Goal: Transaction & Acquisition: Book appointment/travel/reservation

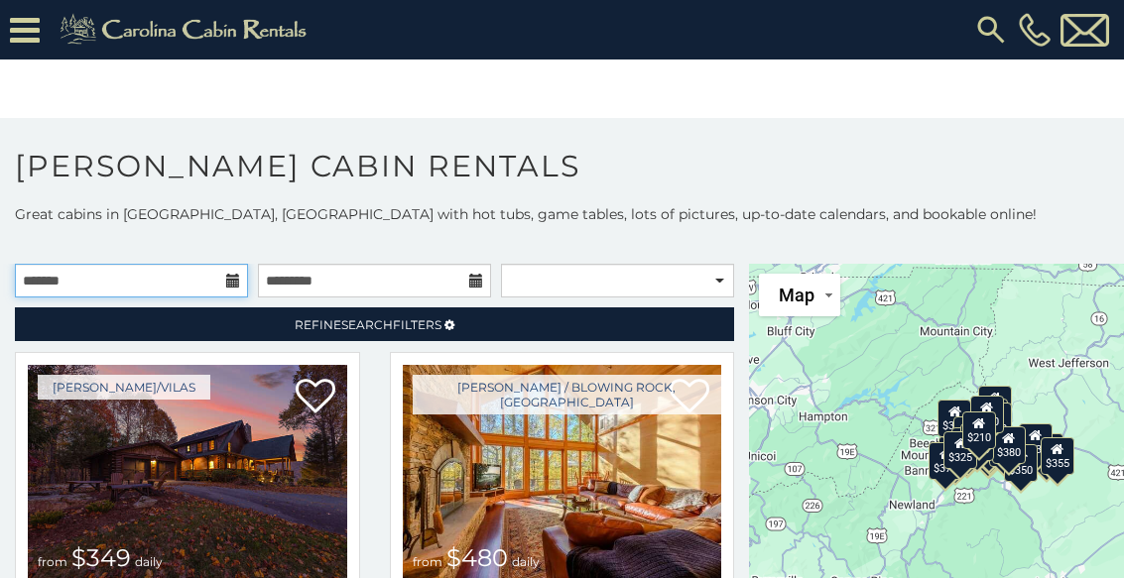
click at [187, 288] on input "text" at bounding box center [131, 281] width 233 height 34
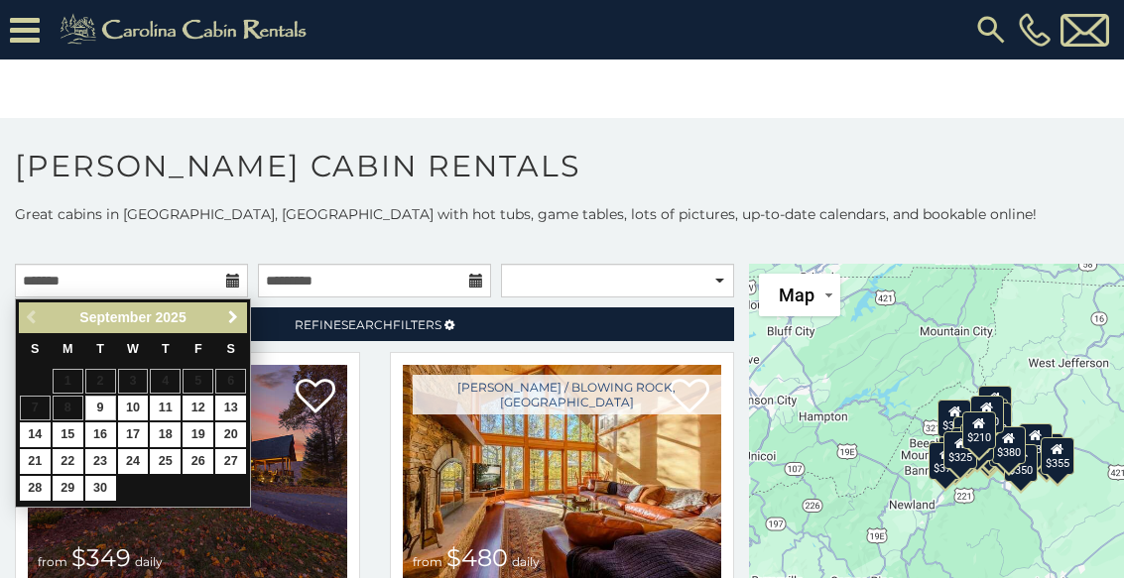
click at [242, 322] on link "Next" at bounding box center [232, 318] width 25 height 25
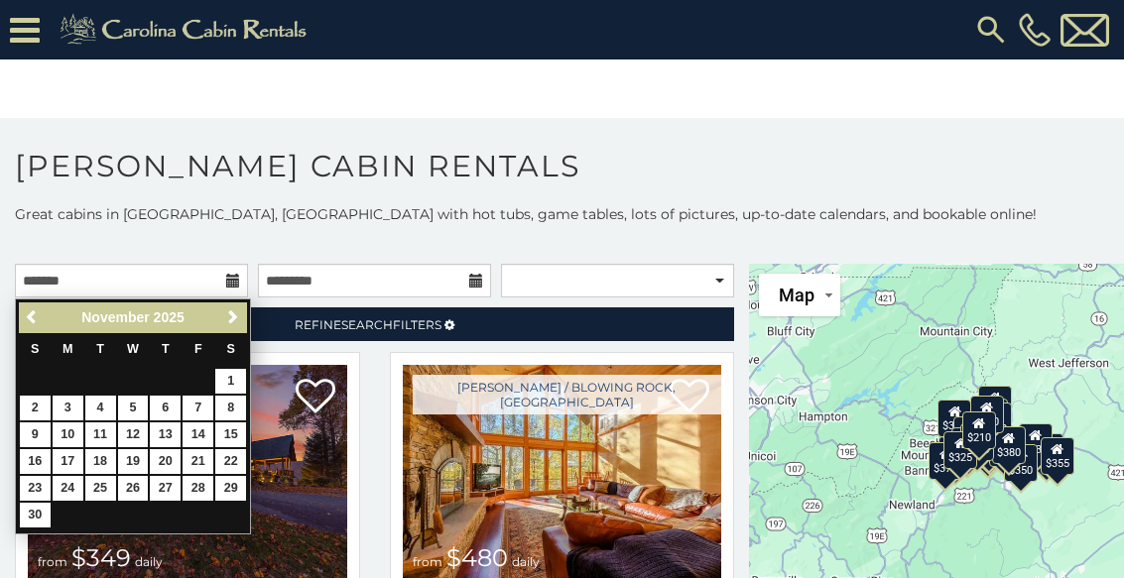
click at [251, 319] on link "Refine Search Filters" at bounding box center [374, 325] width 719 height 34
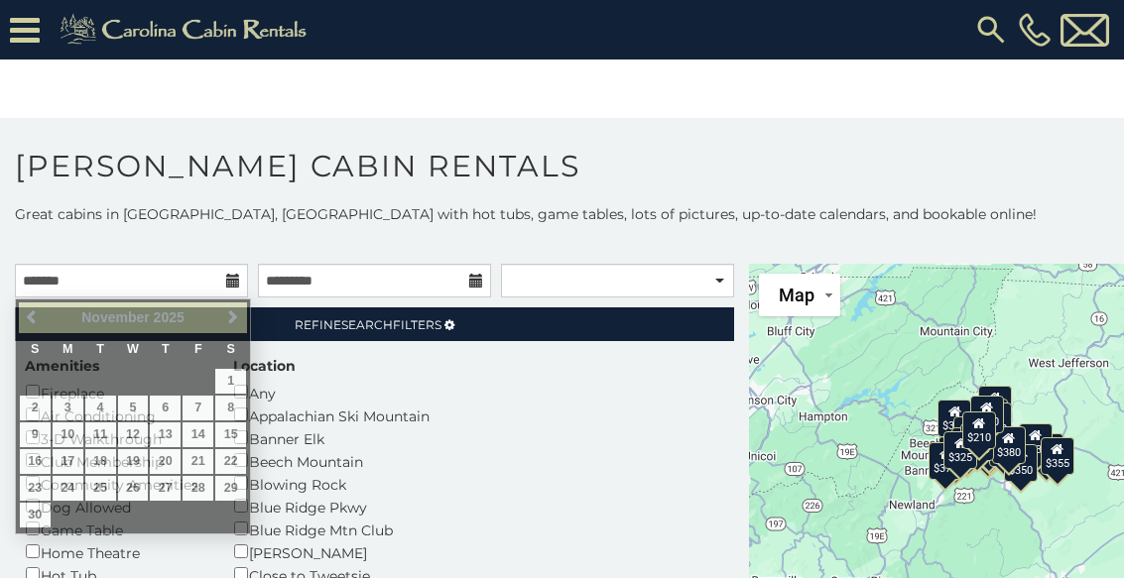
click at [252, 321] on link "Refine Search Filters" at bounding box center [374, 325] width 719 height 34
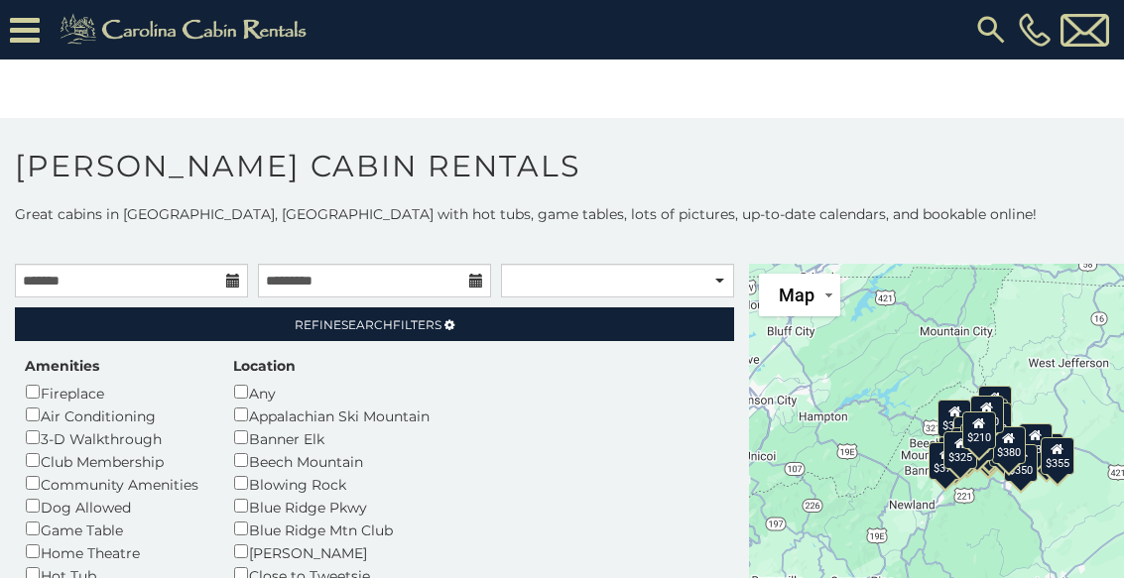
click at [251, 327] on link "Refine Search Filters" at bounding box center [374, 325] width 719 height 34
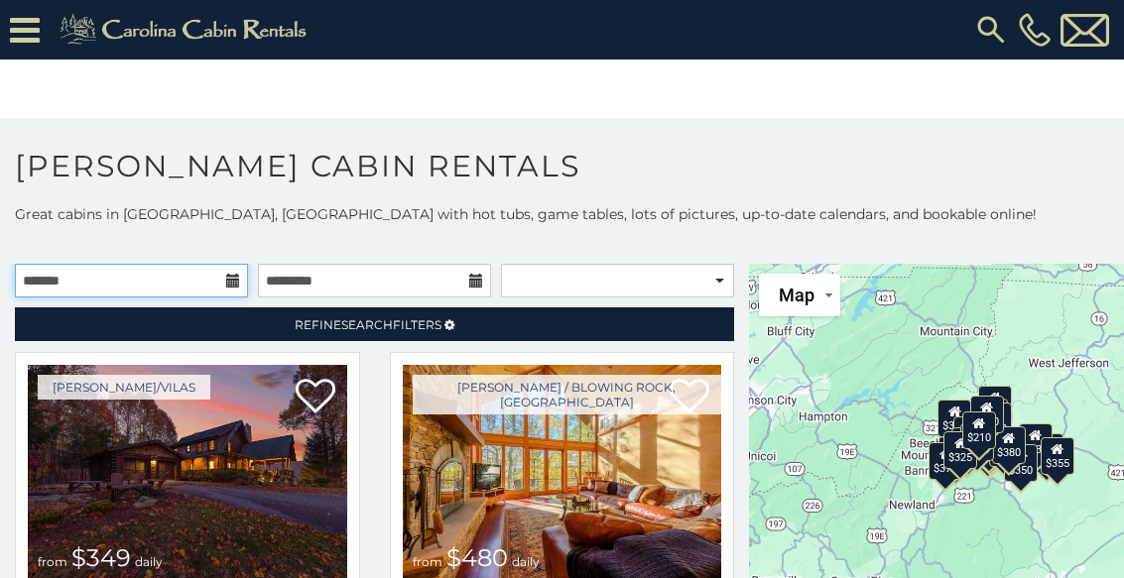
click at [191, 281] on input "text" at bounding box center [131, 281] width 233 height 34
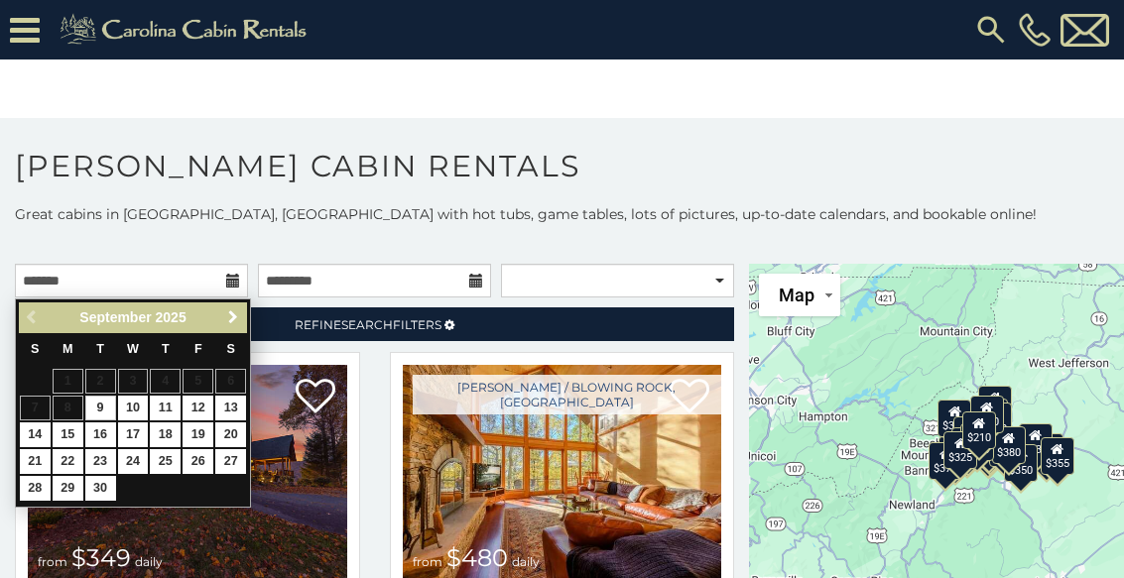
click at [242, 325] on link "Next" at bounding box center [232, 318] width 25 height 25
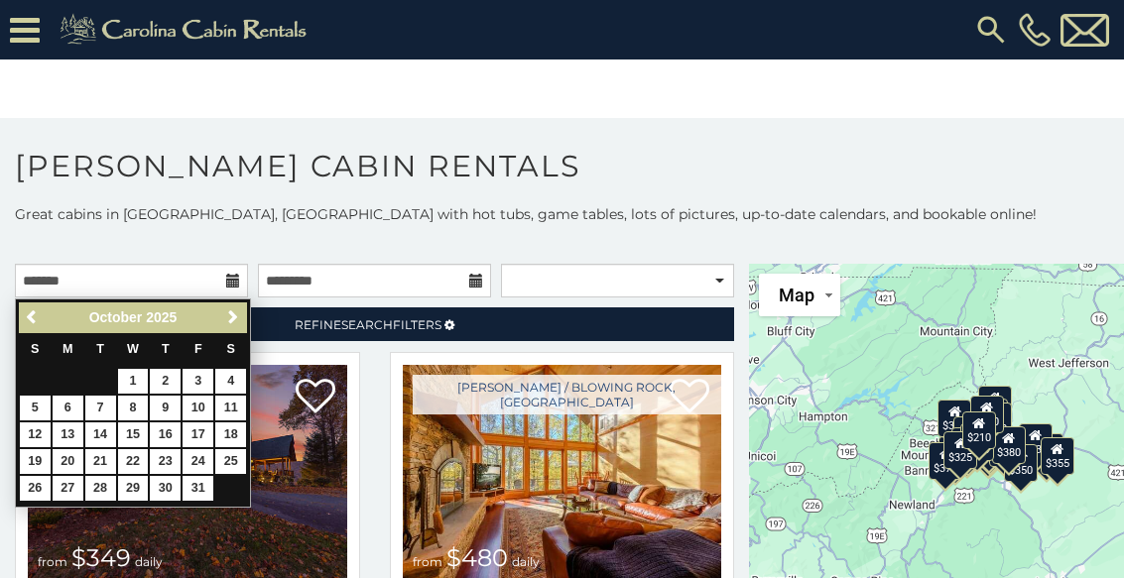
click at [244, 324] on link "Next" at bounding box center [232, 318] width 25 height 25
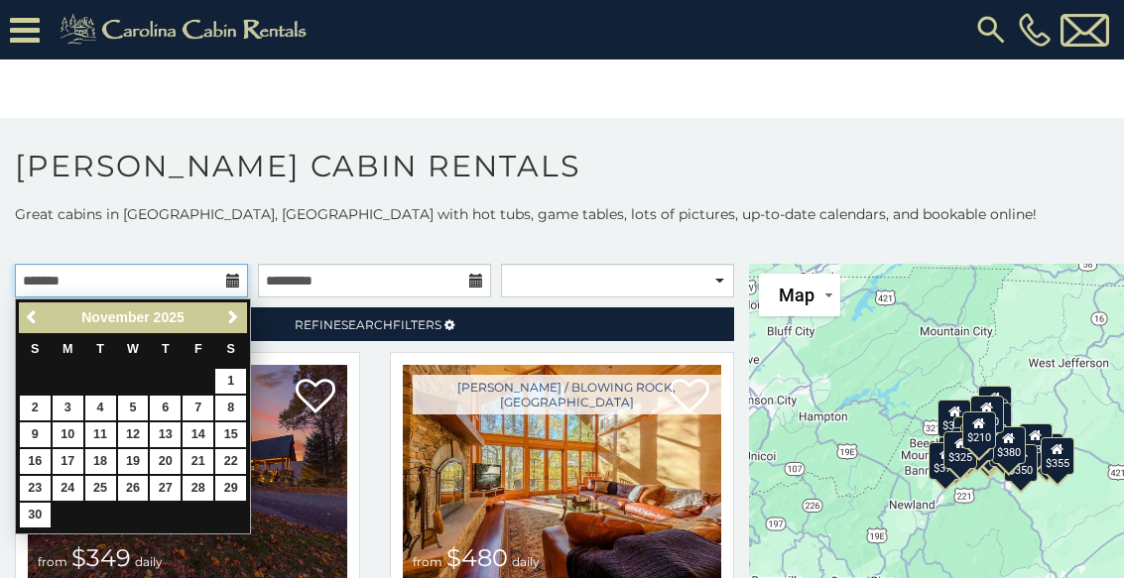
click at [246, 278] on input "text" at bounding box center [131, 281] width 233 height 34
click at [242, 317] on link "Next" at bounding box center [232, 318] width 25 height 25
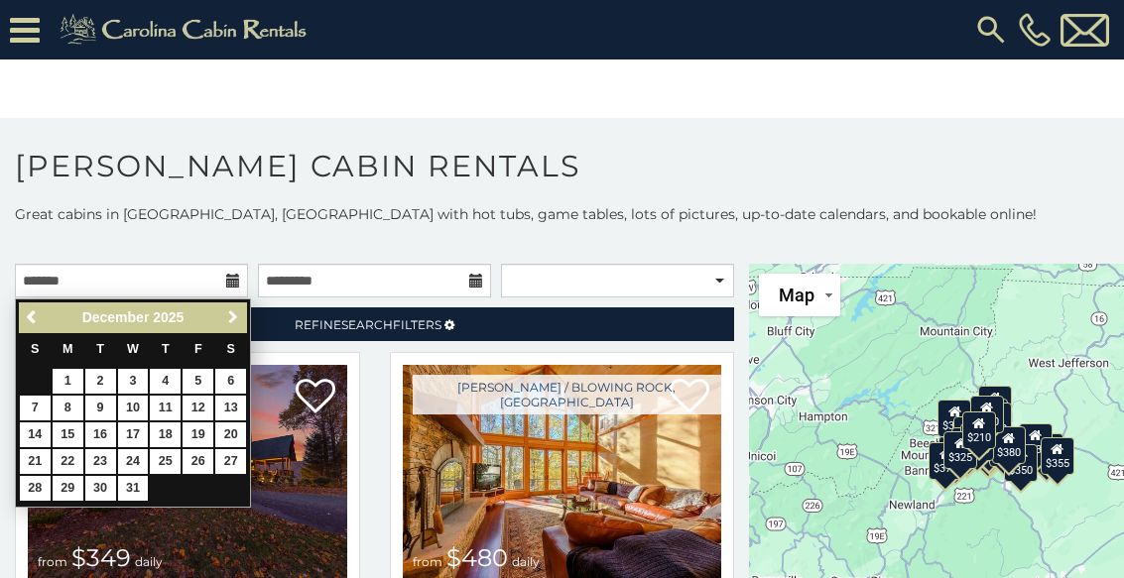
click at [240, 326] on link "Next" at bounding box center [232, 318] width 25 height 25
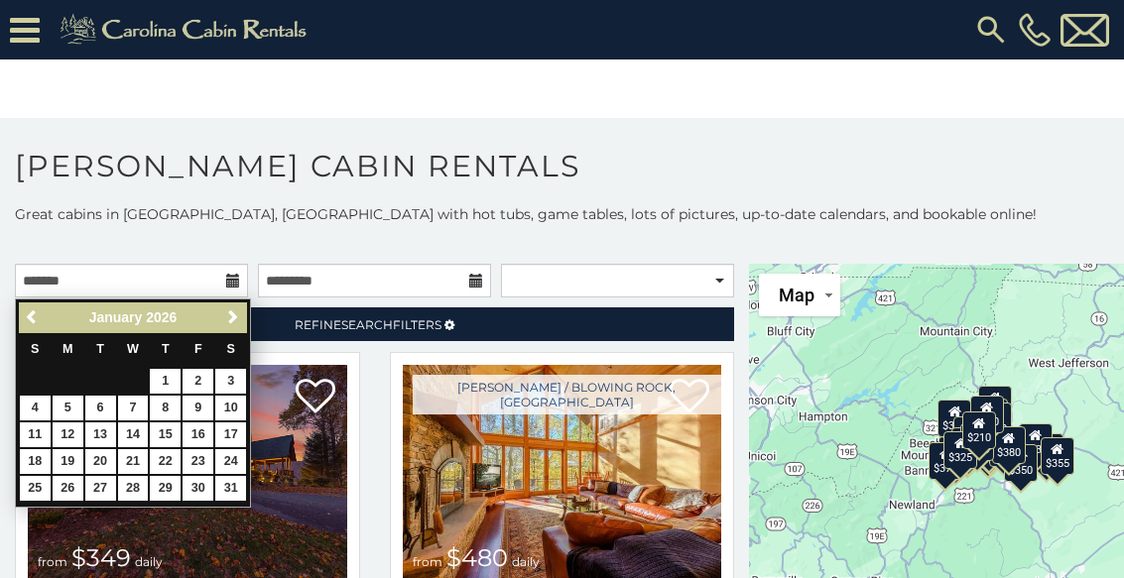
click at [237, 325] on span "Next" at bounding box center [233, 318] width 16 height 16
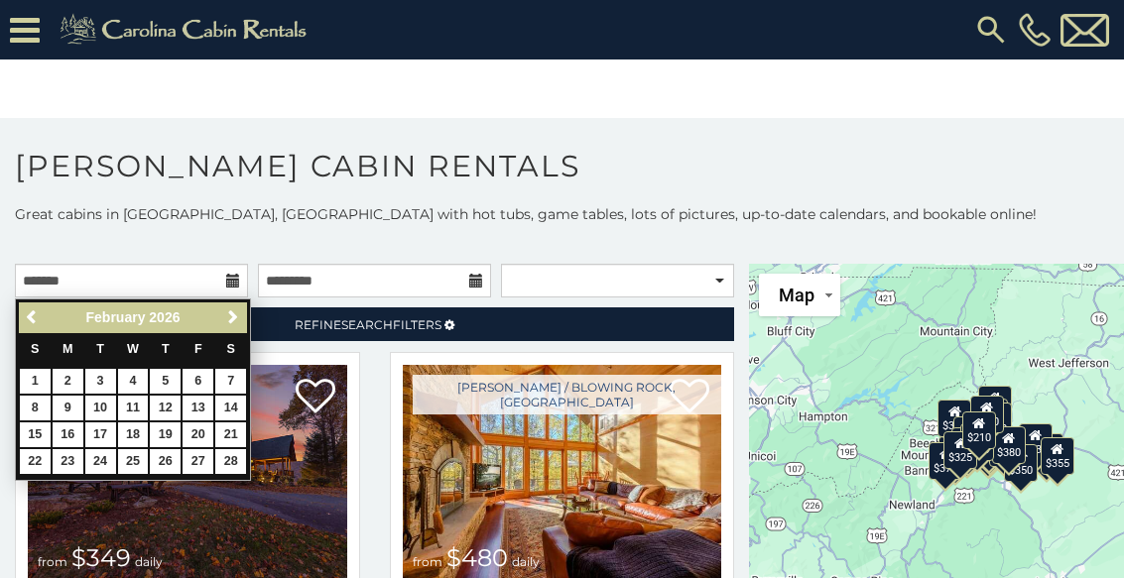
click at [238, 327] on link "Next" at bounding box center [232, 318] width 25 height 25
click at [240, 327] on link "Next" at bounding box center [232, 318] width 25 height 25
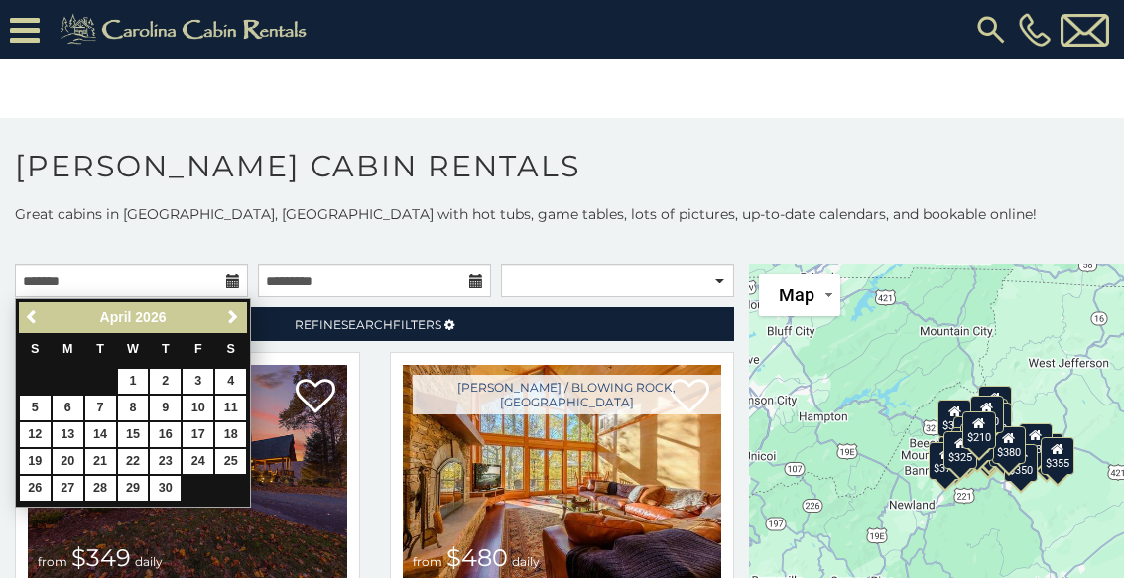
click at [244, 326] on link "Next" at bounding box center [232, 318] width 25 height 25
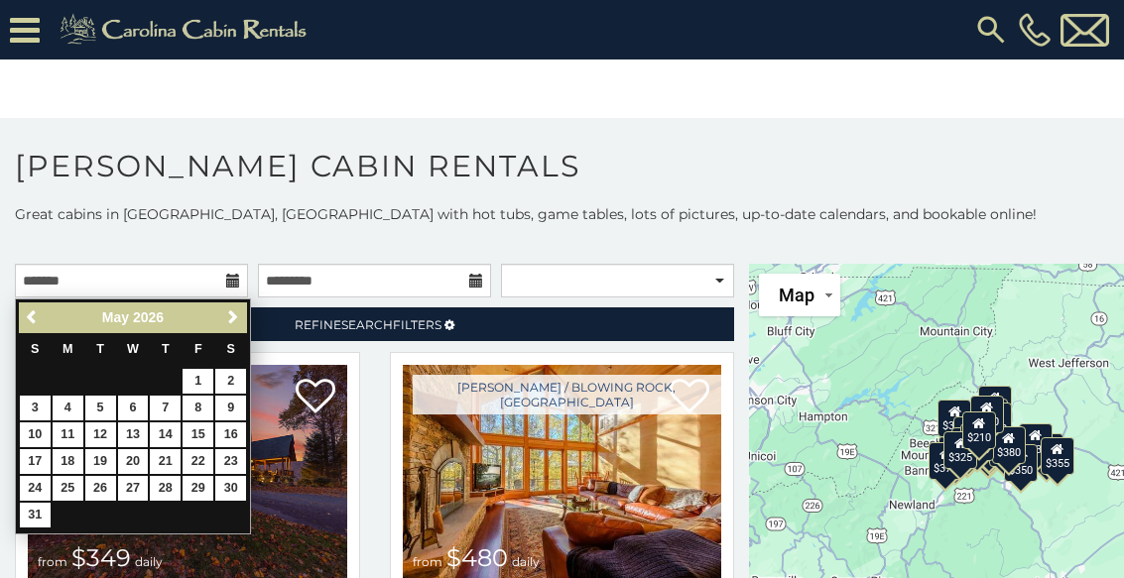
click at [241, 329] on link "Next" at bounding box center [232, 318] width 25 height 25
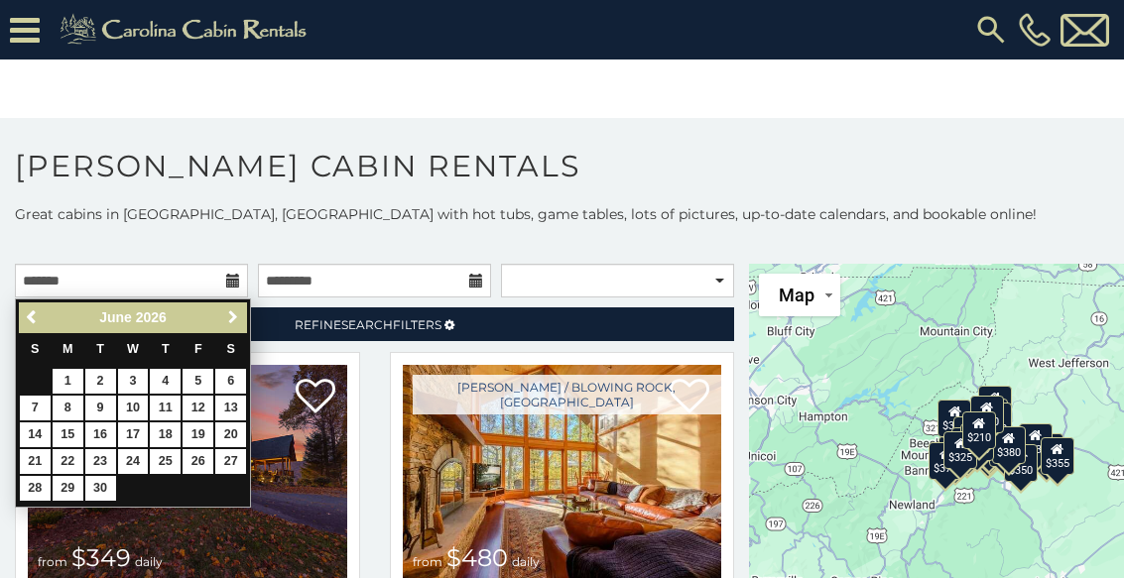
click at [237, 326] on link "Next" at bounding box center [232, 318] width 25 height 25
click at [148, 386] on link "1" at bounding box center [133, 381] width 31 height 25
type input "**********"
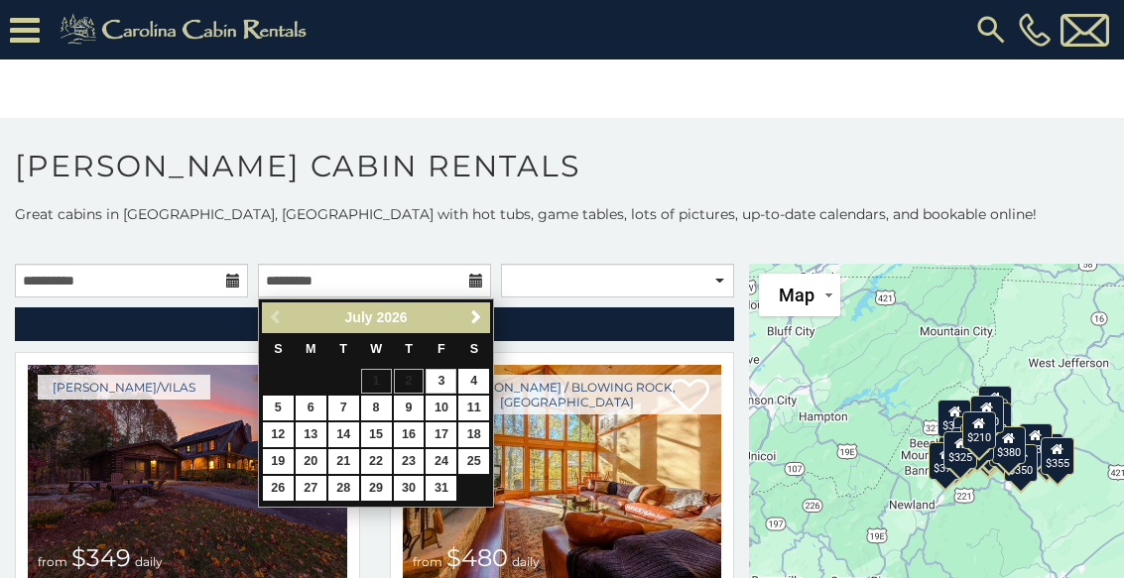
click at [467, 423] on link "18" at bounding box center [473, 435] width 31 height 25
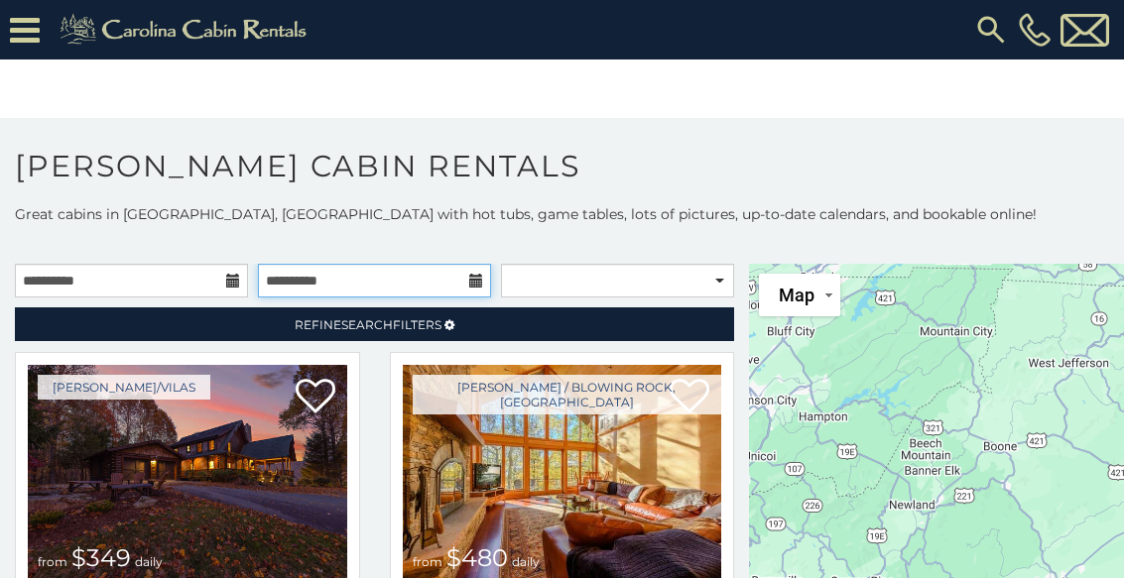
click at [487, 292] on input "**********" at bounding box center [374, 281] width 233 height 34
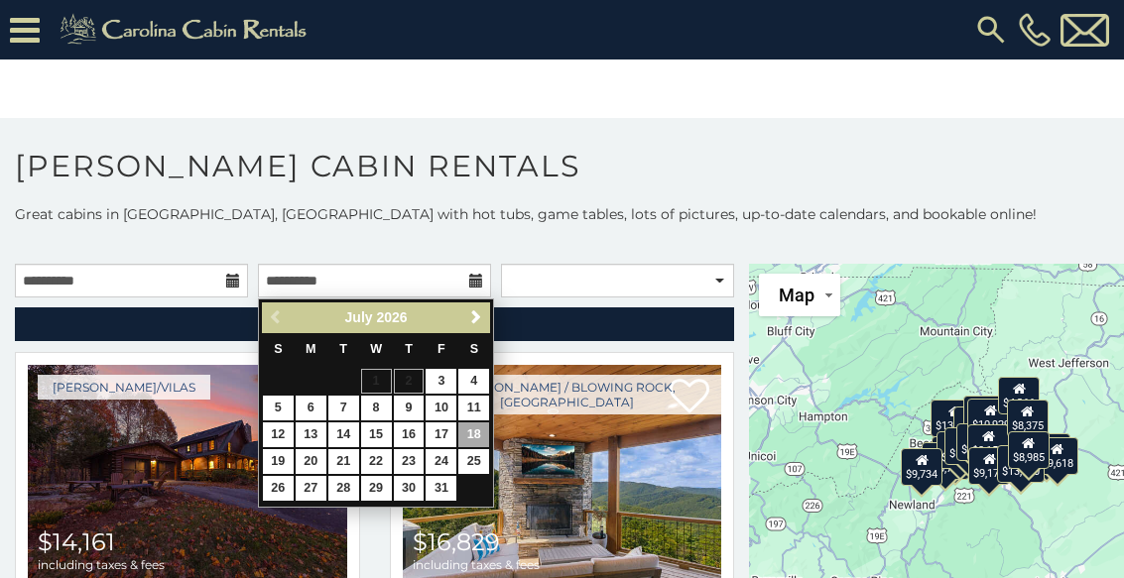
click at [455, 486] on link "31" at bounding box center [441, 488] width 31 height 25
type input "**********"
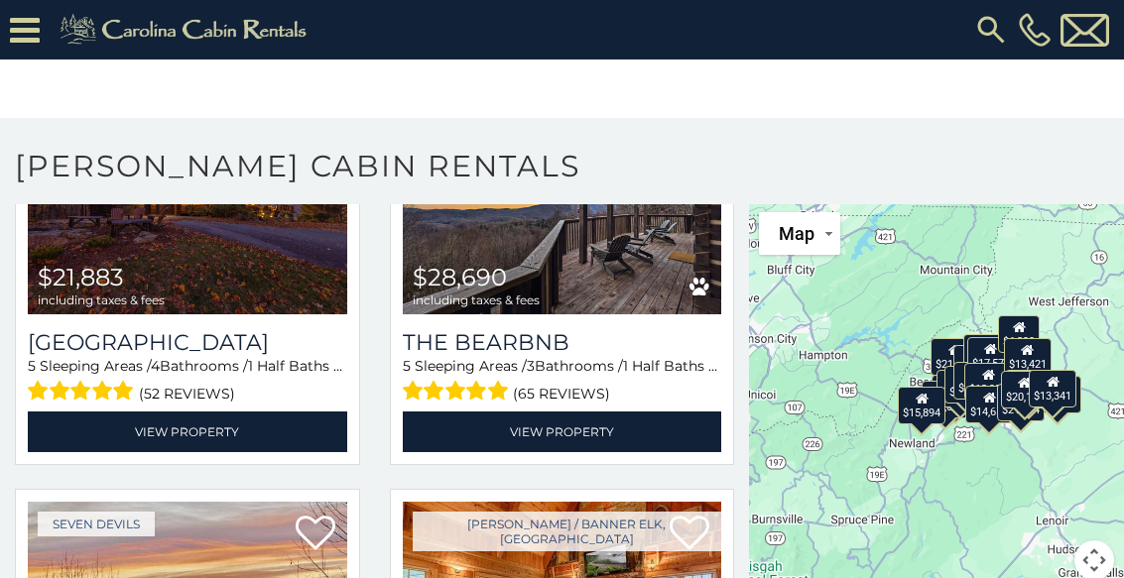
scroll to position [206, 0]
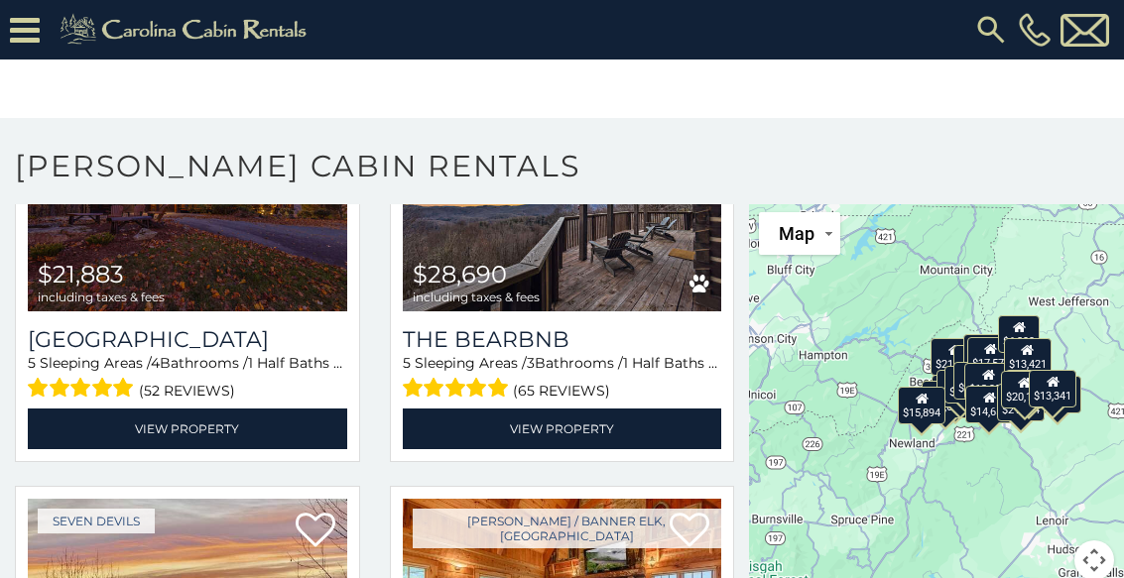
click at [567, 348] on h3 "The Bearbnb" at bounding box center [562, 339] width 319 height 27
click at [602, 434] on link "View Property" at bounding box center [562, 429] width 319 height 41
click at [636, 439] on link "View Property" at bounding box center [562, 429] width 319 height 41
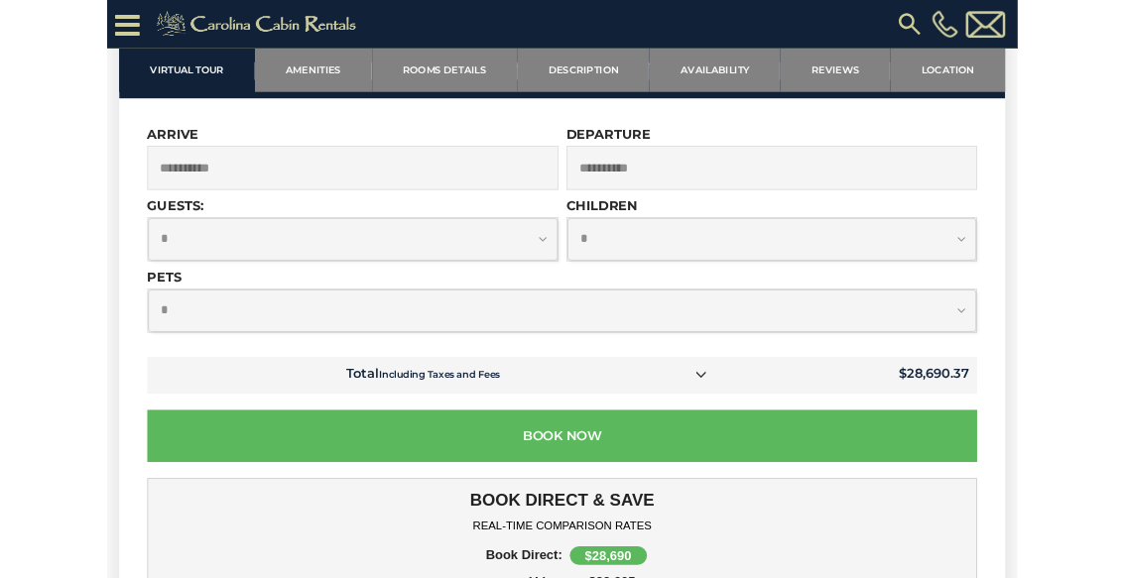
scroll to position [5918, 0]
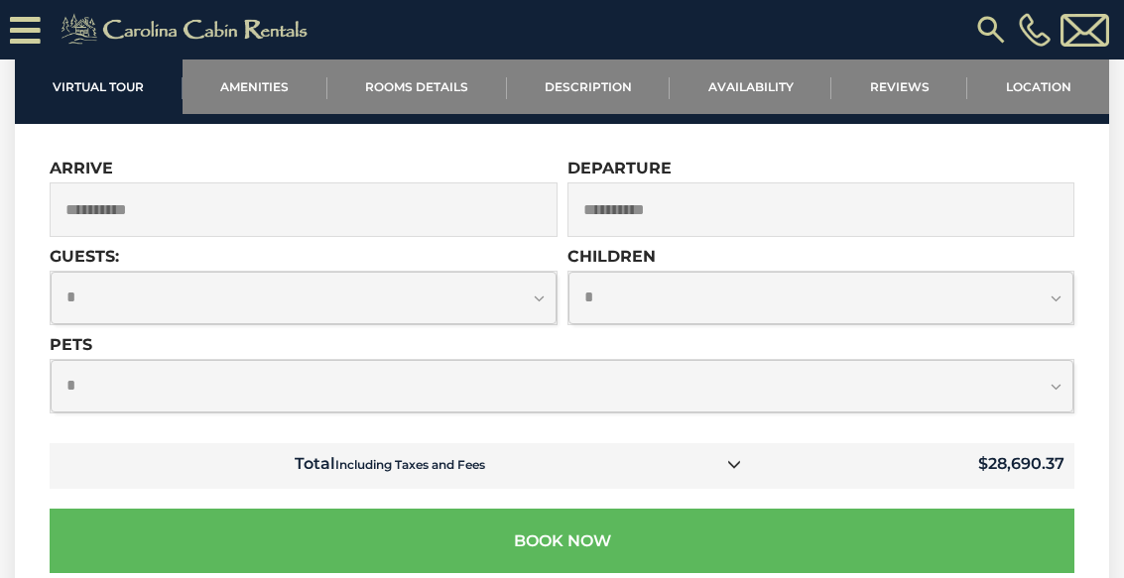
click at [154, 360] on select "**********" at bounding box center [562, 386] width 1023 height 53
click at [275, 367] on select "**********" at bounding box center [562, 386] width 1023 height 53
select select "*"
click at [205, 274] on select "**********" at bounding box center [304, 298] width 506 height 53
click at [141, 274] on select "**********" at bounding box center [304, 298] width 506 height 53
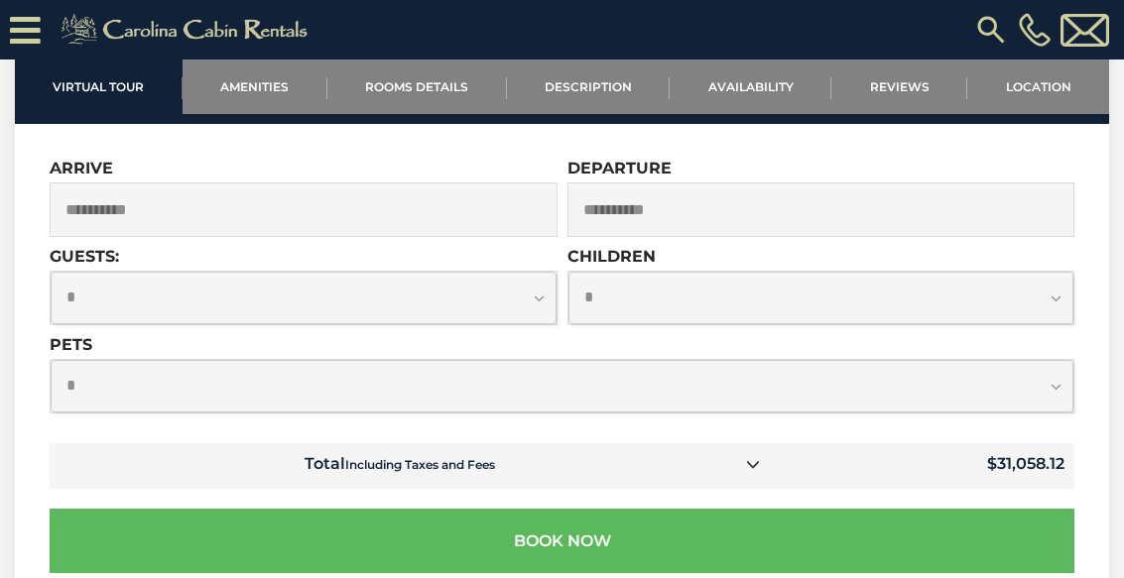
select select "*"
click at [129, 360] on select "**********" at bounding box center [562, 386] width 1023 height 53
select select "*"
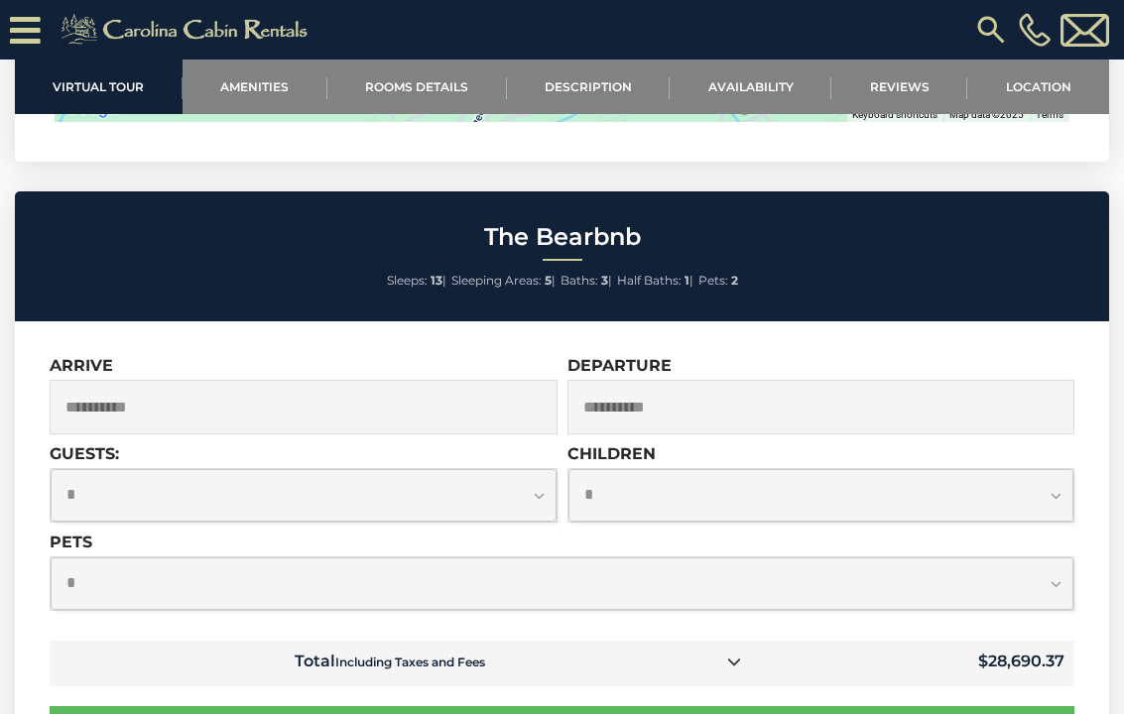
scroll to position [5734, 0]
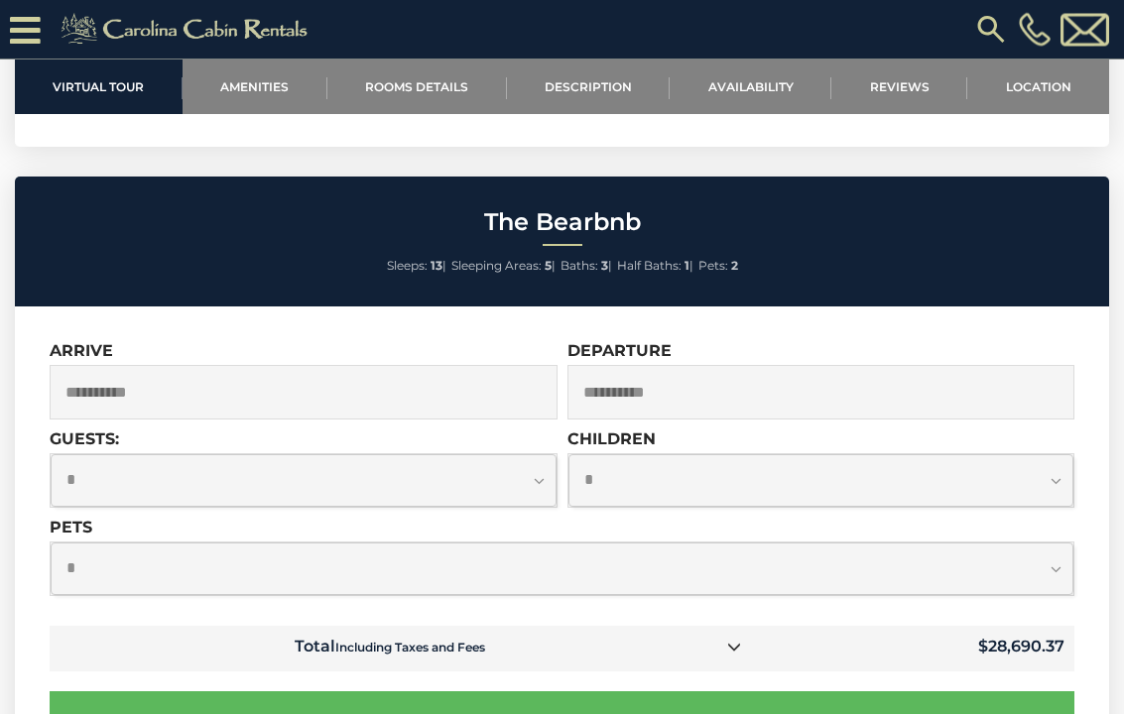
click at [1021, 577] on button "Book Now" at bounding box center [562, 725] width 1025 height 64
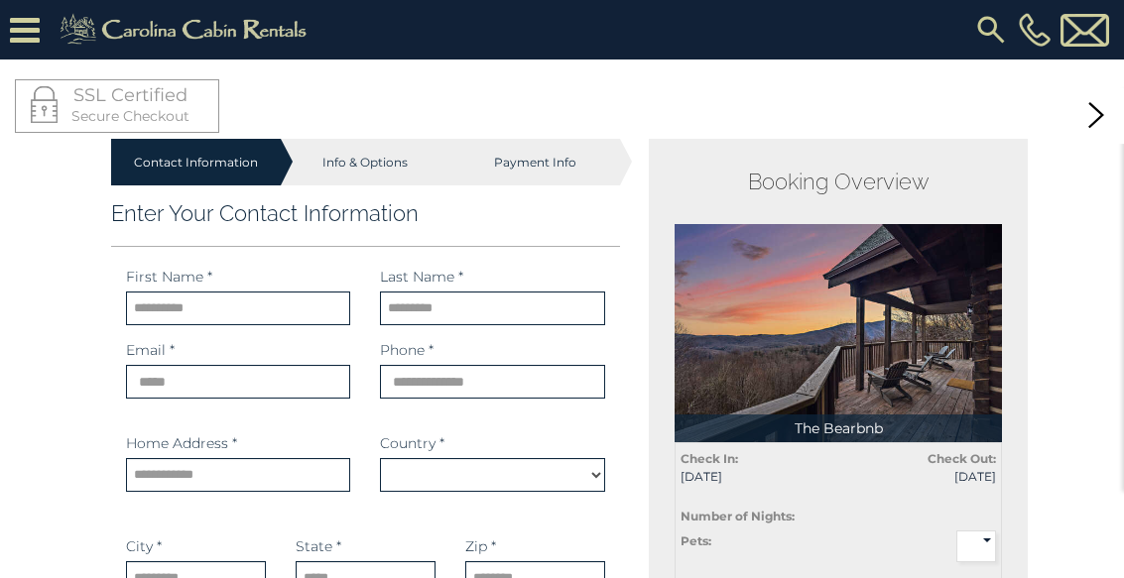
select select "*********"
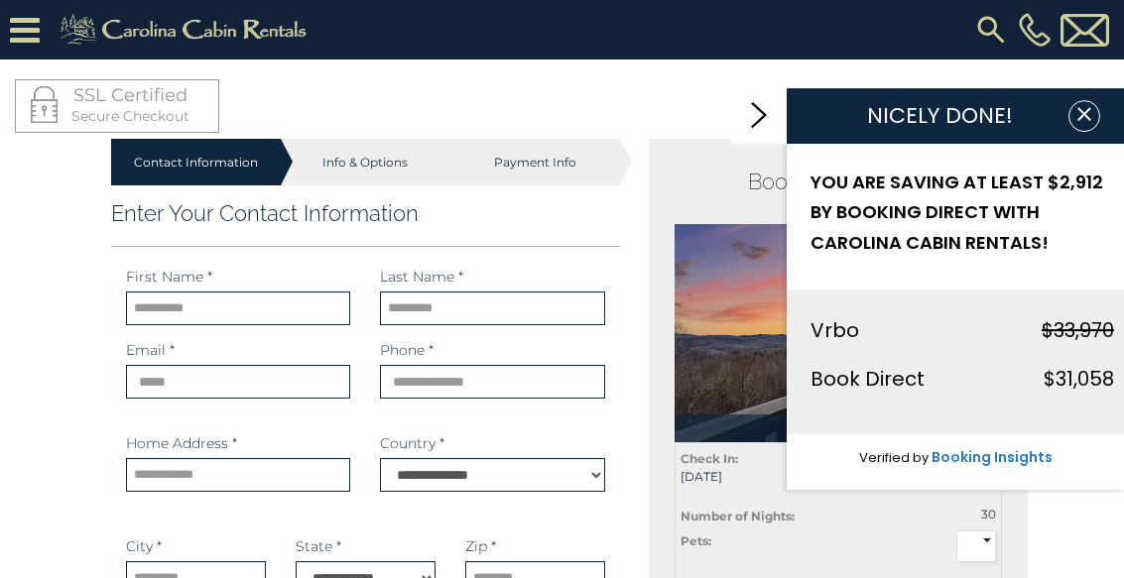
click at [762, 123] on icon at bounding box center [759, 116] width 16 height 26
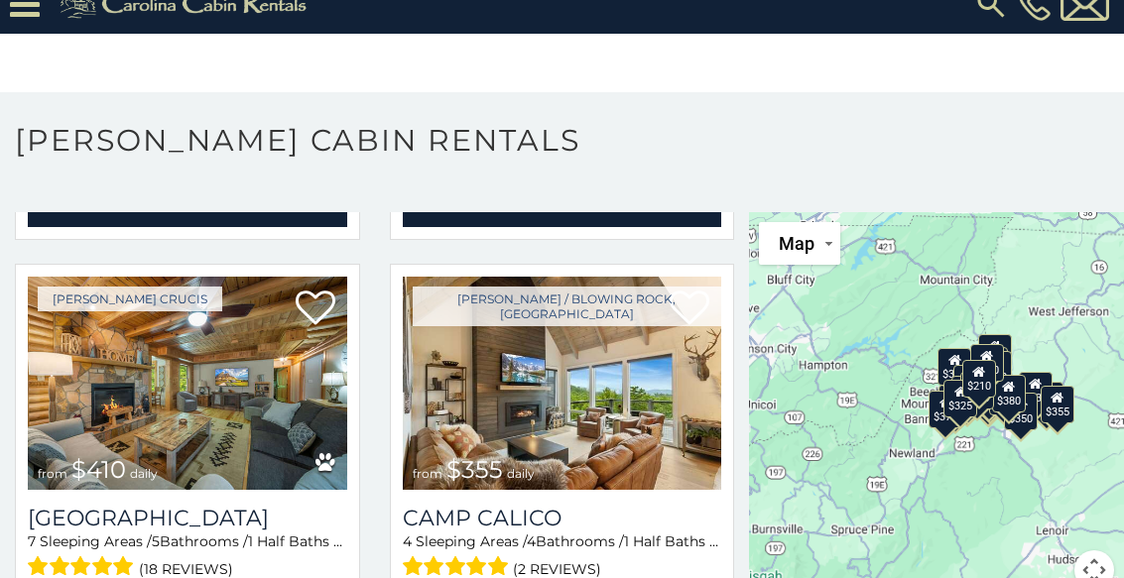
scroll to position [4867, 0]
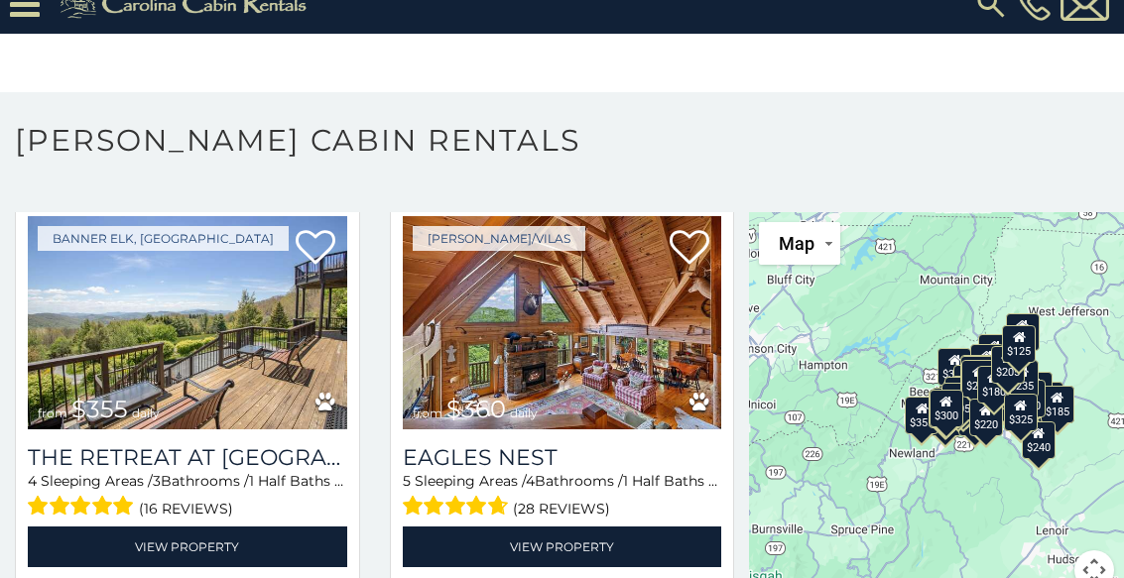
scroll to position [7325, 0]
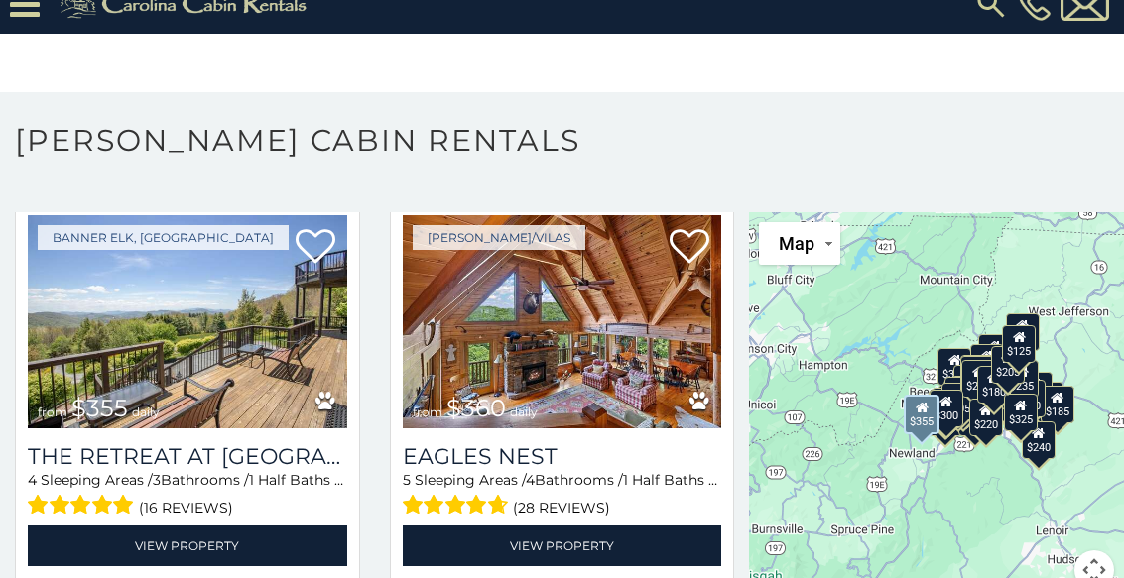
click at [211, 365] on img at bounding box center [187, 322] width 319 height 214
click at [235, 470] on h3 "The Retreat at [GEOGRAPHIC_DATA][PERSON_NAME]" at bounding box center [187, 456] width 319 height 27
click at [233, 564] on link "View Property" at bounding box center [187, 546] width 319 height 41
click at [192, 561] on link "View Property" at bounding box center [187, 546] width 319 height 41
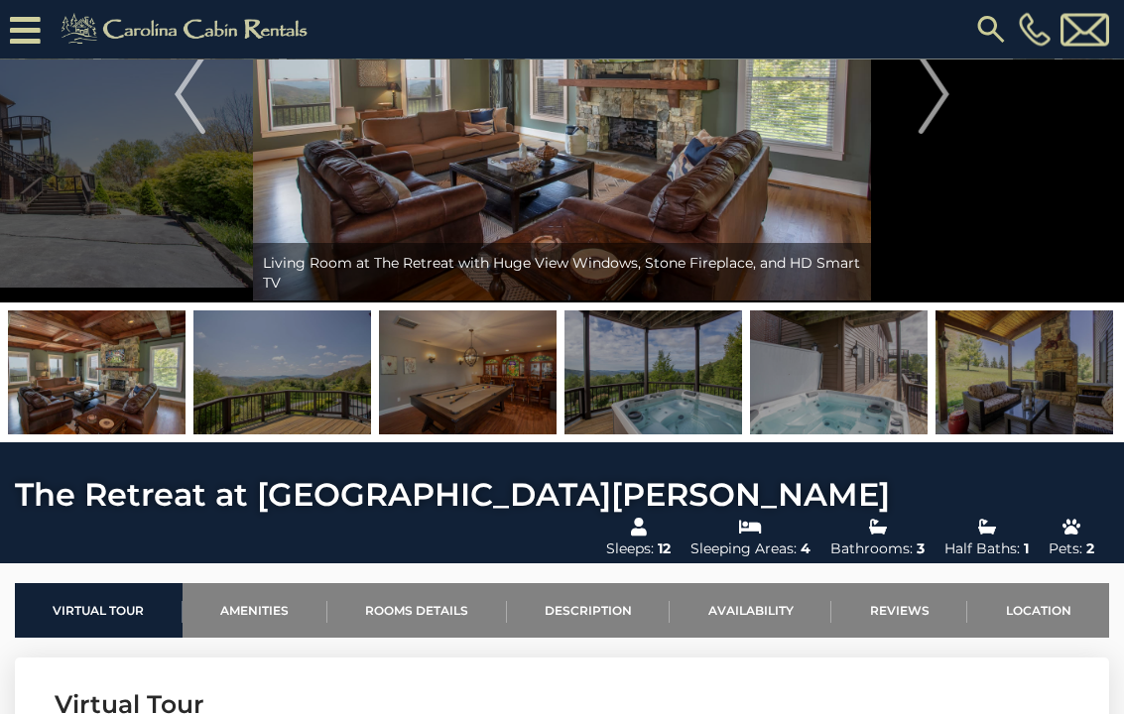
scroll to position [177, 0]
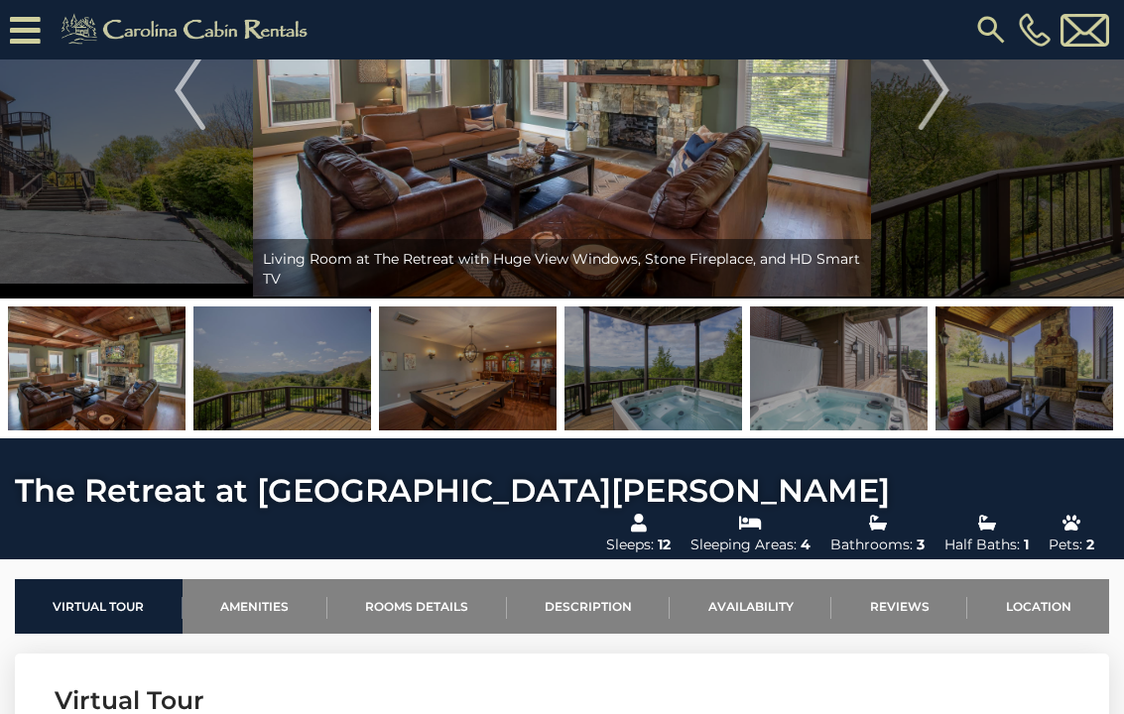
click at [951, 97] on button "Next" at bounding box center [934, 90] width 126 height 417
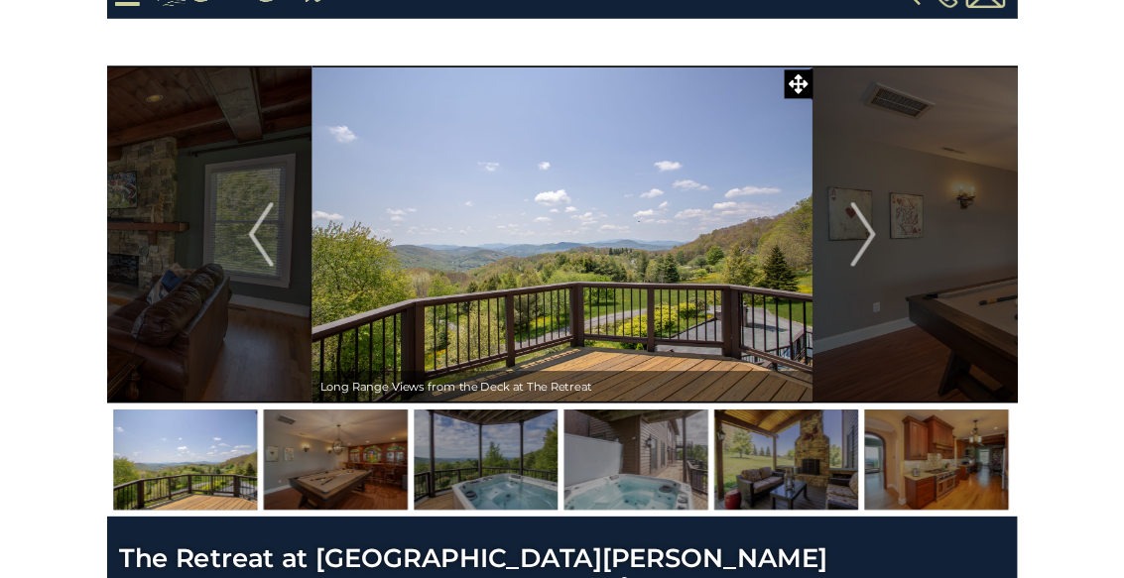
scroll to position [0, 0]
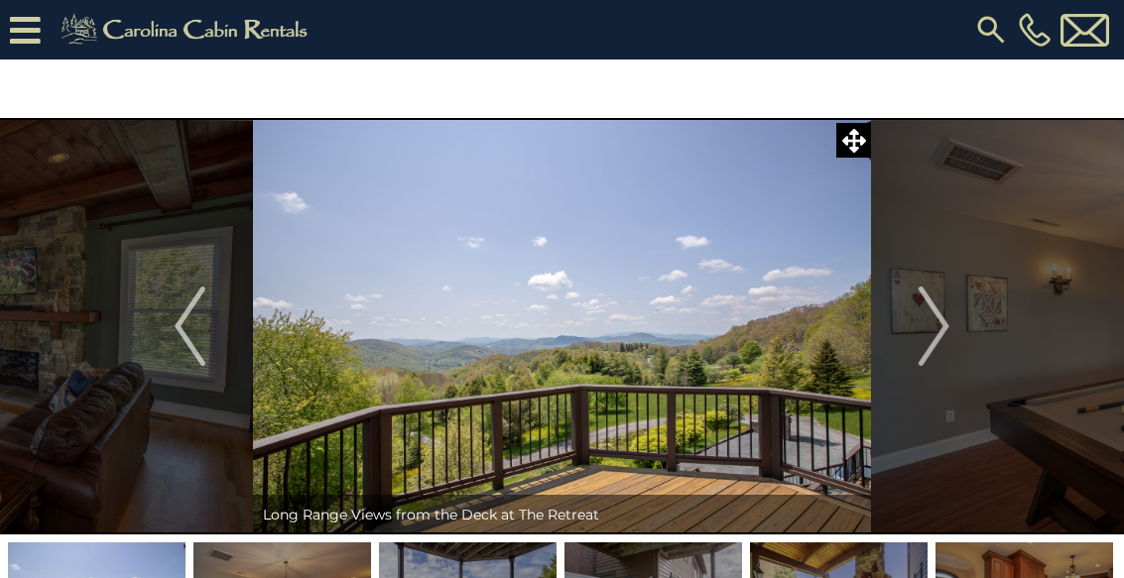
click at [956, 328] on button "Next" at bounding box center [934, 326] width 126 height 417
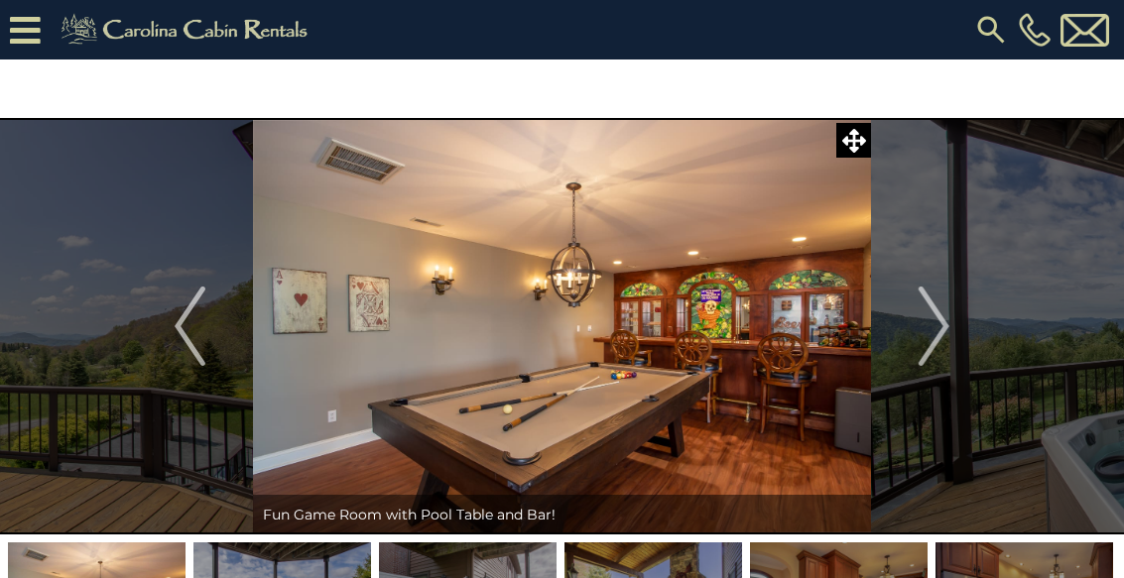
click at [934, 351] on img "Next" at bounding box center [934, 326] width 30 height 79
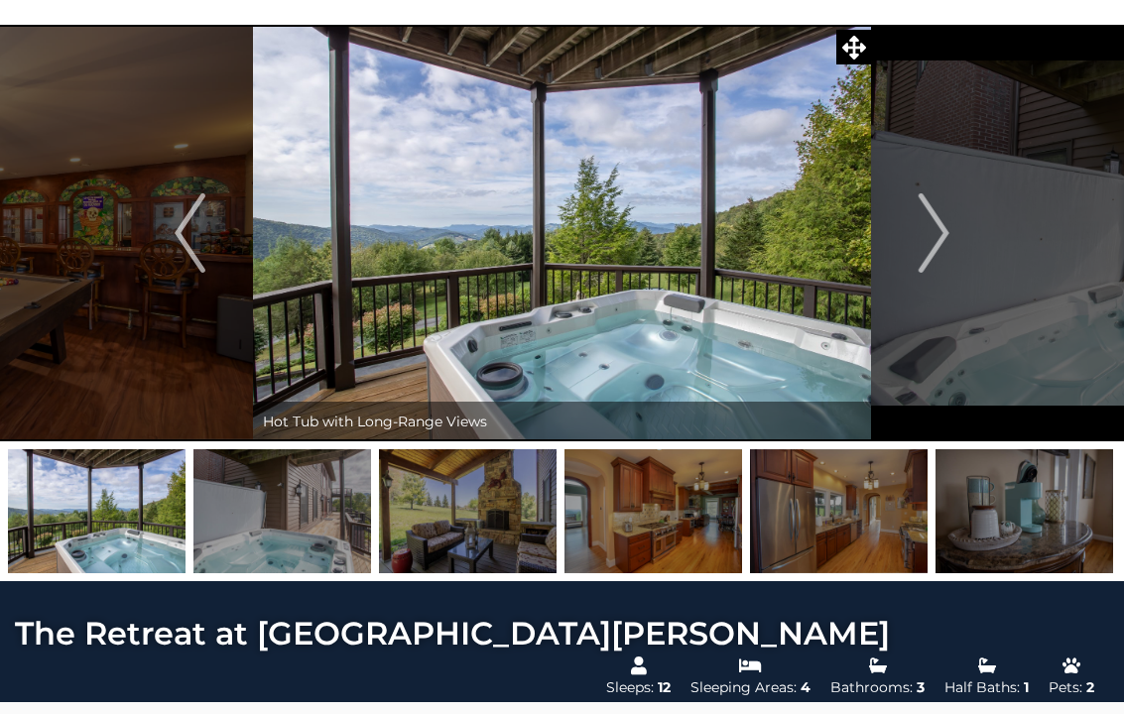
scroll to position [88, 0]
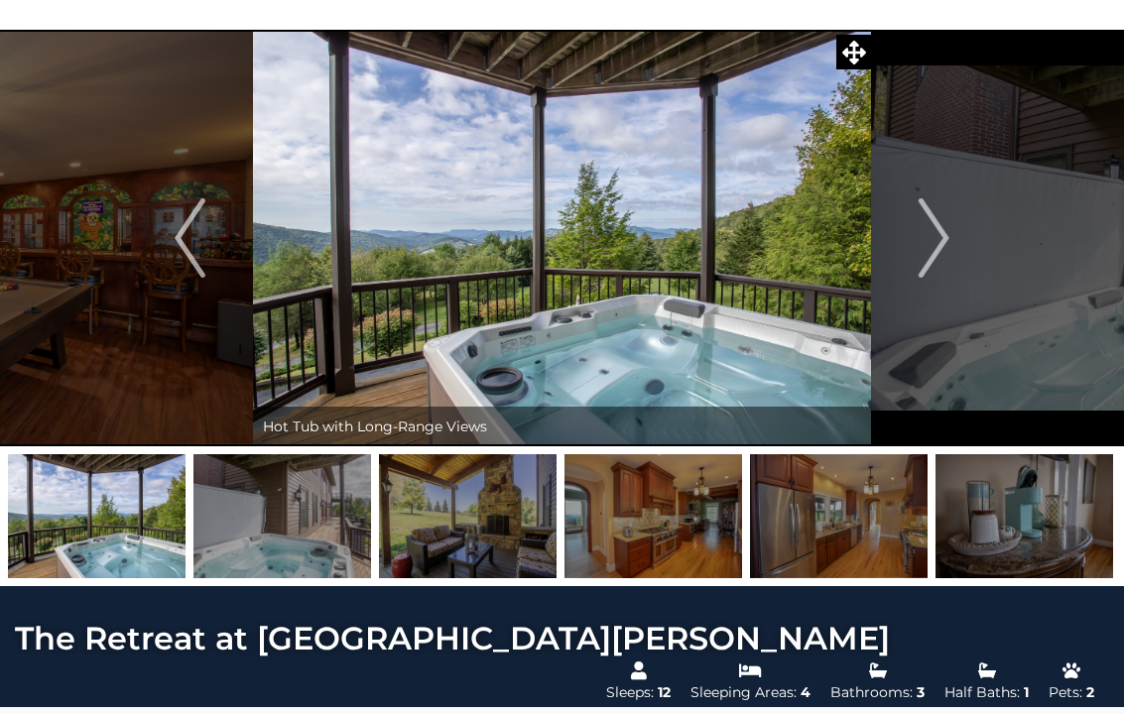
click at [952, 258] on button "Next" at bounding box center [934, 238] width 126 height 417
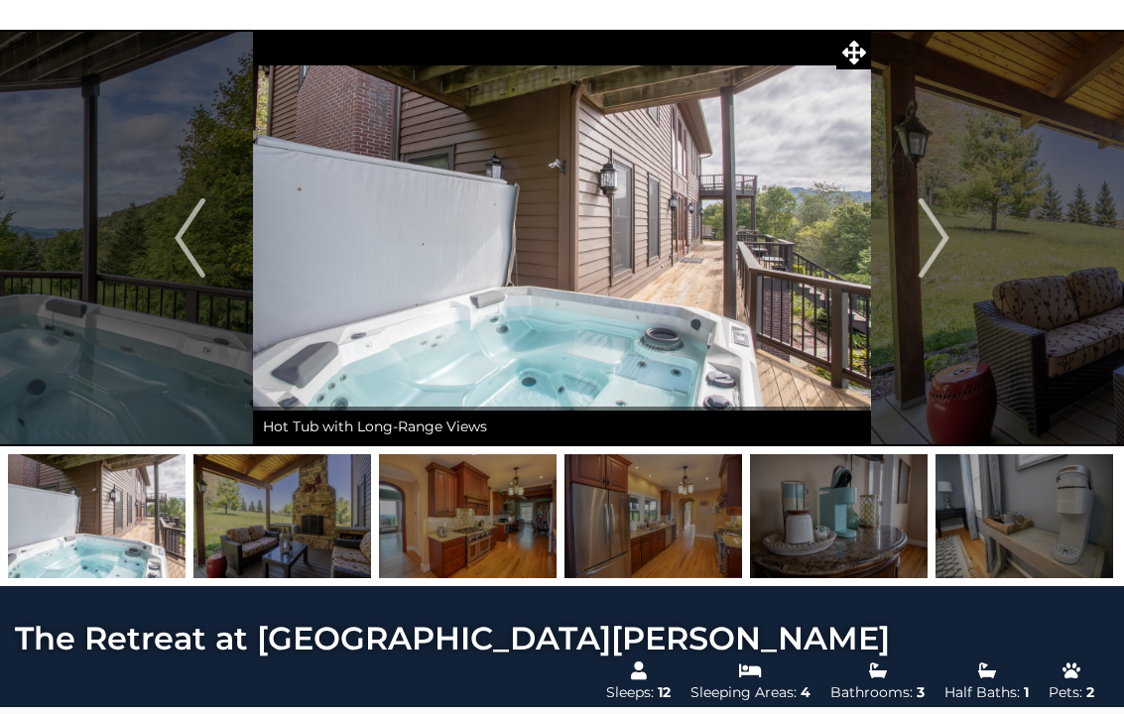
click at [957, 250] on button "Next" at bounding box center [934, 238] width 126 height 417
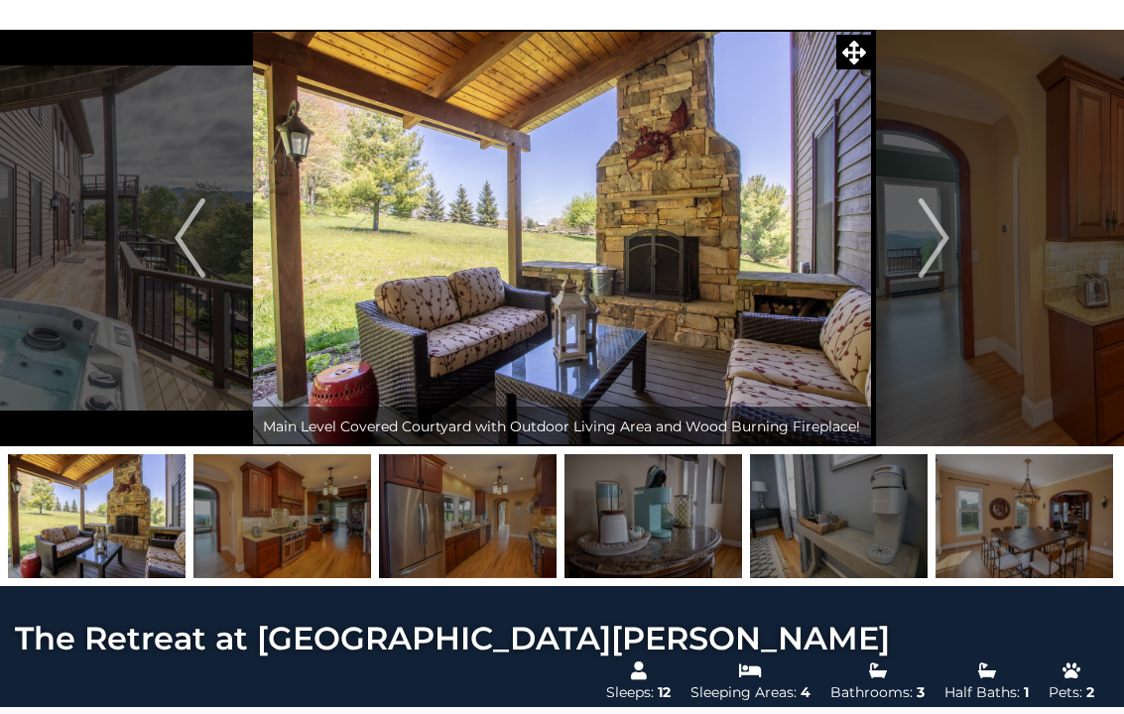
click at [955, 249] on button "Next" at bounding box center [934, 238] width 126 height 417
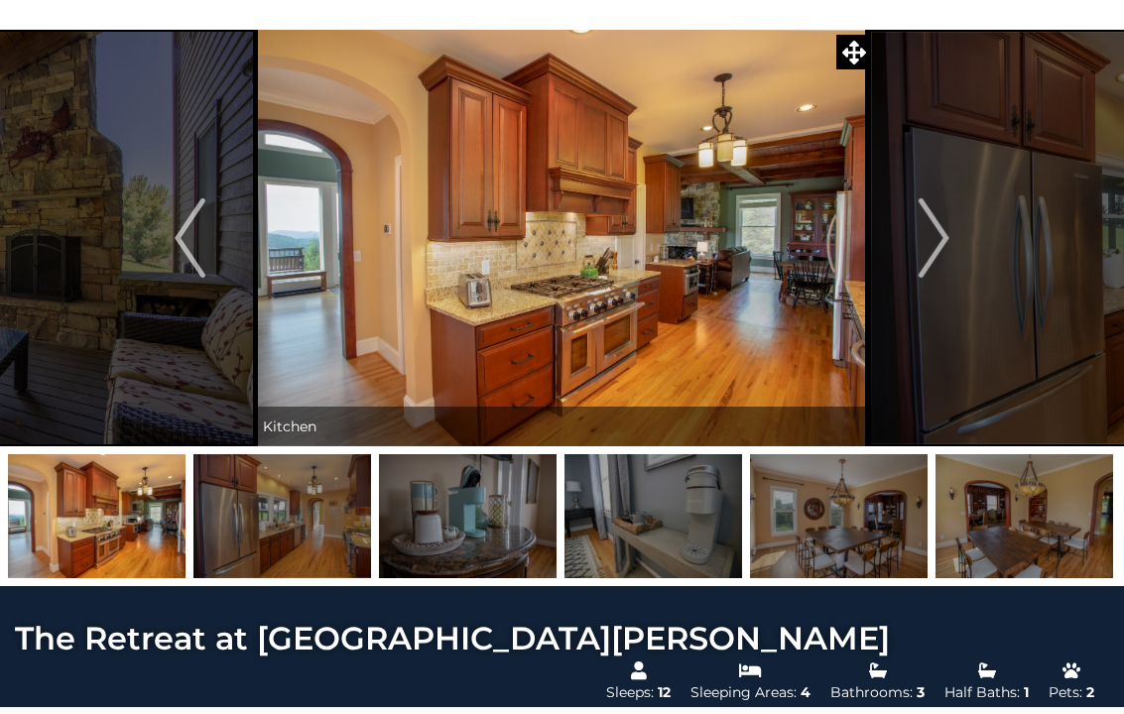
click at [956, 248] on button "Next" at bounding box center [934, 238] width 126 height 417
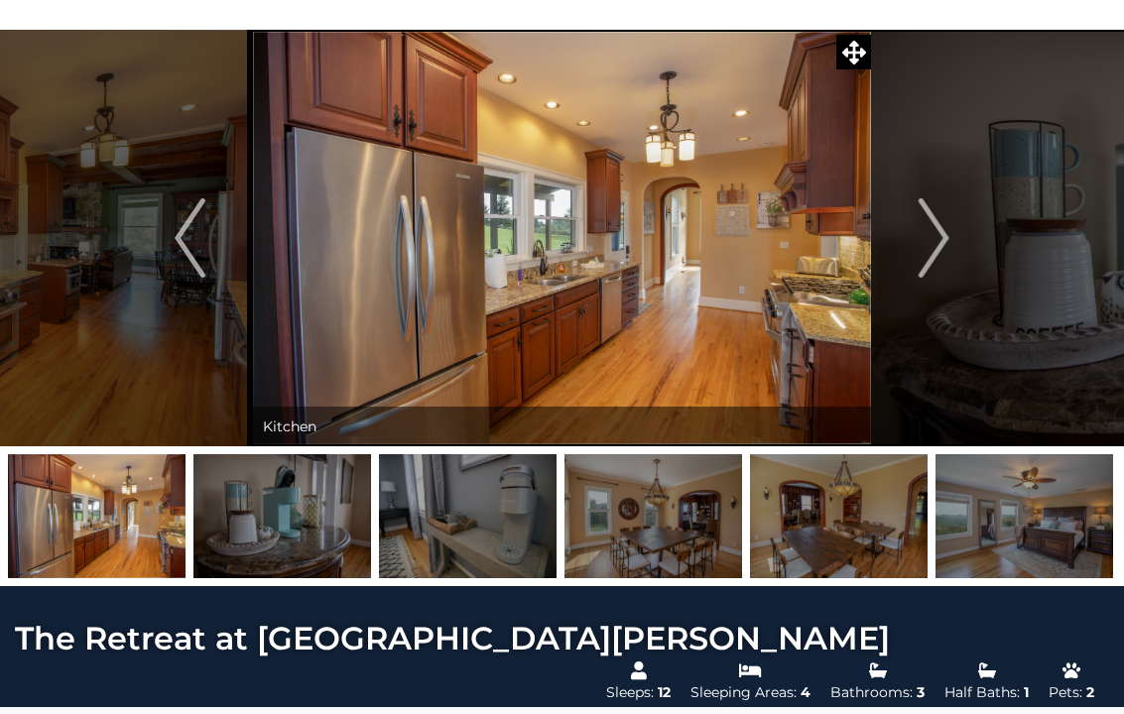
click at [956, 251] on button "Next" at bounding box center [934, 238] width 126 height 417
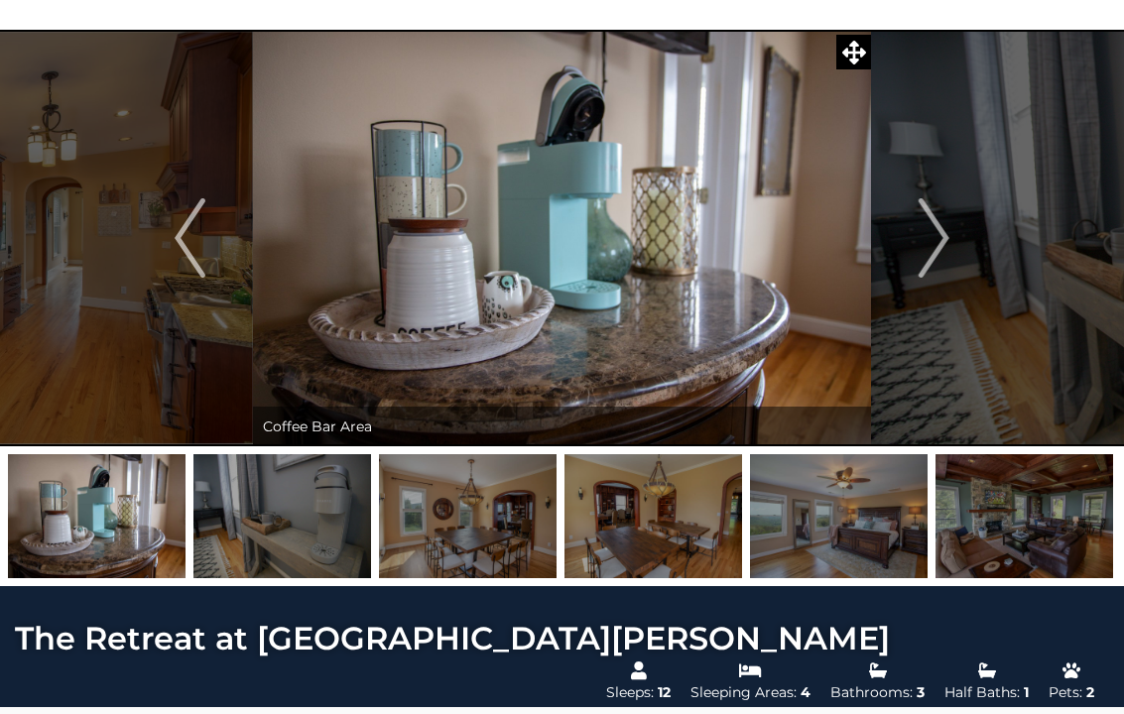
click at [963, 250] on button "Next" at bounding box center [934, 238] width 126 height 417
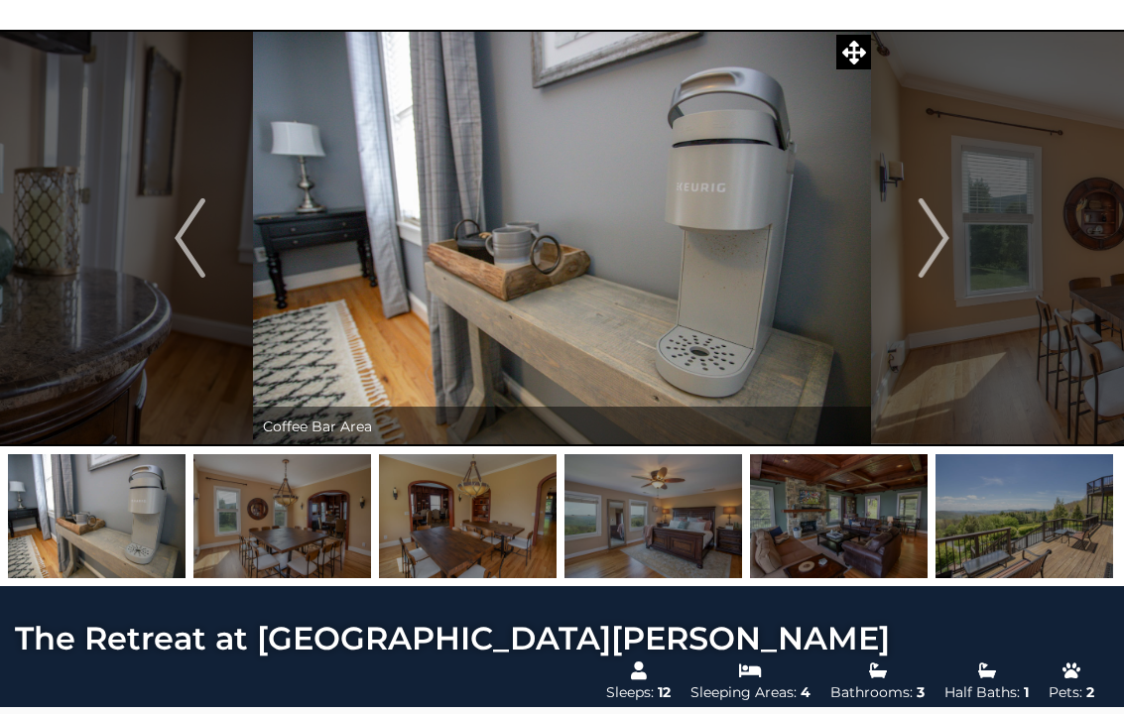
click at [965, 250] on button "Next" at bounding box center [934, 238] width 126 height 417
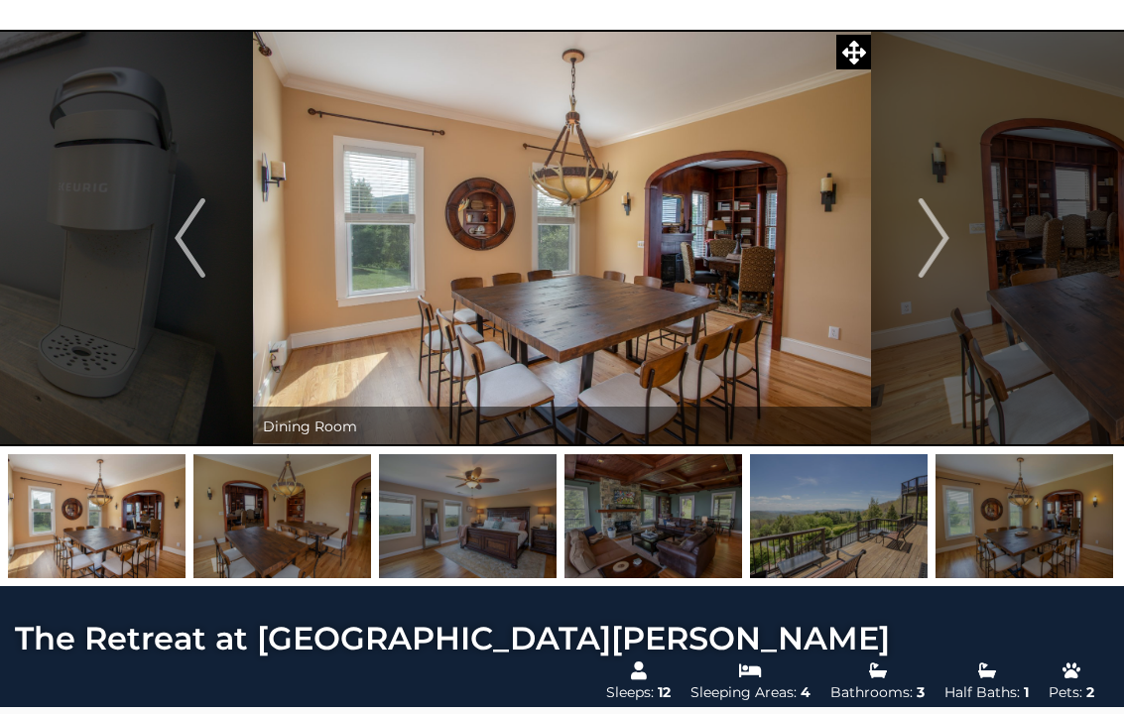
click at [959, 253] on button "Next" at bounding box center [934, 238] width 126 height 417
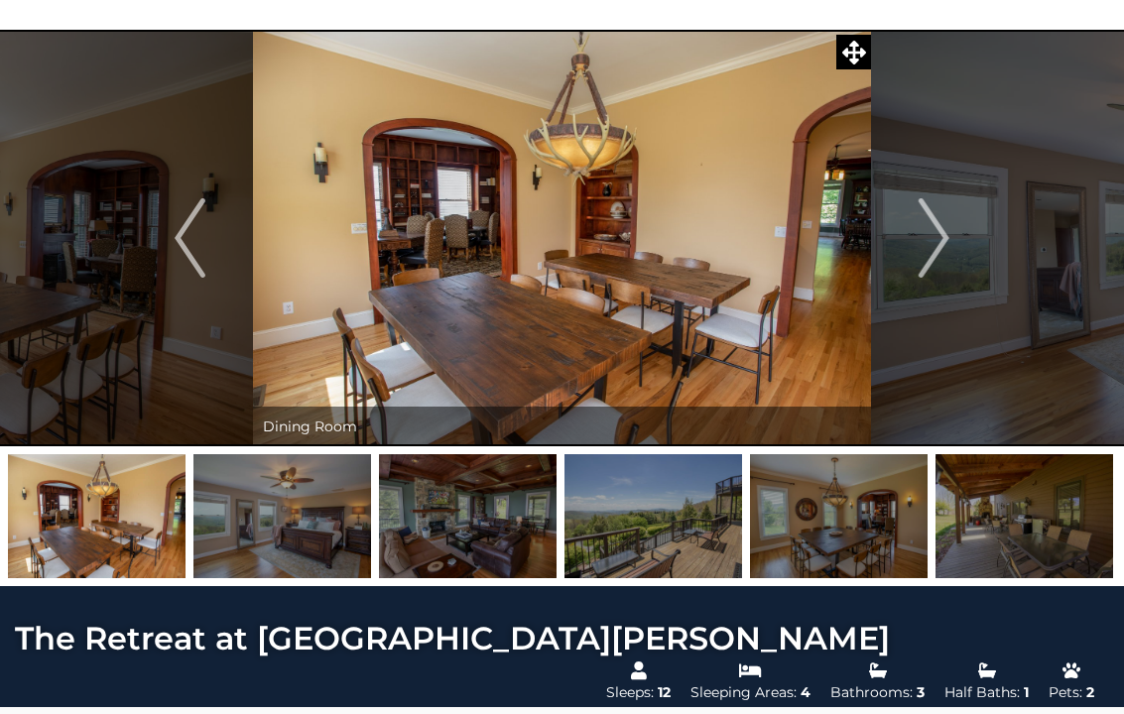
click at [960, 249] on button "Next" at bounding box center [934, 238] width 126 height 417
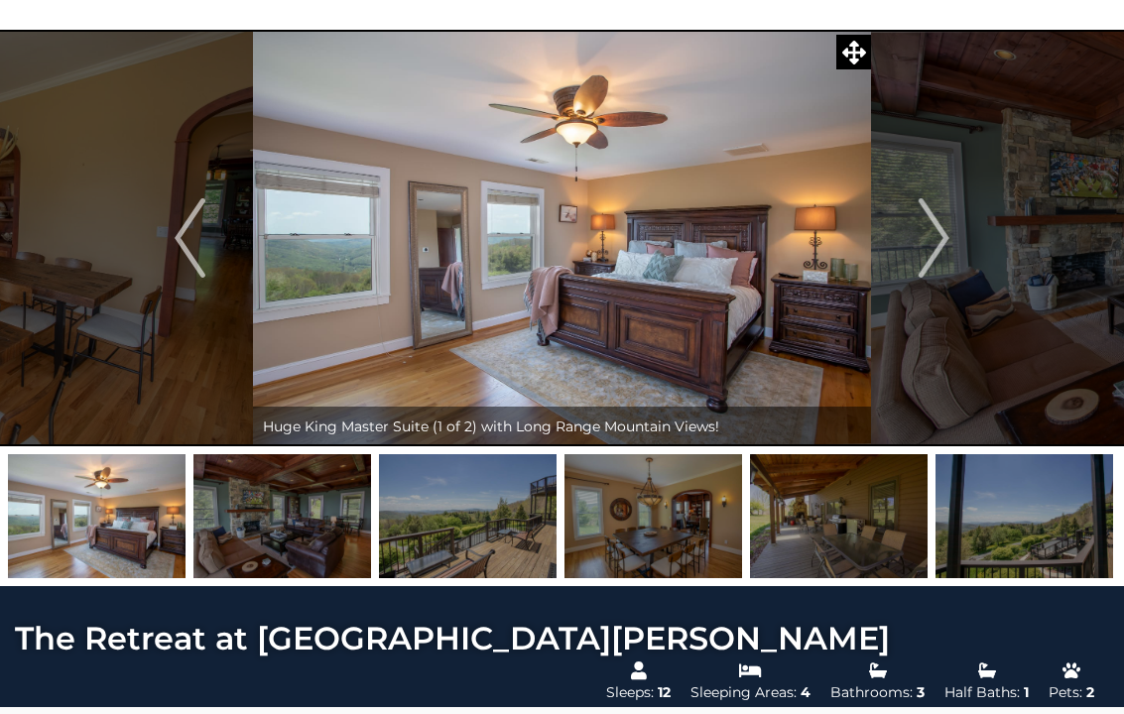
click at [945, 251] on img "Next" at bounding box center [934, 237] width 30 height 79
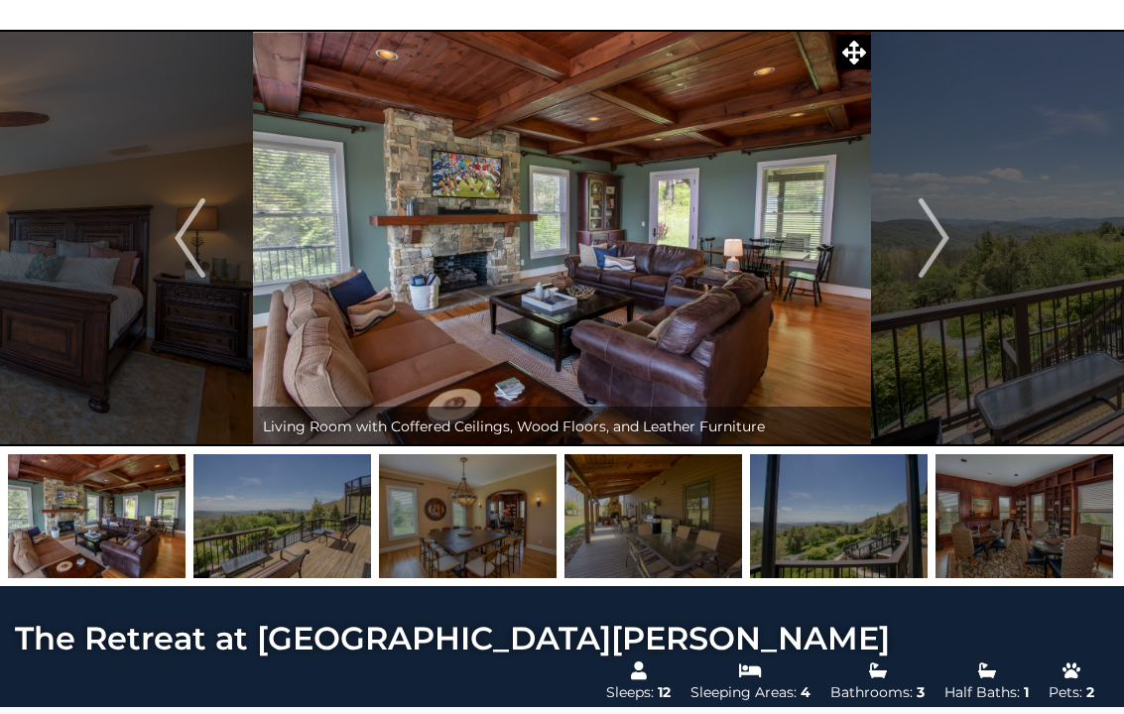
click at [943, 234] on img "Next" at bounding box center [934, 237] width 30 height 79
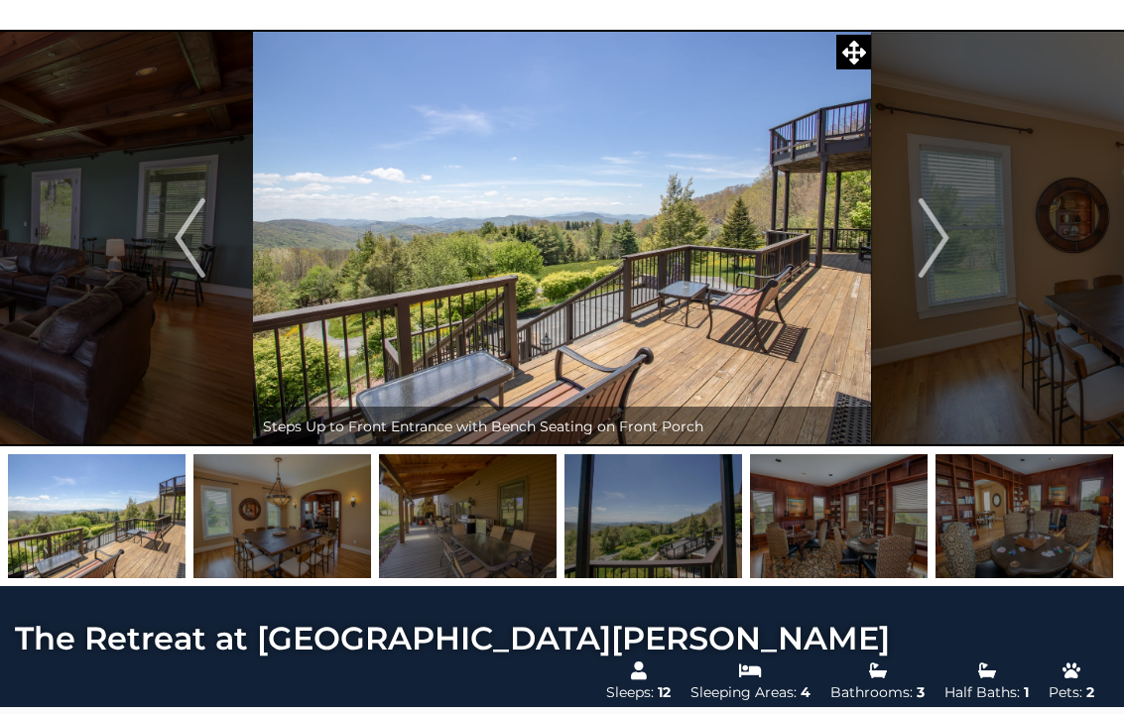
click at [967, 235] on button "Next" at bounding box center [934, 238] width 126 height 417
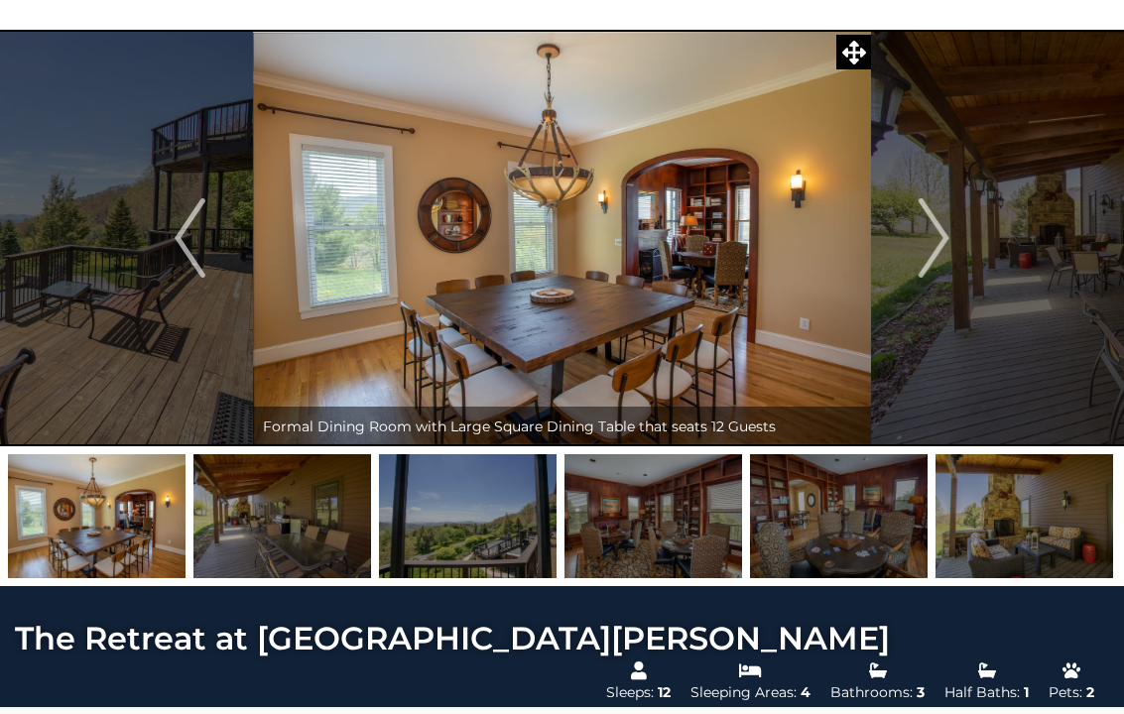
click at [954, 239] on button "Next" at bounding box center [934, 238] width 126 height 417
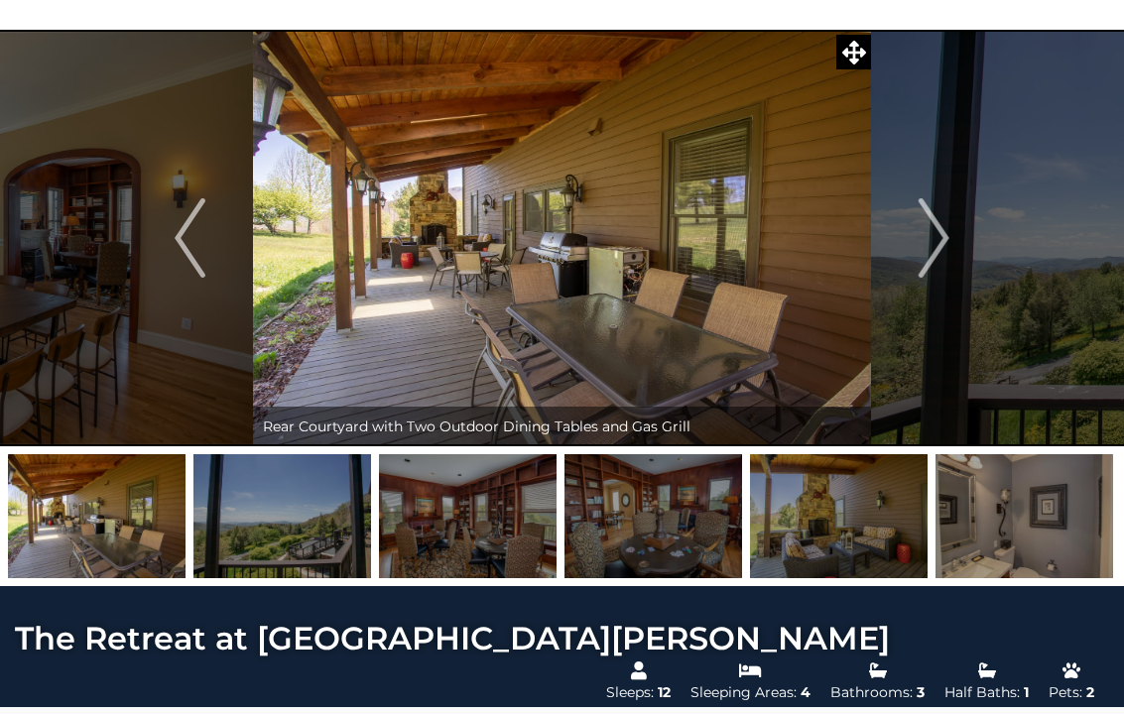
click at [959, 243] on button "Next" at bounding box center [934, 238] width 126 height 417
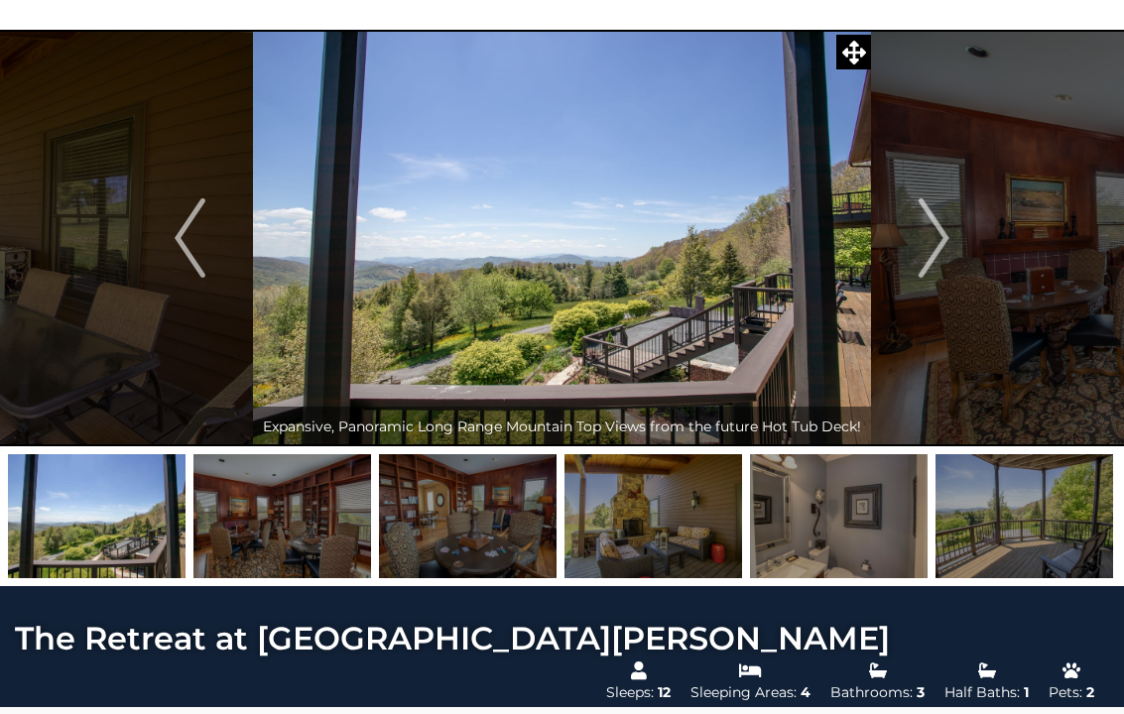
click at [955, 246] on button "Next" at bounding box center [934, 238] width 126 height 417
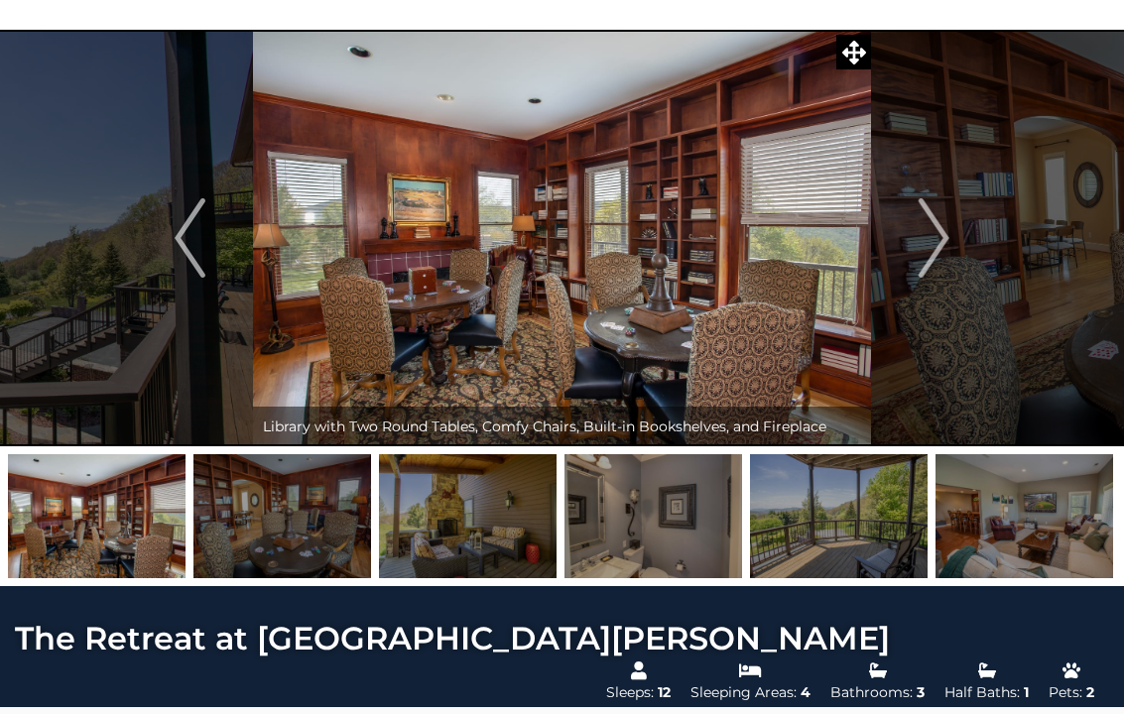
click at [971, 241] on button "Next" at bounding box center [934, 238] width 126 height 417
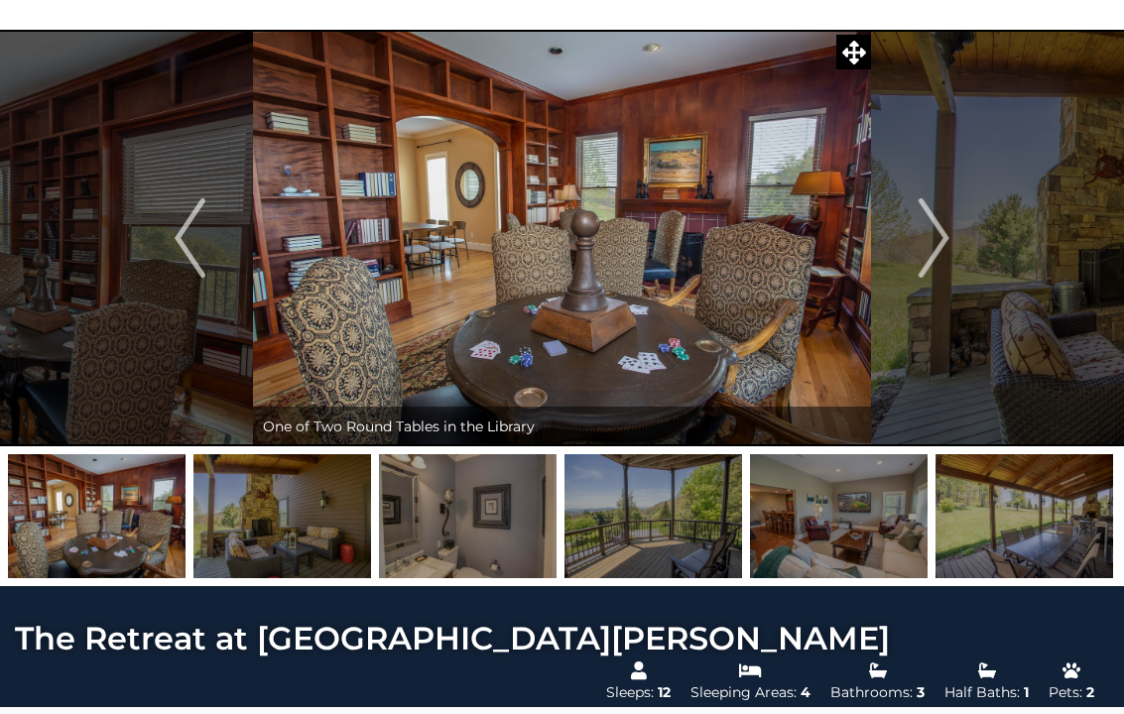
click at [957, 241] on button "Next" at bounding box center [934, 238] width 126 height 417
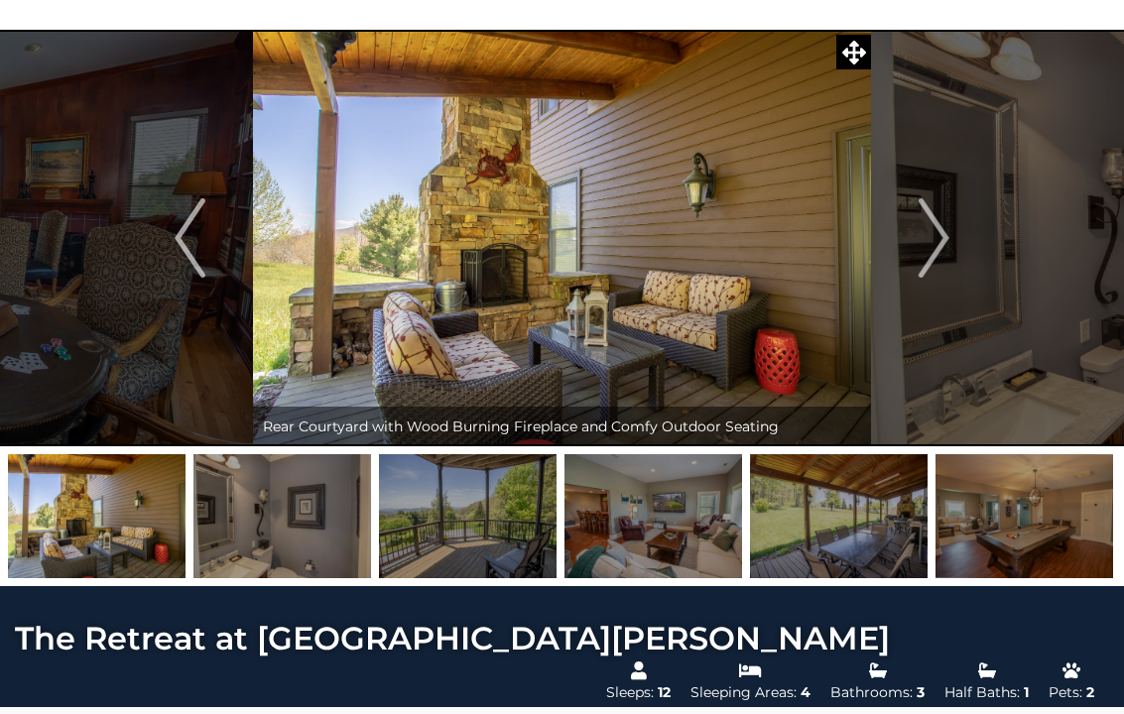
click at [956, 242] on button "Next" at bounding box center [934, 238] width 126 height 417
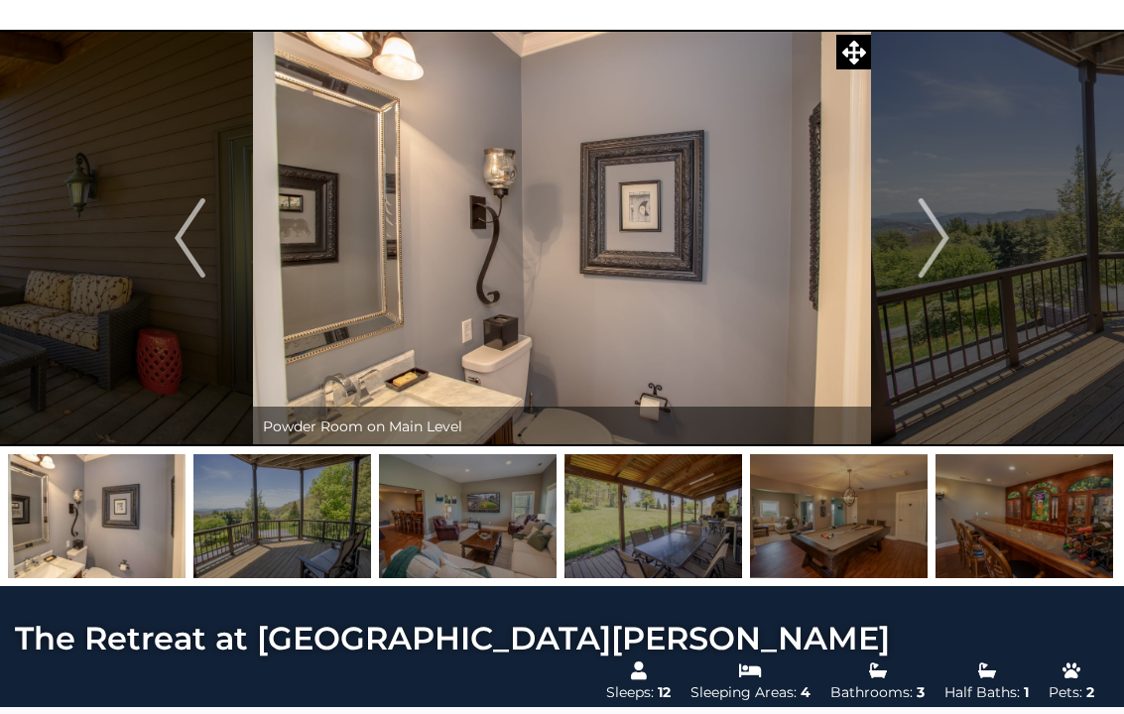
click at [958, 244] on button "Next" at bounding box center [934, 238] width 126 height 417
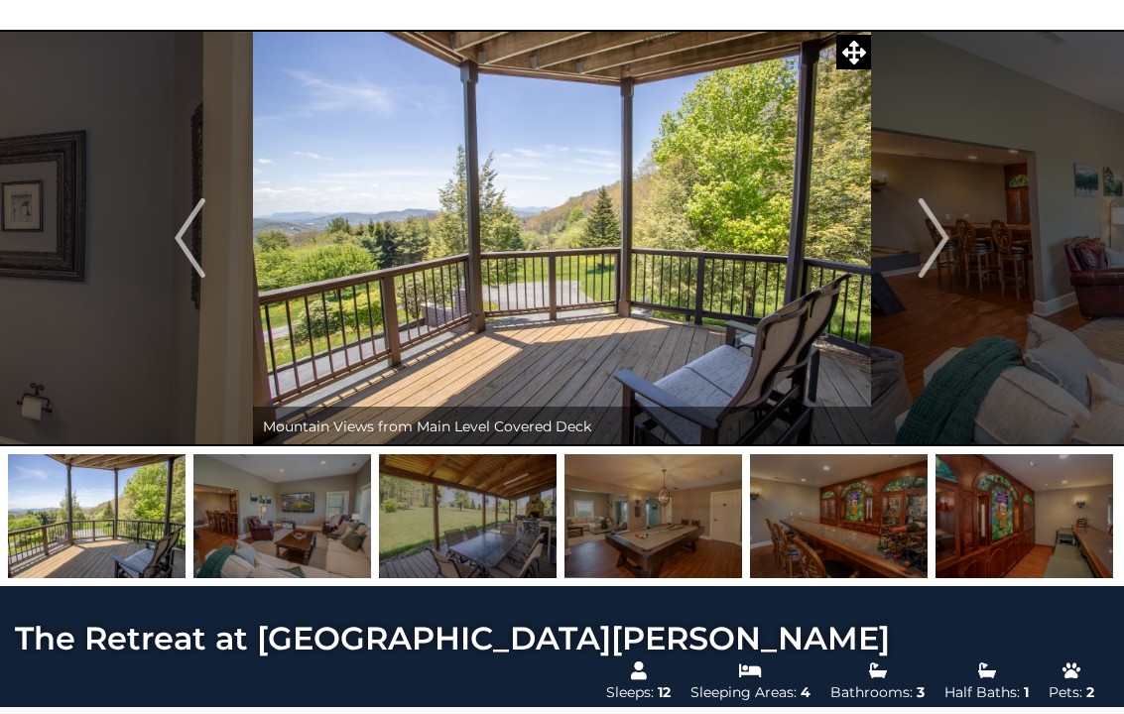
click at [952, 251] on button "Next" at bounding box center [934, 238] width 126 height 417
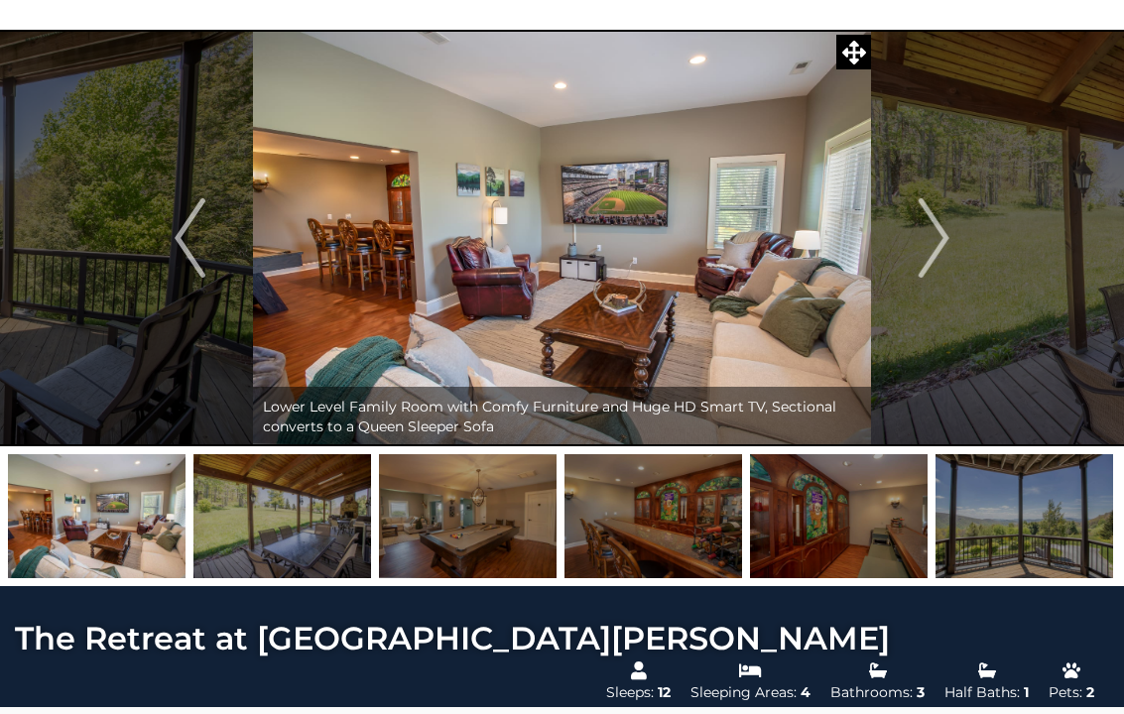
click at [953, 239] on button "Next" at bounding box center [934, 238] width 126 height 417
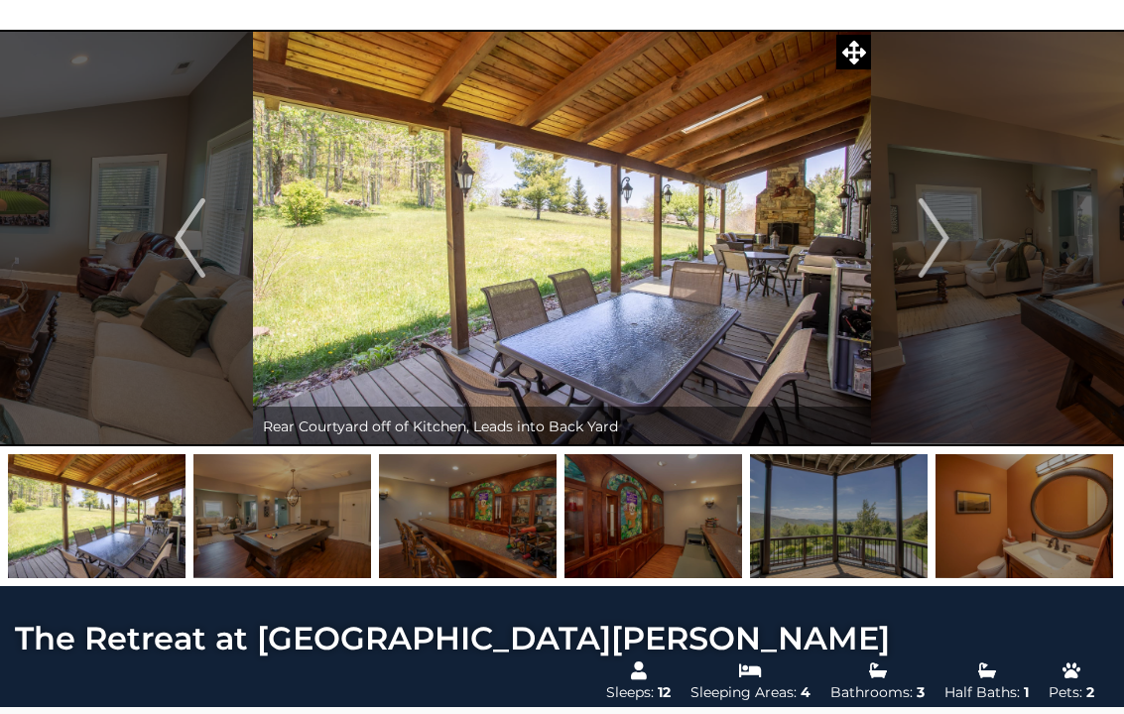
click at [956, 240] on button "Next" at bounding box center [934, 238] width 126 height 417
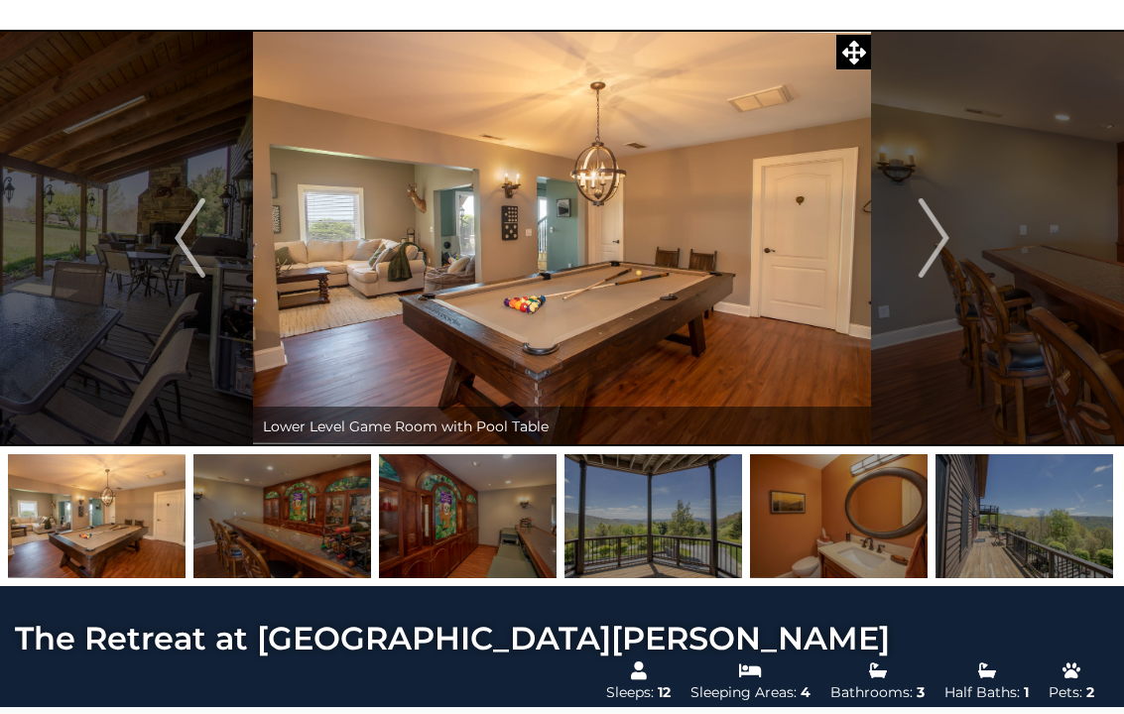
click at [962, 250] on button "Next" at bounding box center [934, 238] width 126 height 417
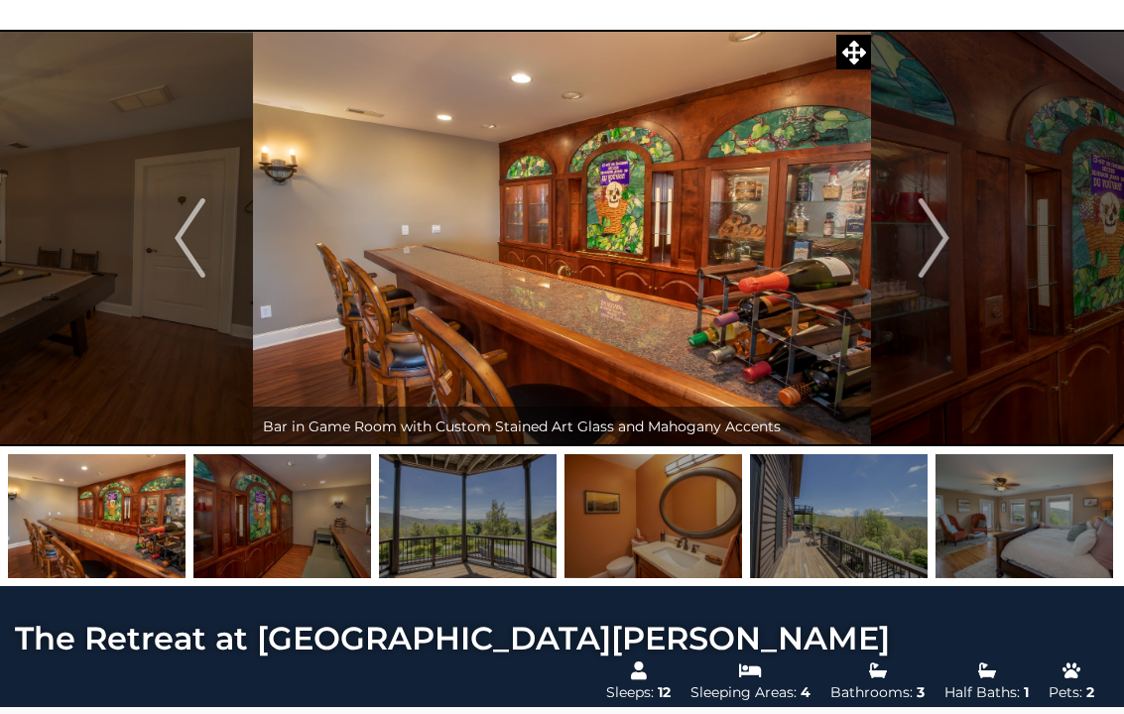
click at [959, 245] on button "Next" at bounding box center [934, 238] width 126 height 417
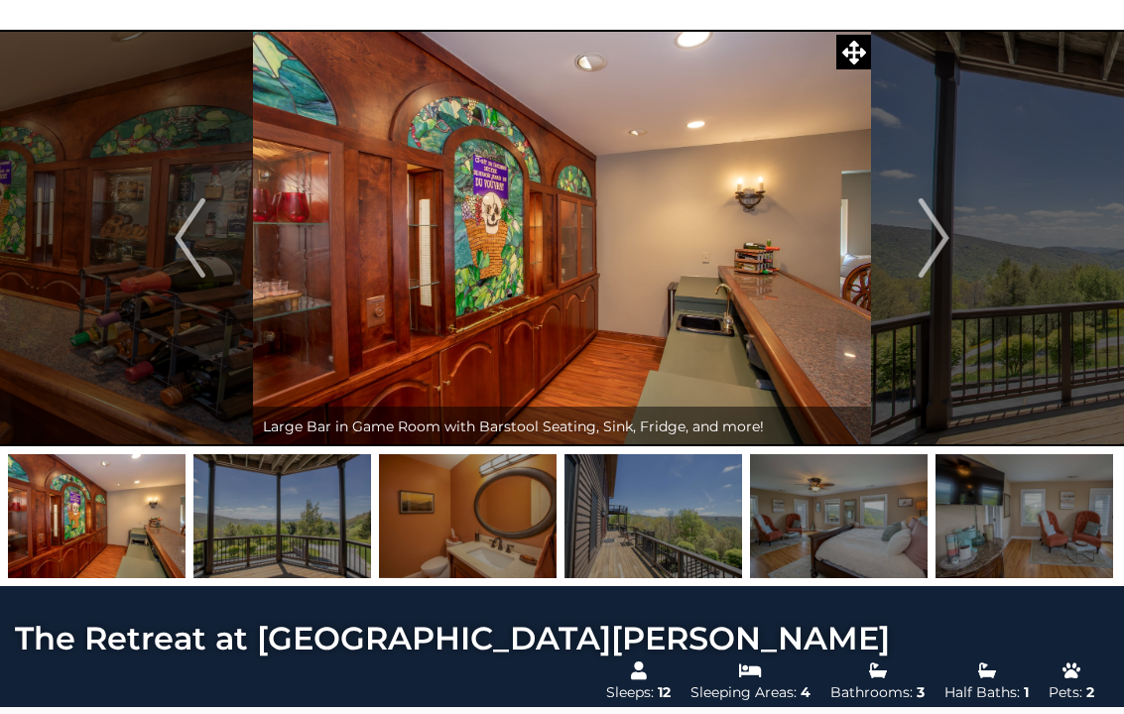
click at [964, 254] on button "Next" at bounding box center [934, 238] width 126 height 417
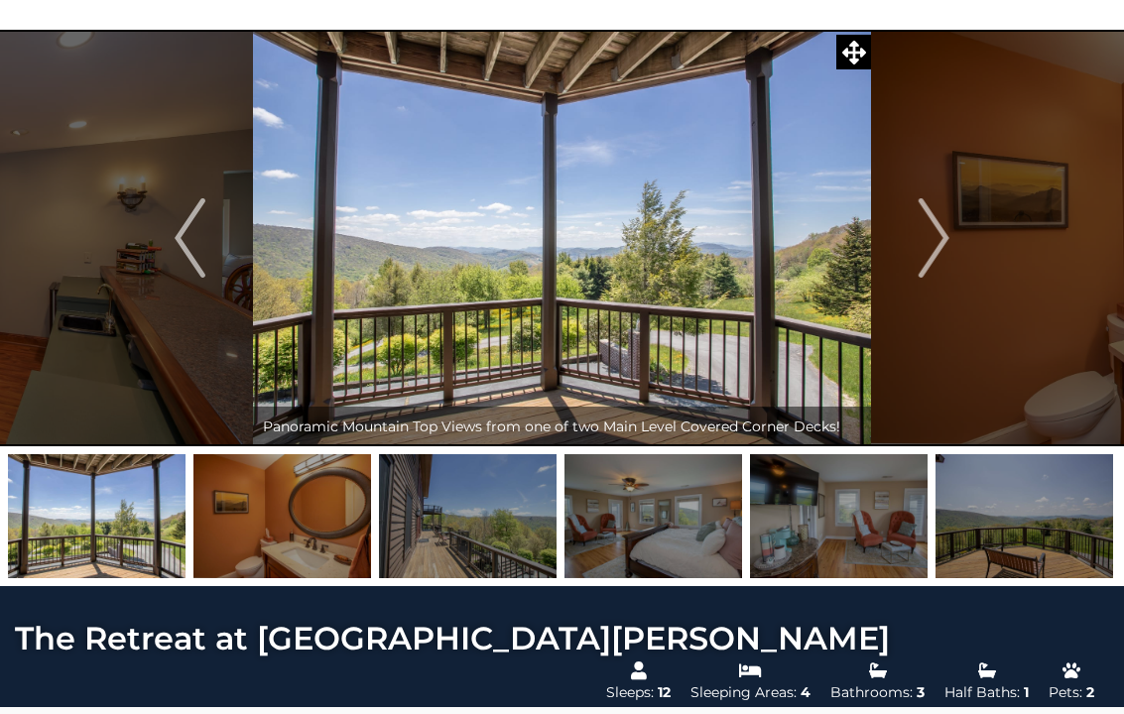
click at [954, 242] on button "Next" at bounding box center [934, 238] width 126 height 417
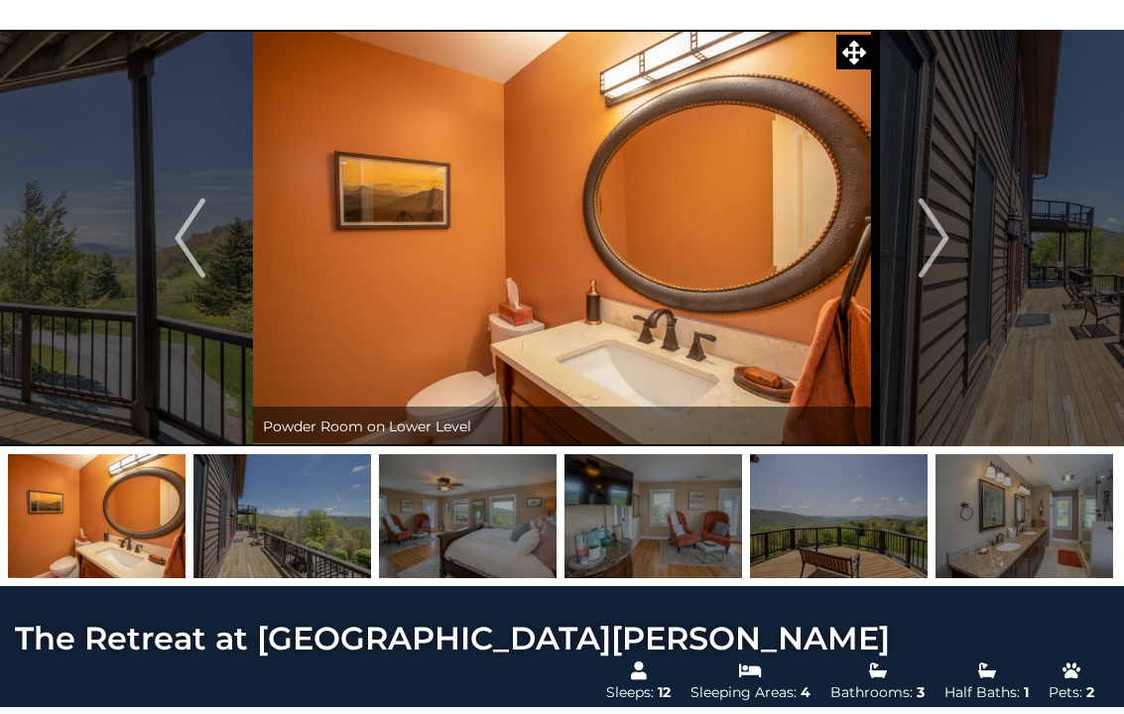
click at [946, 252] on img "Next" at bounding box center [934, 237] width 30 height 79
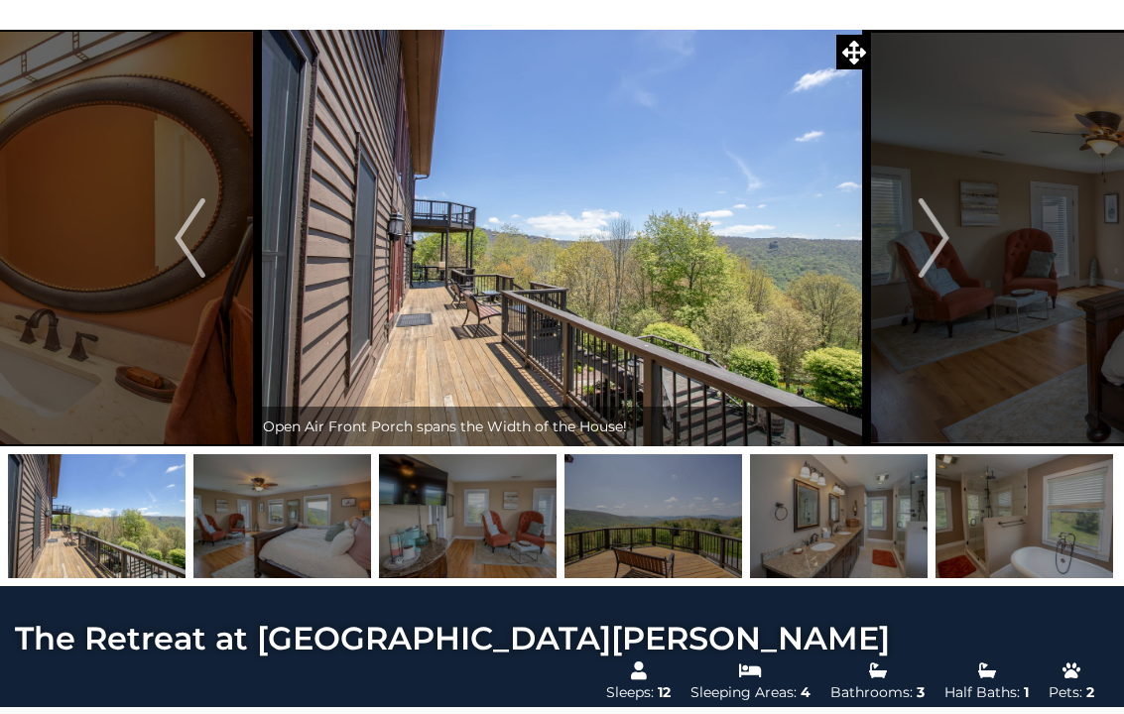
click at [948, 235] on img "Next" at bounding box center [934, 237] width 30 height 79
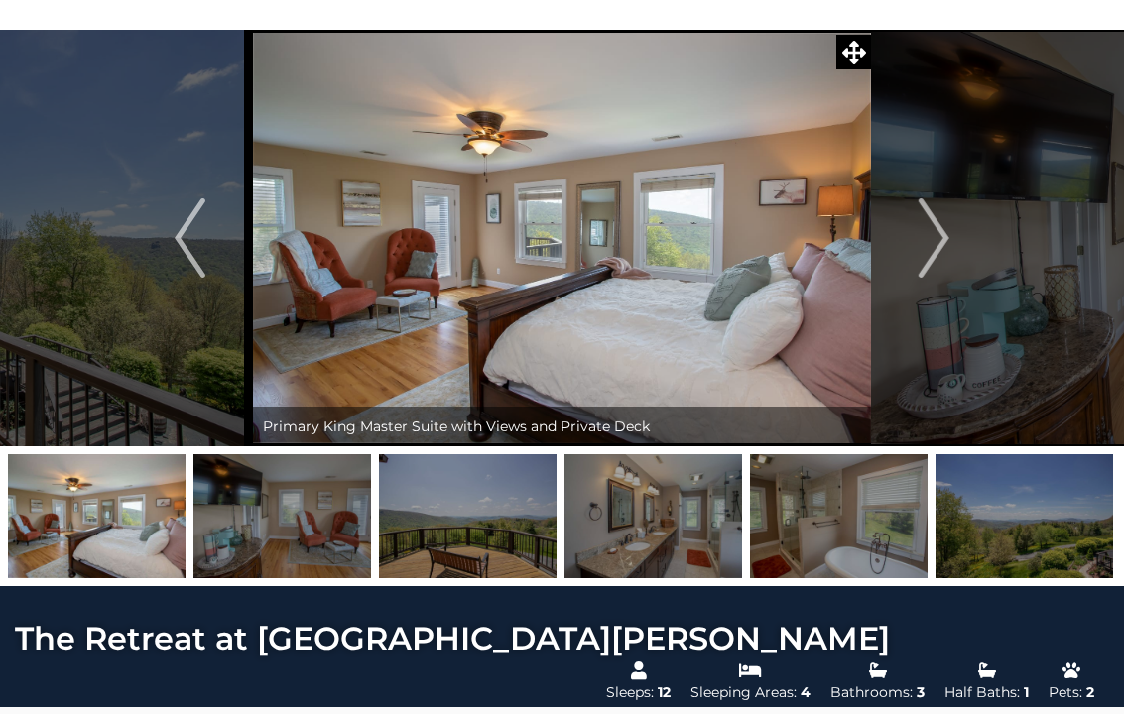
click at [954, 264] on button "Next" at bounding box center [934, 238] width 126 height 417
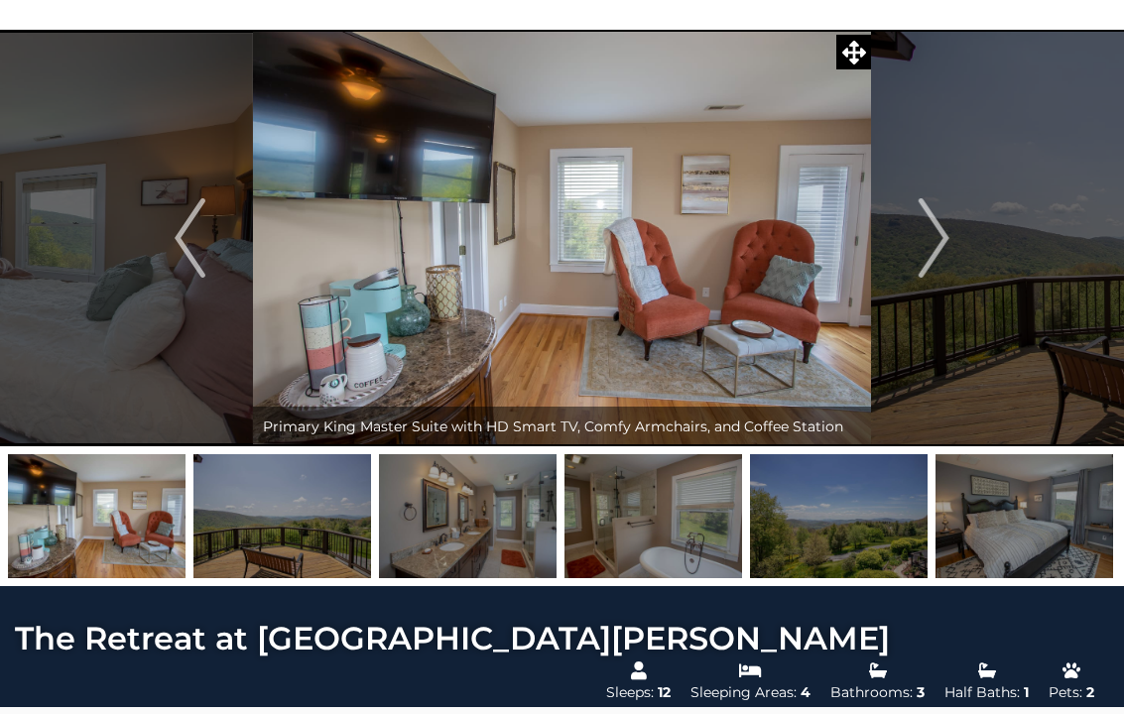
click at [952, 250] on button "Next" at bounding box center [934, 238] width 126 height 417
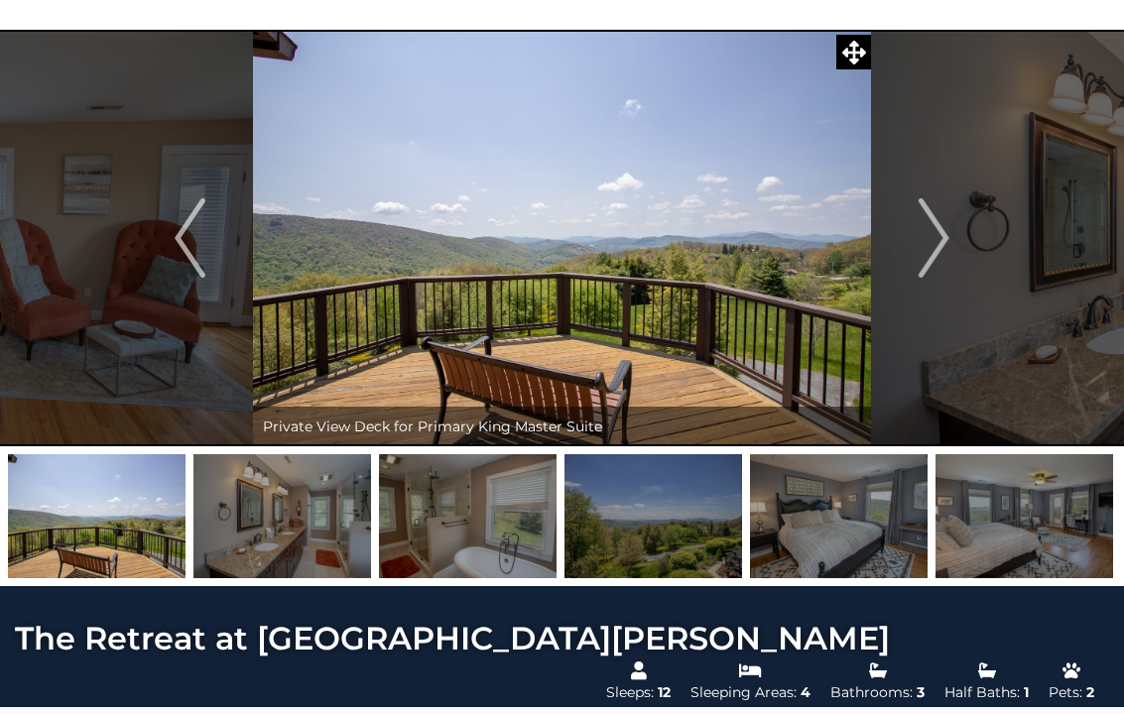
click at [954, 240] on button "Next" at bounding box center [934, 238] width 126 height 417
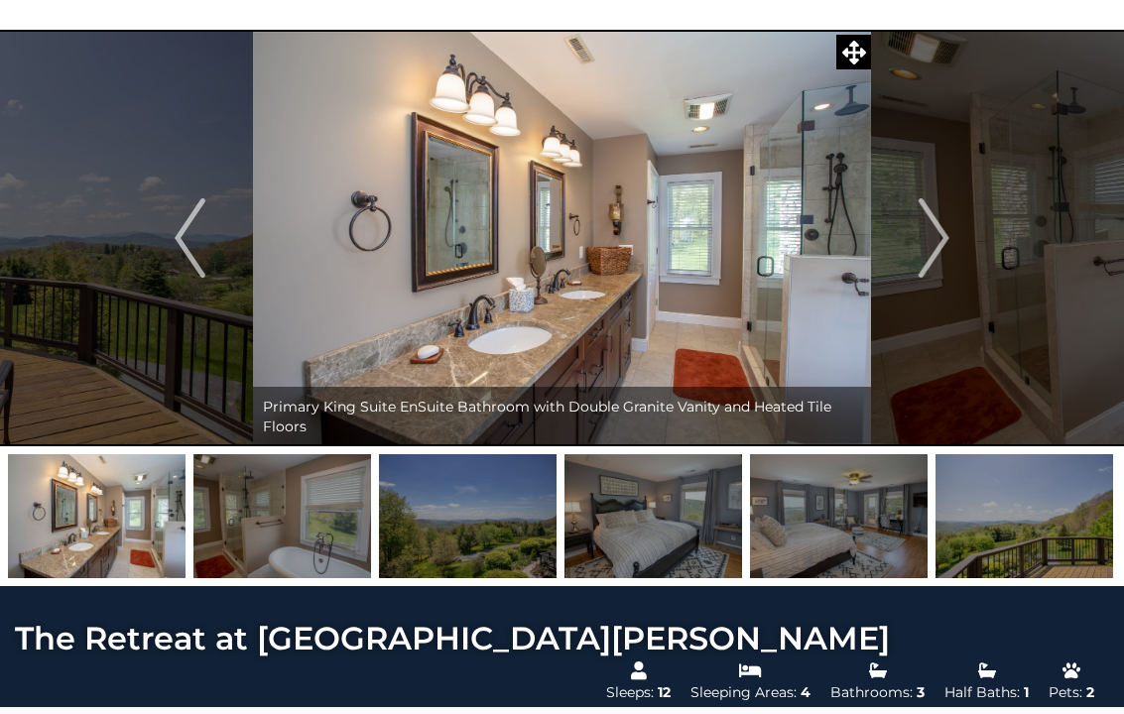
click at [950, 240] on button "Next" at bounding box center [934, 238] width 126 height 417
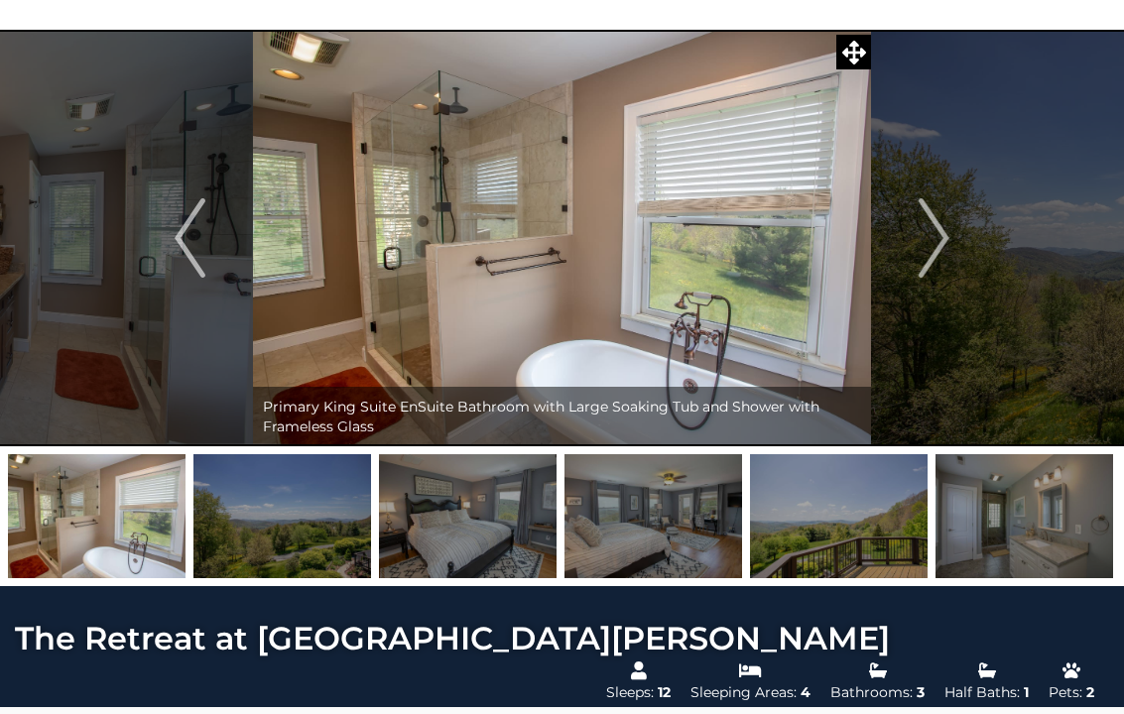
click at [952, 241] on button "Next" at bounding box center [934, 238] width 126 height 417
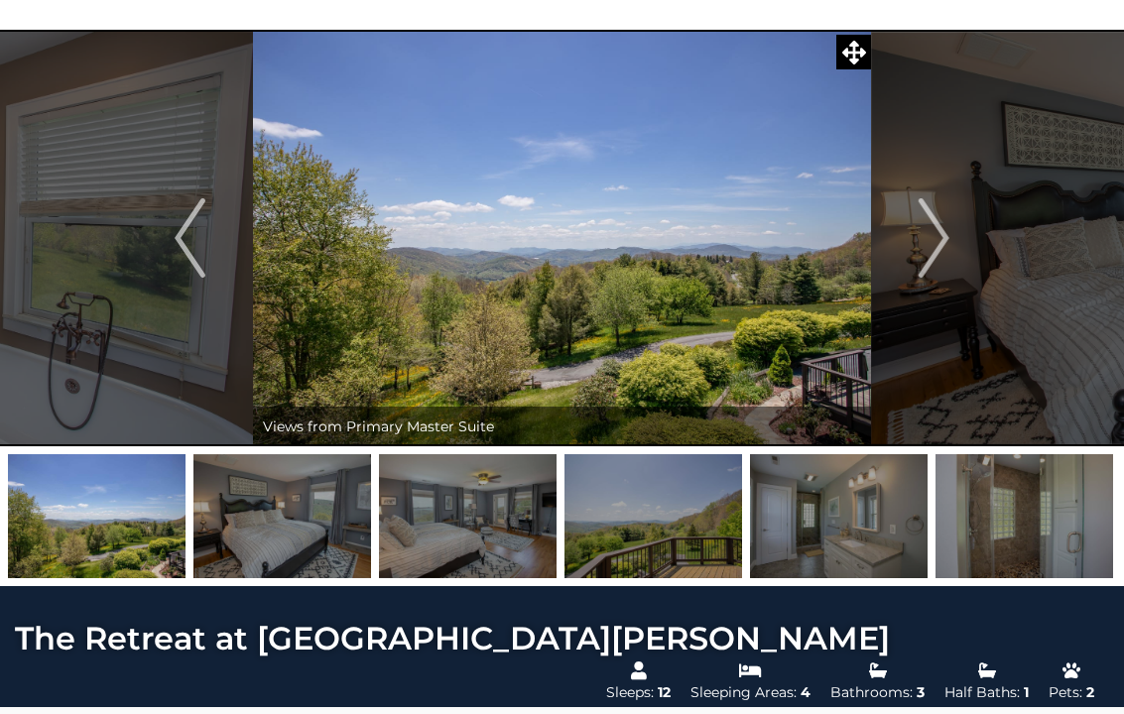
click at [947, 249] on img "Next" at bounding box center [934, 237] width 30 height 79
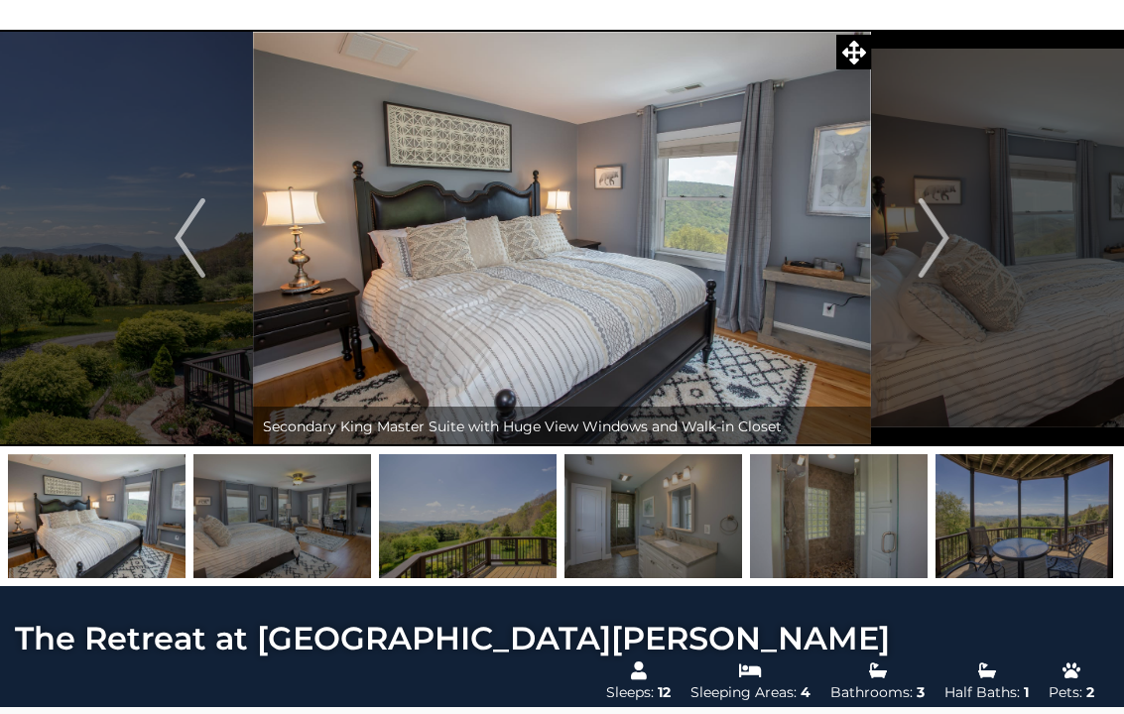
click at [950, 252] on button "Next" at bounding box center [934, 238] width 126 height 417
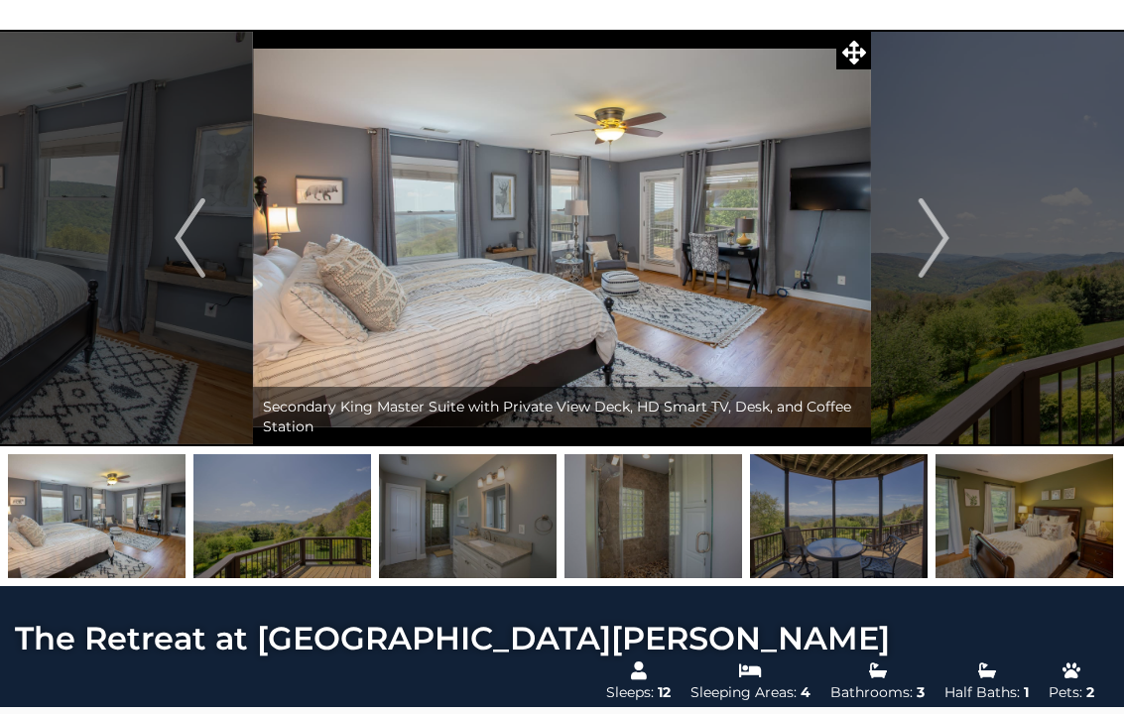
click at [956, 277] on button "Next" at bounding box center [934, 238] width 126 height 417
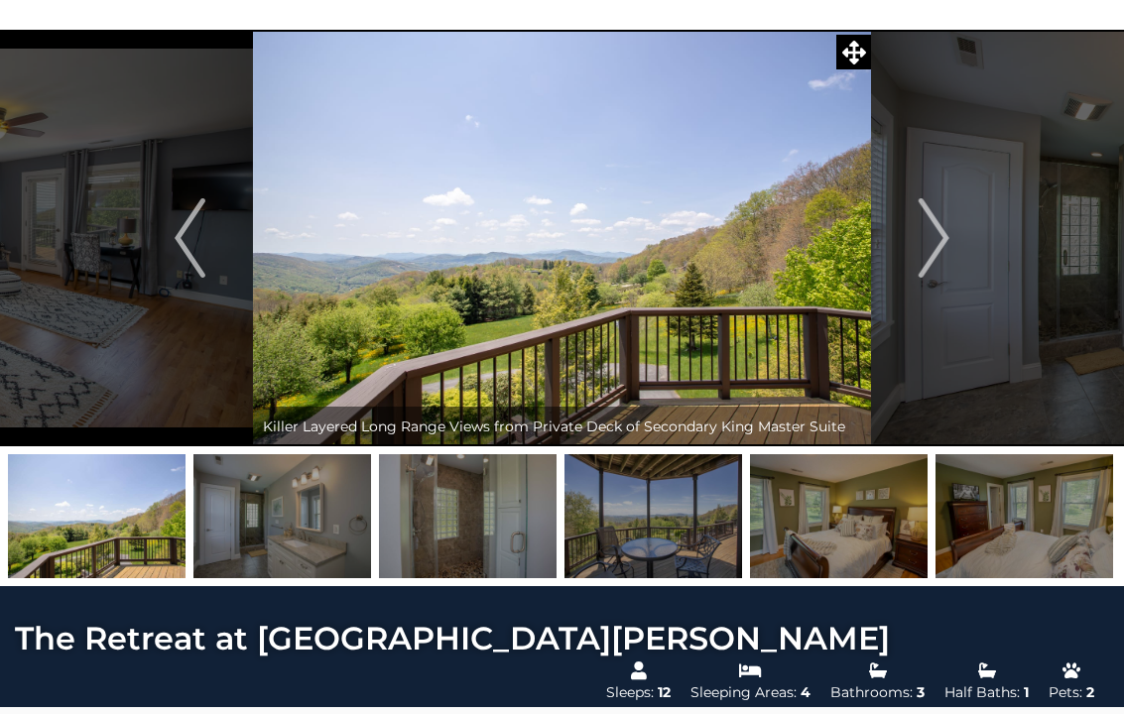
click at [955, 250] on button "Next" at bounding box center [934, 238] width 126 height 417
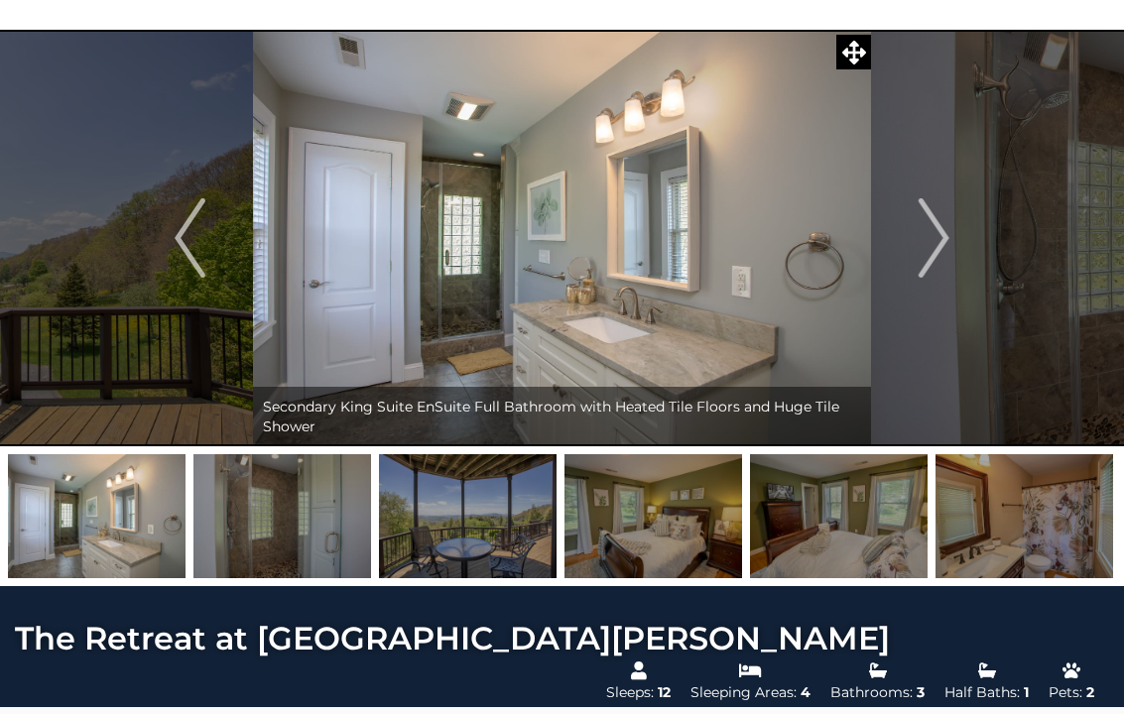
click at [952, 261] on button "Next" at bounding box center [934, 238] width 126 height 417
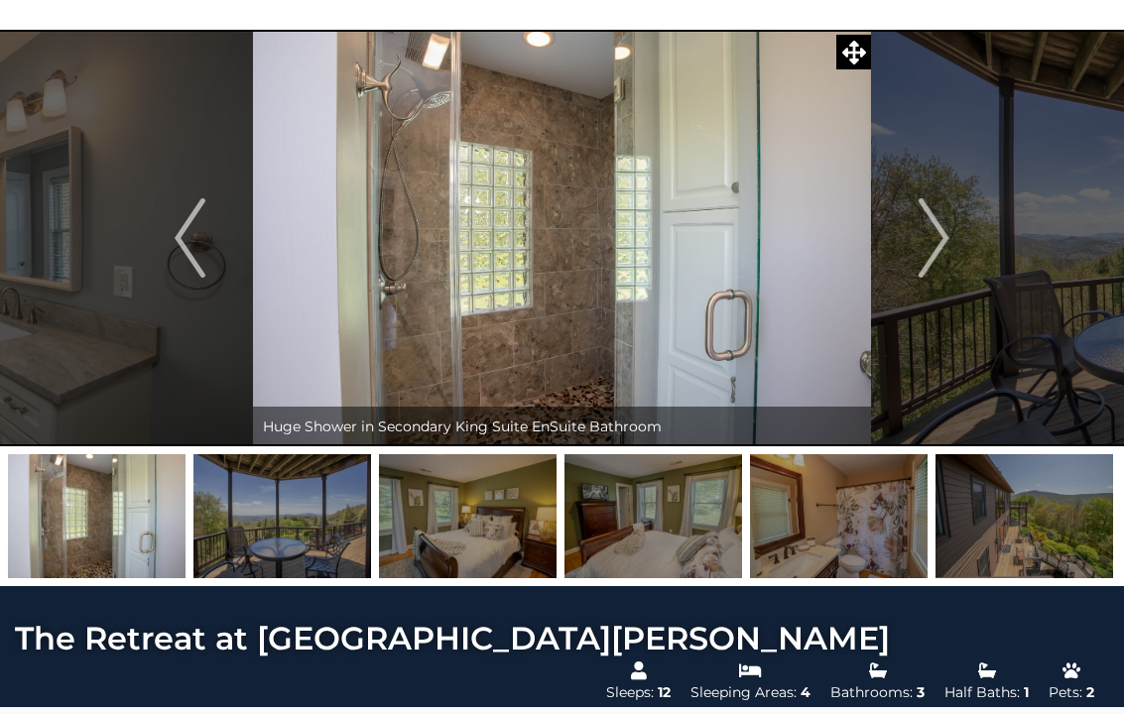
click at [960, 271] on button "Next" at bounding box center [934, 238] width 126 height 417
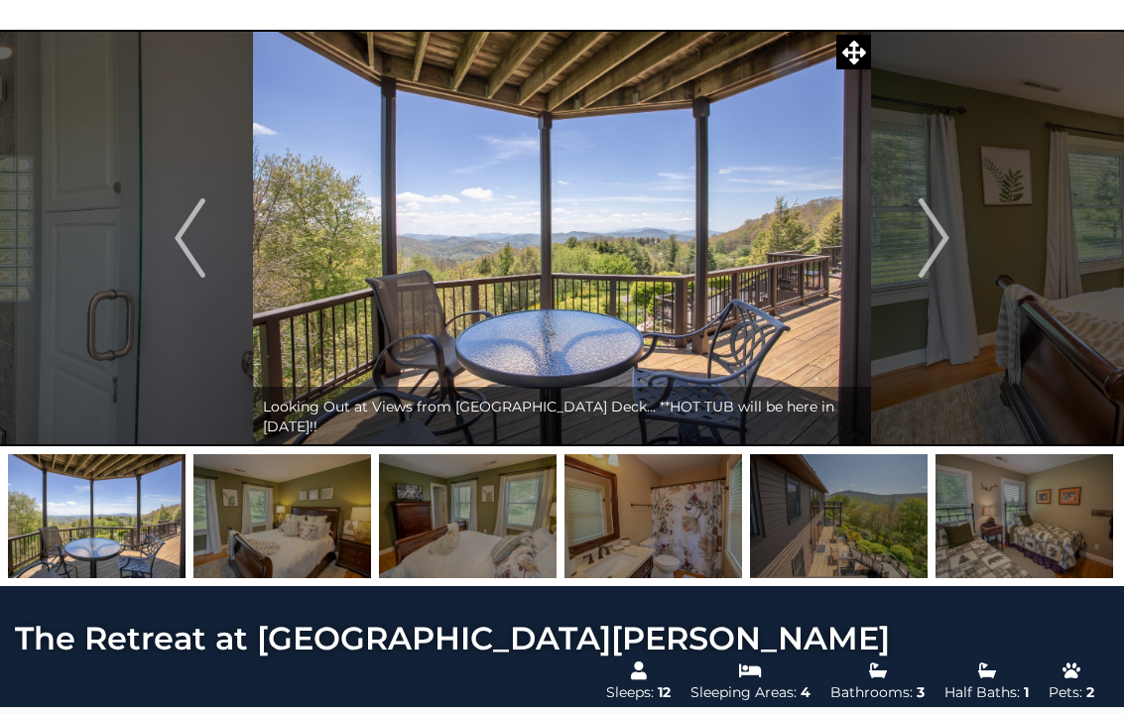
click at [957, 239] on button "Next" at bounding box center [934, 238] width 126 height 417
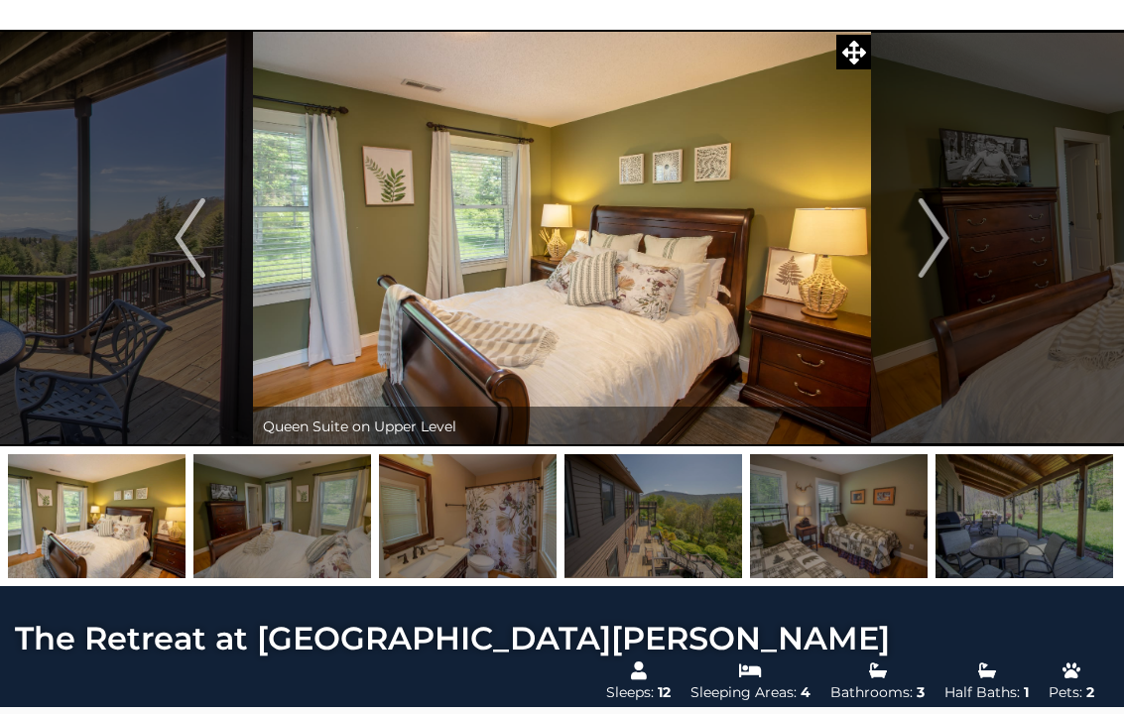
click at [952, 253] on button "Next" at bounding box center [934, 238] width 126 height 417
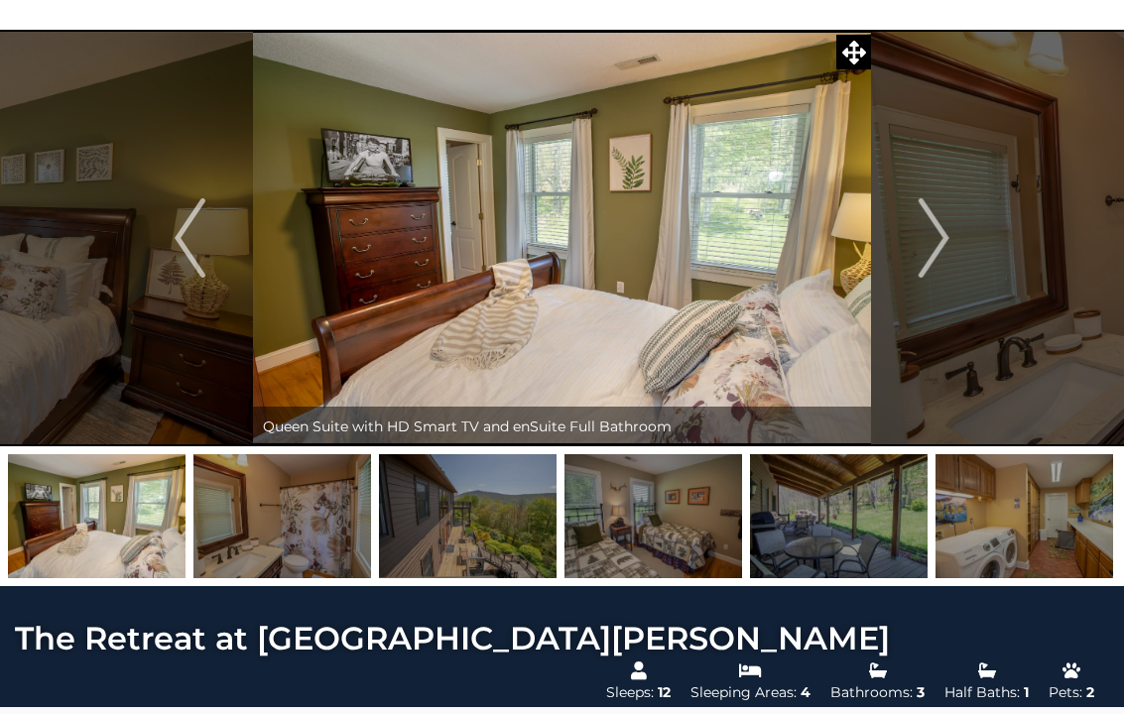
click at [963, 248] on button "Next" at bounding box center [934, 238] width 126 height 417
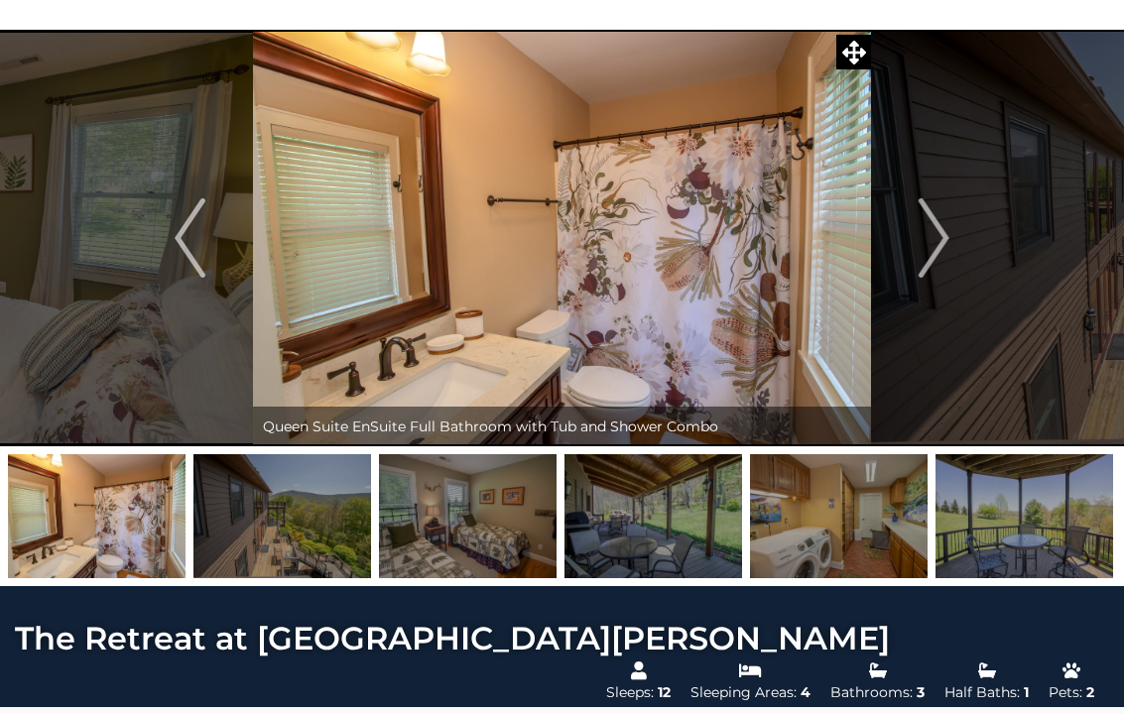
click at [958, 232] on button "Next" at bounding box center [934, 238] width 126 height 417
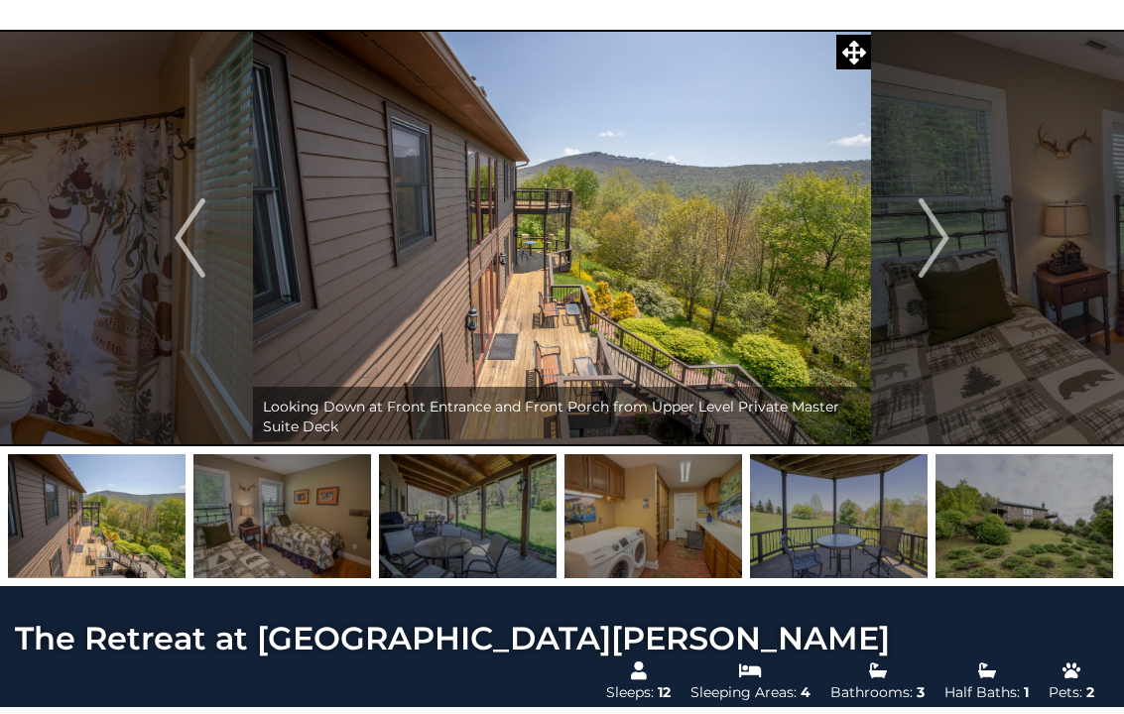
click at [955, 229] on button "Next" at bounding box center [934, 238] width 126 height 417
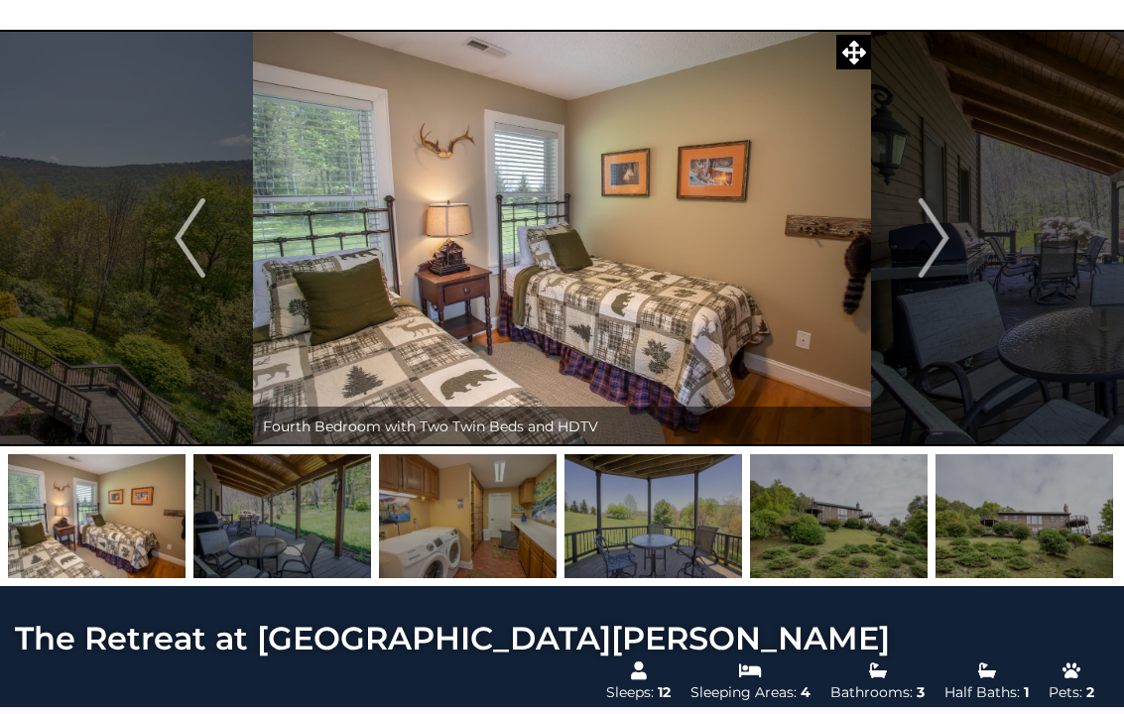
click at [955, 260] on button "Next" at bounding box center [934, 238] width 126 height 417
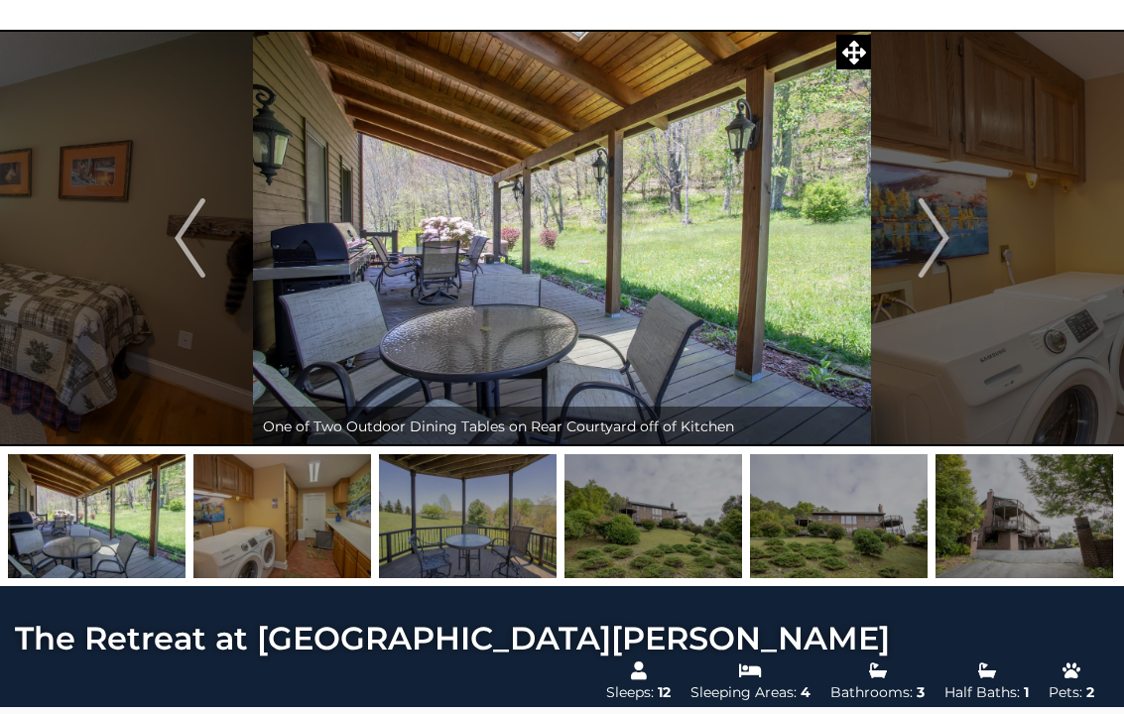
click at [962, 241] on button "Next" at bounding box center [934, 238] width 126 height 417
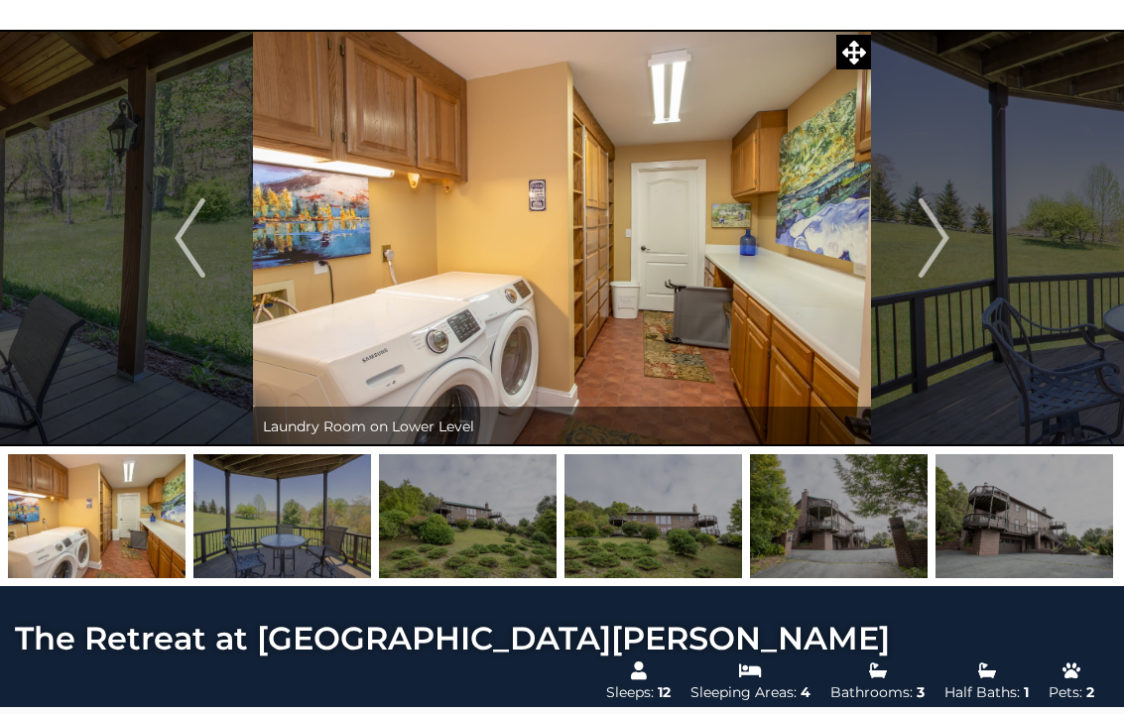
click at [965, 256] on button "Next" at bounding box center [934, 238] width 126 height 417
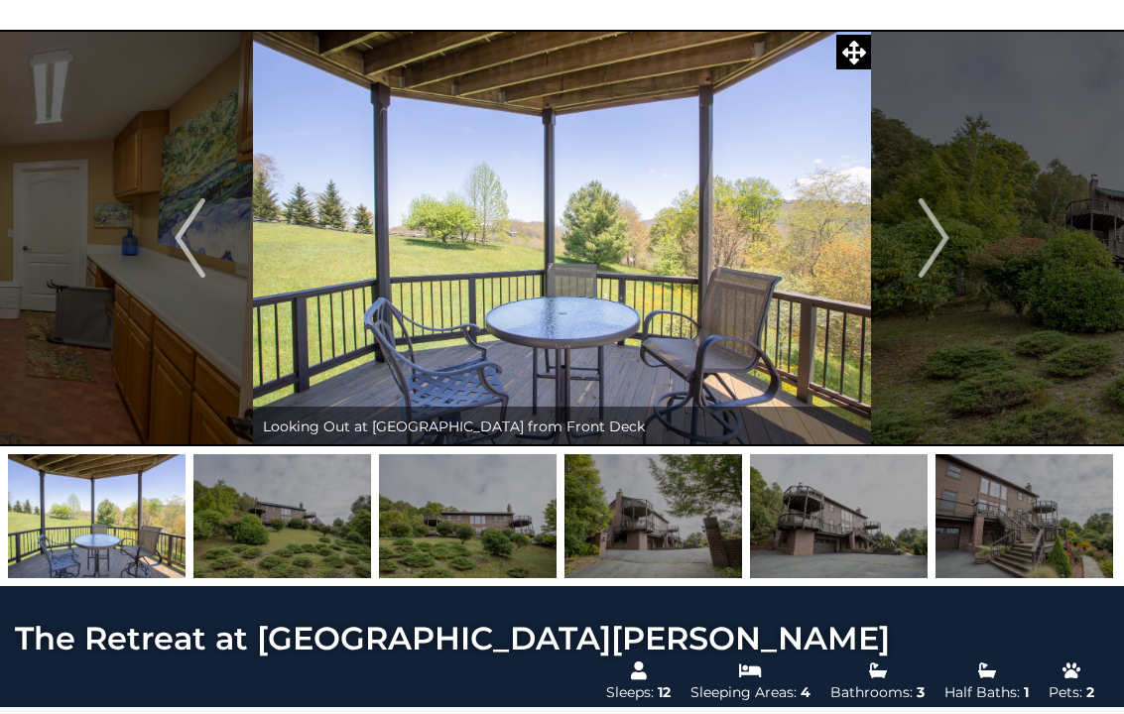
click at [965, 239] on button "Next" at bounding box center [934, 238] width 126 height 417
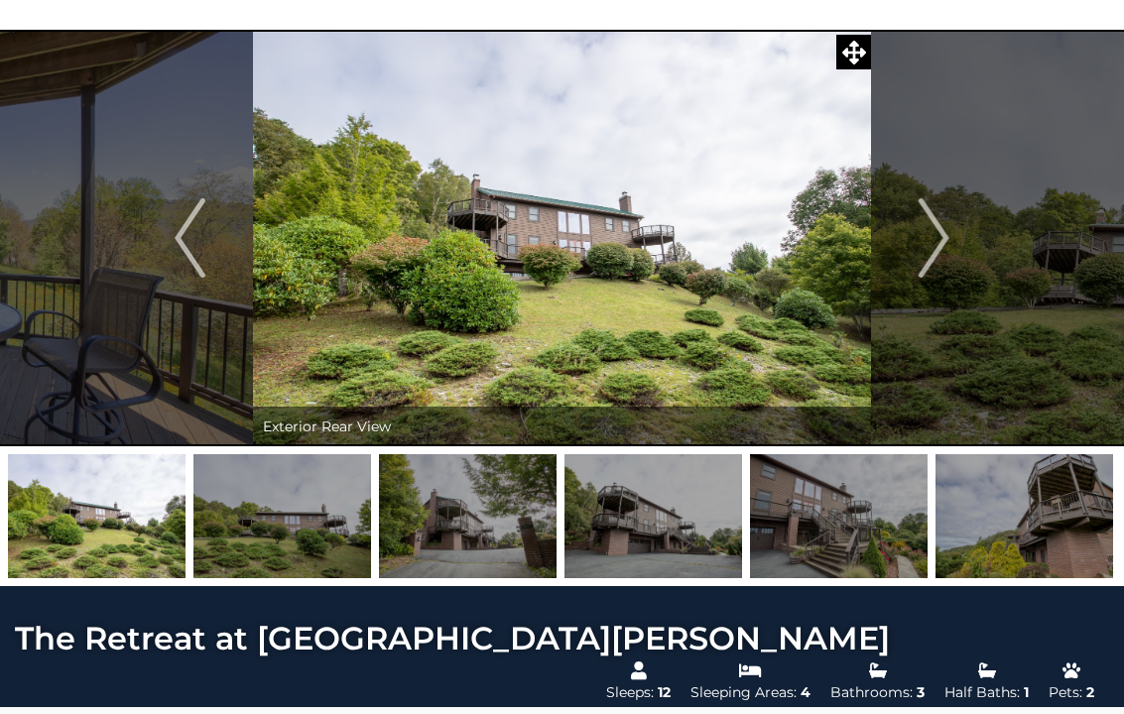
click at [957, 228] on button "Next" at bounding box center [934, 238] width 126 height 417
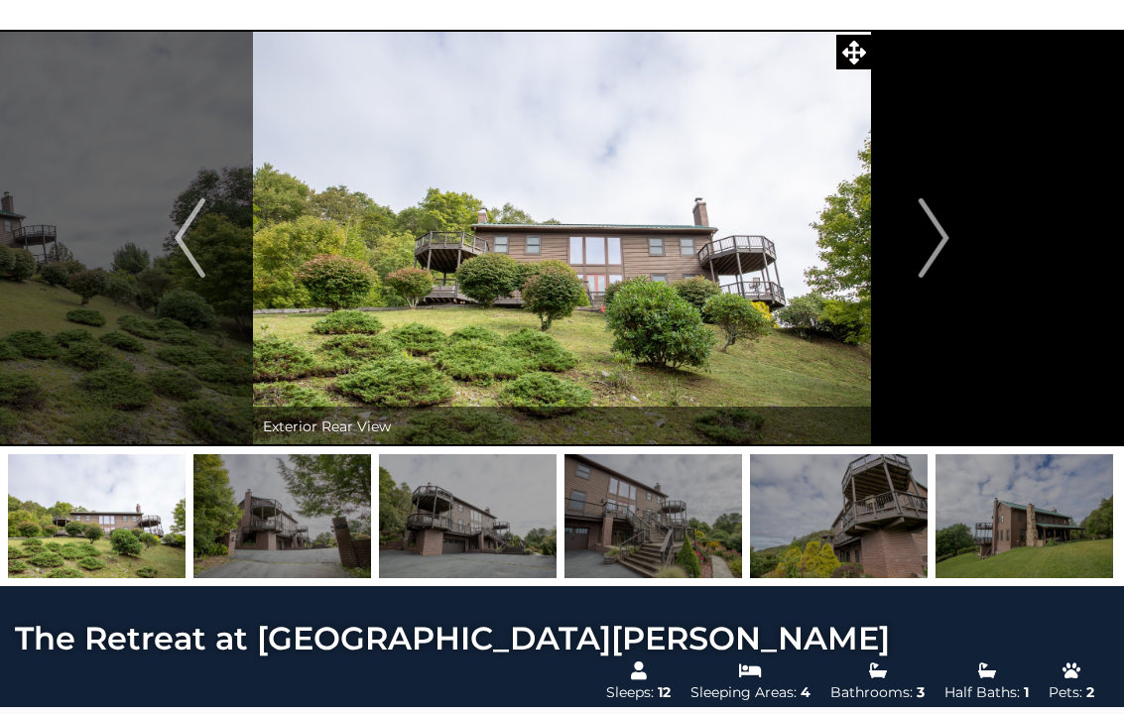
click at [964, 242] on button "Next" at bounding box center [934, 238] width 126 height 417
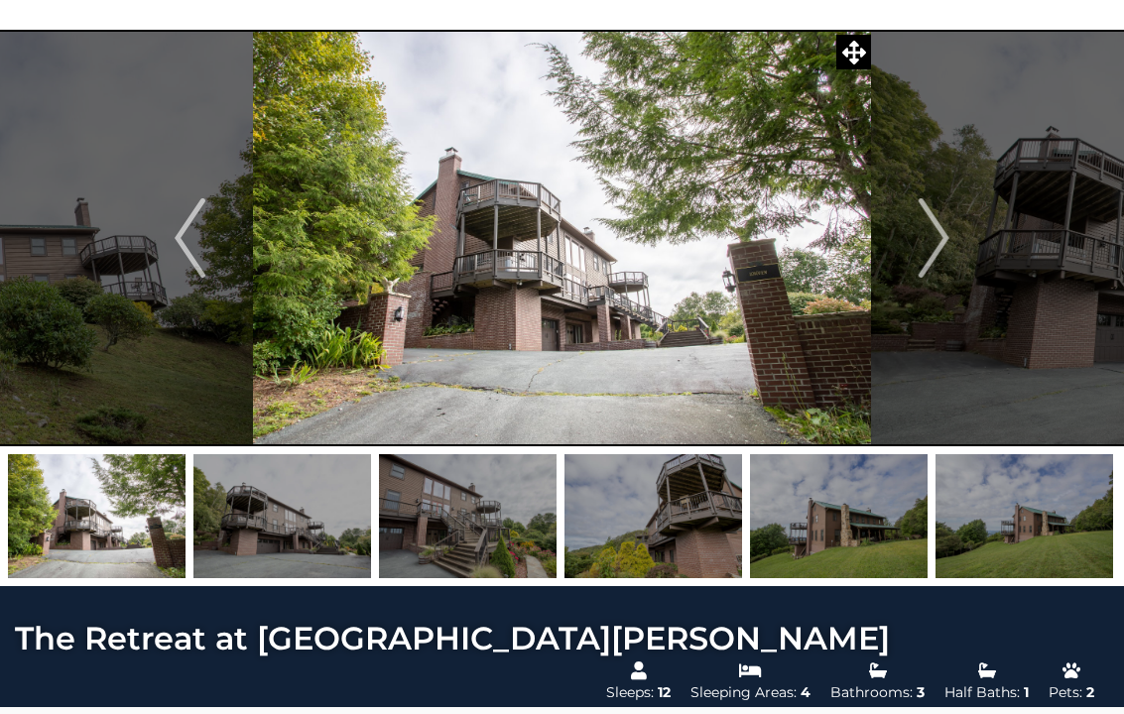
click at [959, 238] on button "Next" at bounding box center [934, 238] width 126 height 417
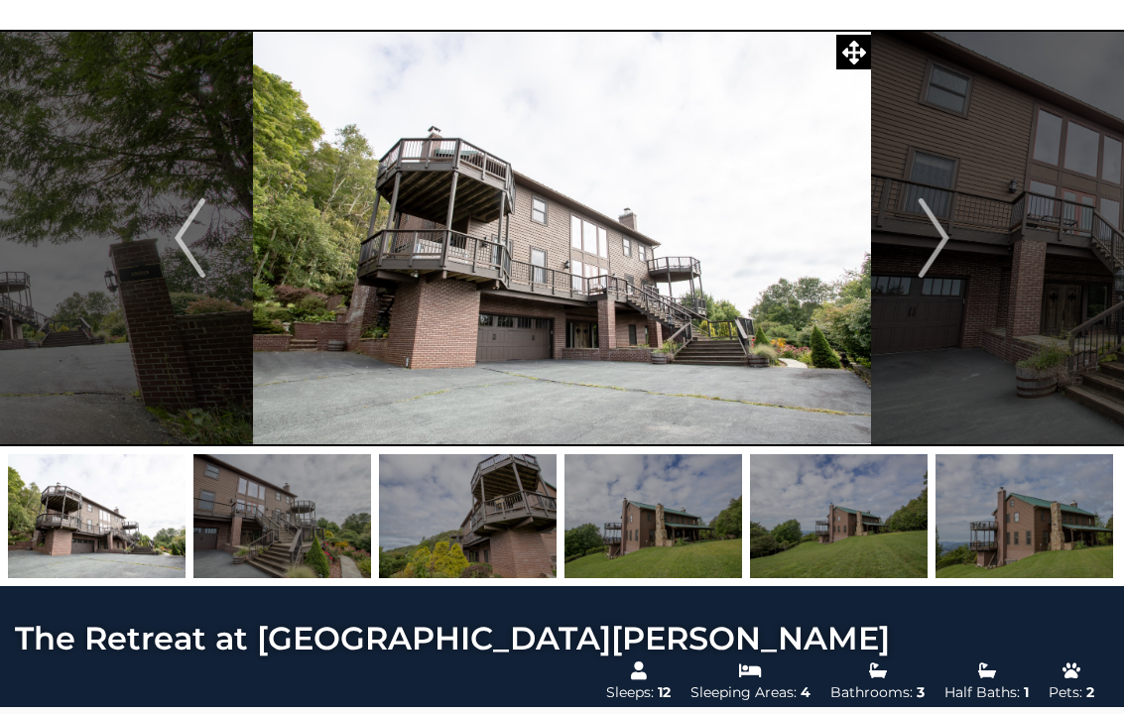
click at [954, 246] on button "Next" at bounding box center [934, 238] width 126 height 417
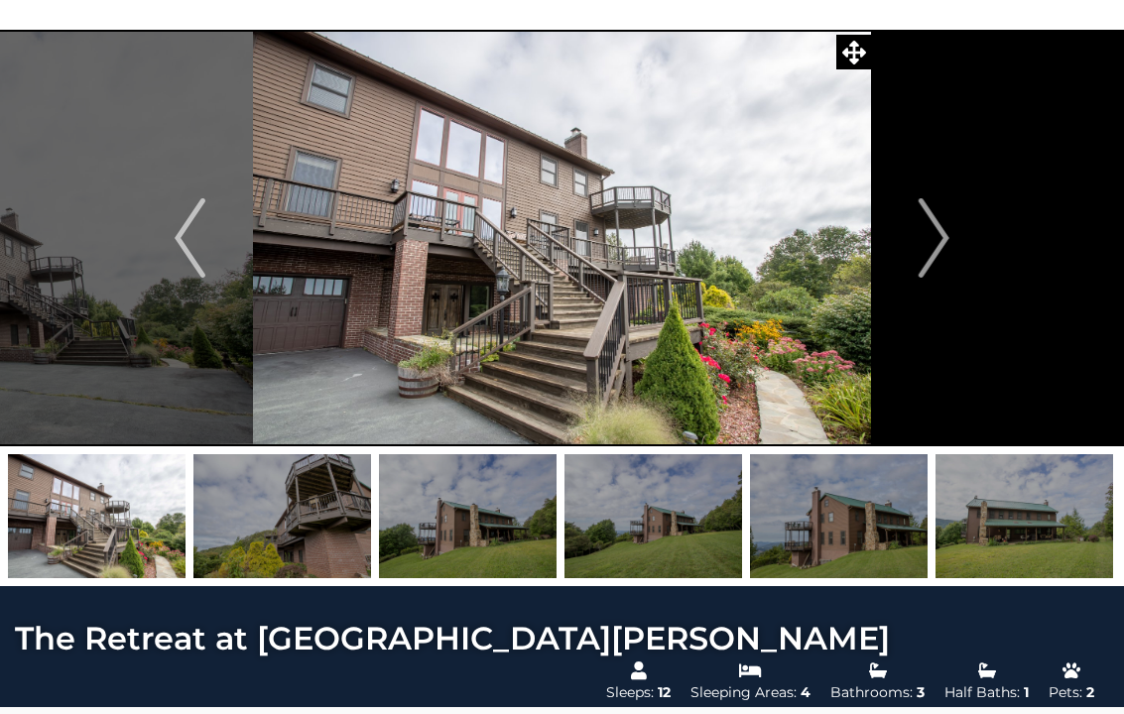
click at [959, 237] on button "Next" at bounding box center [934, 238] width 126 height 417
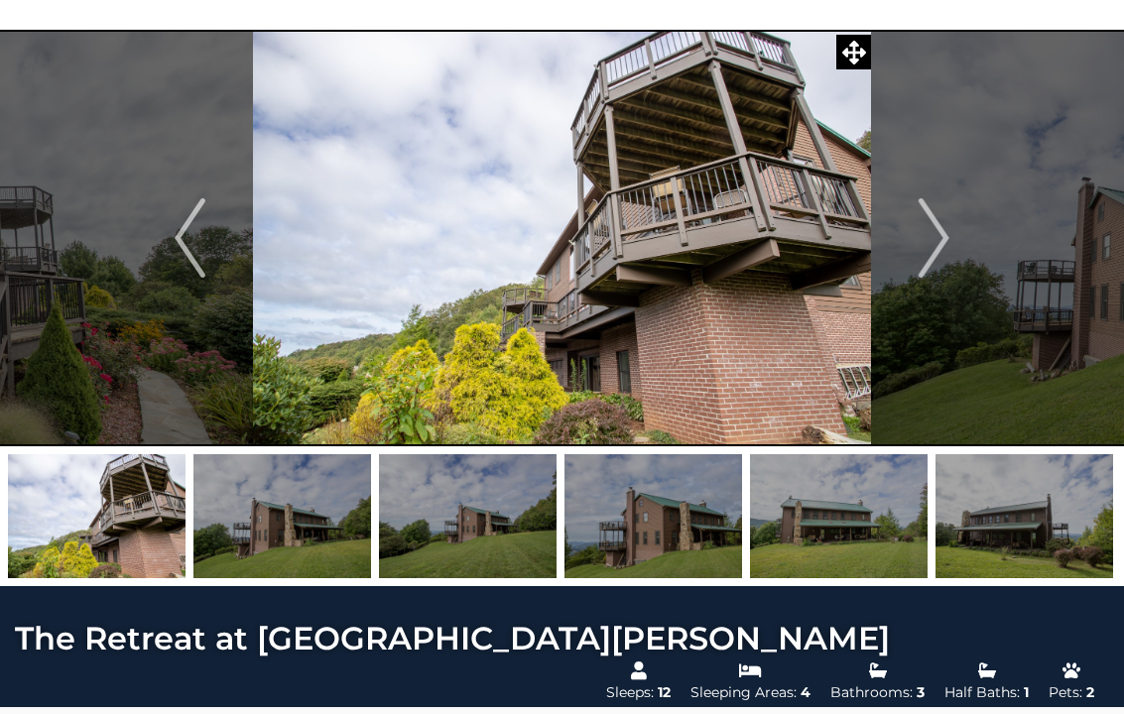
click at [959, 234] on button "Next" at bounding box center [934, 238] width 126 height 417
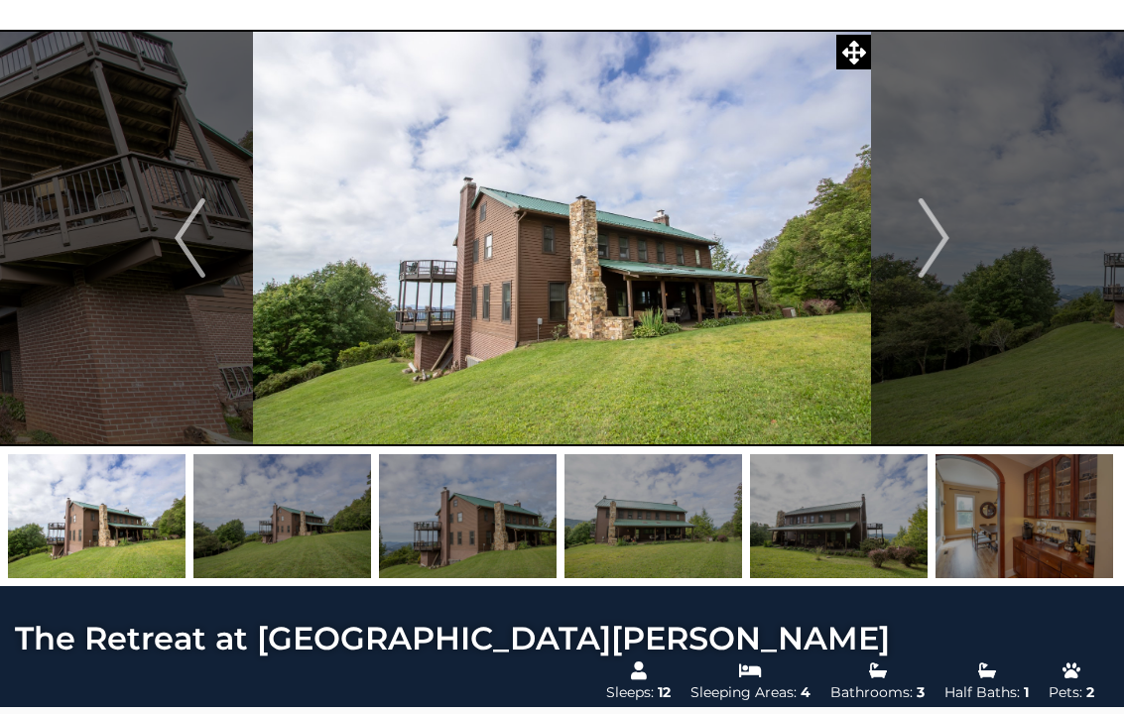
click at [945, 238] on img "Next" at bounding box center [934, 237] width 30 height 79
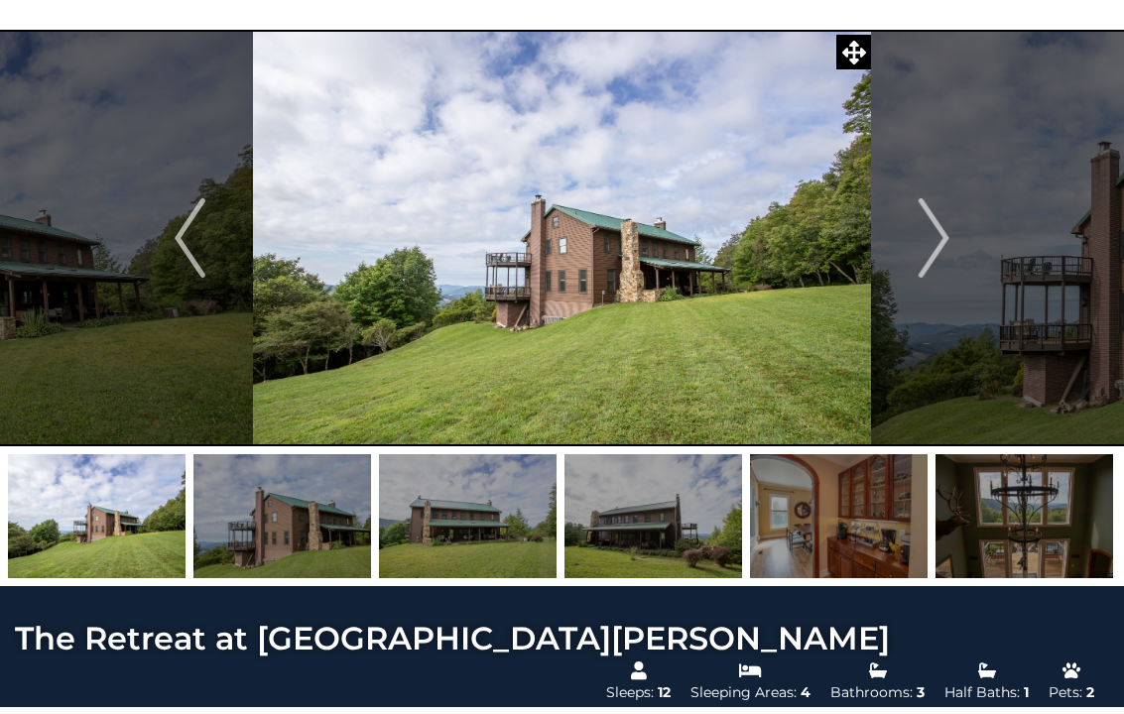
click at [945, 259] on img "Next" at bounding box center [934, 237] width 30 height 79
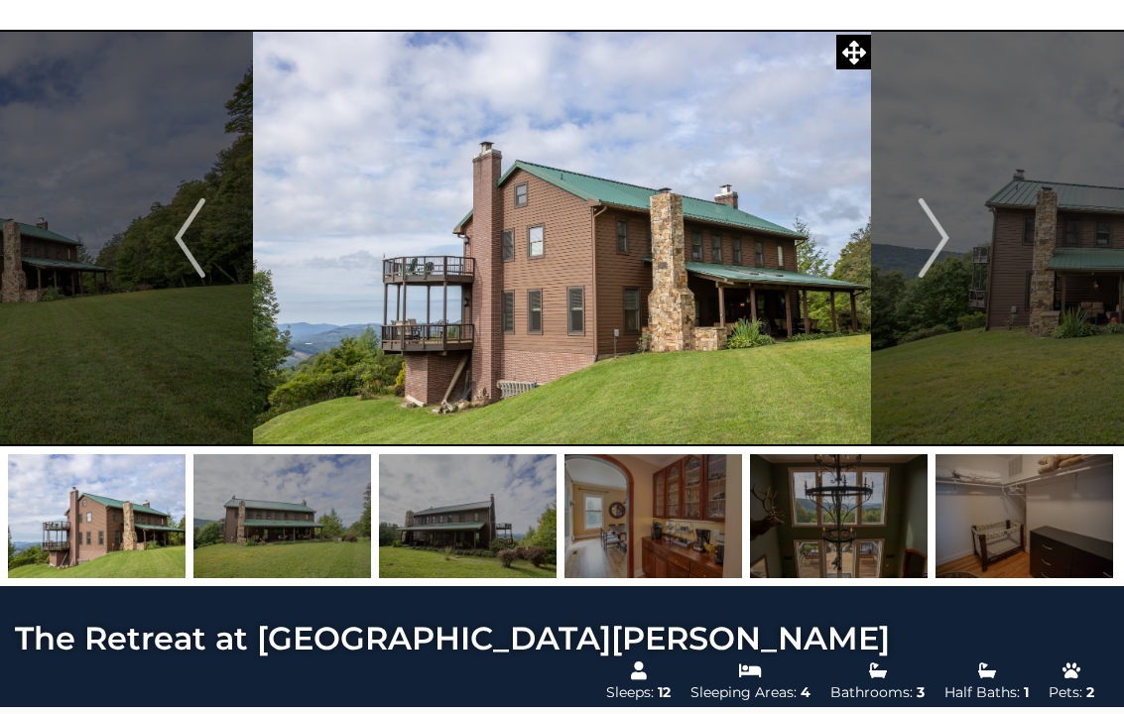
click at [945, 253] on img "Next" at bounding box center [934, 237] width 30 height 79
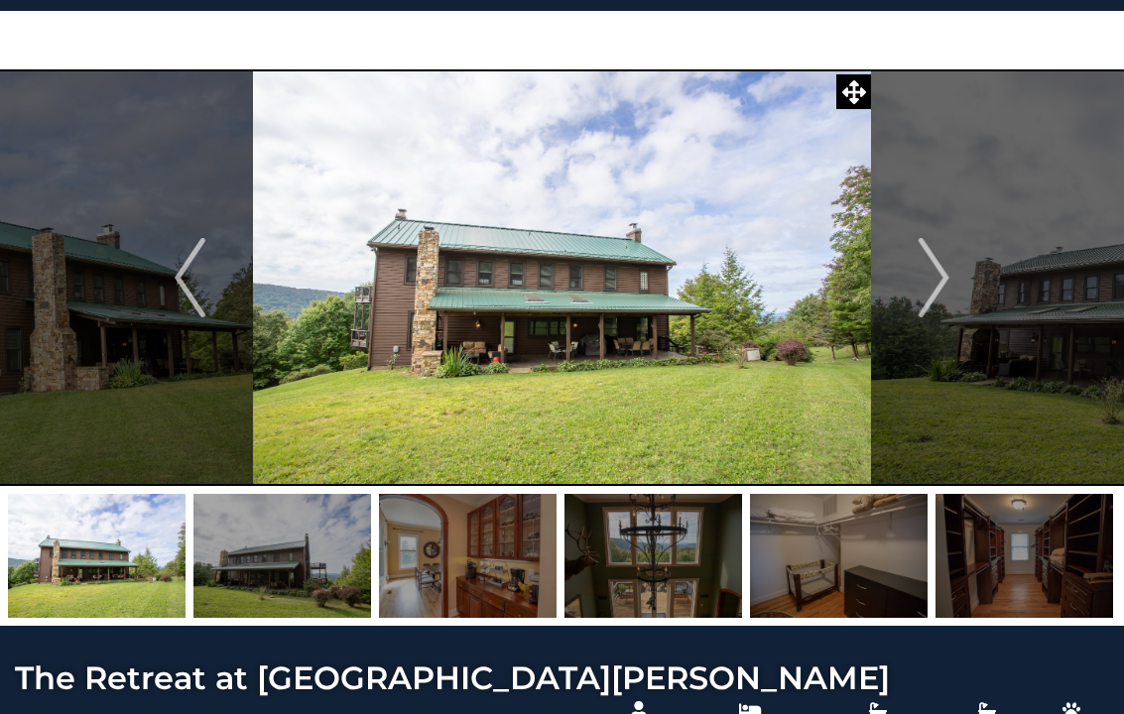
scroll to position [39, 0]
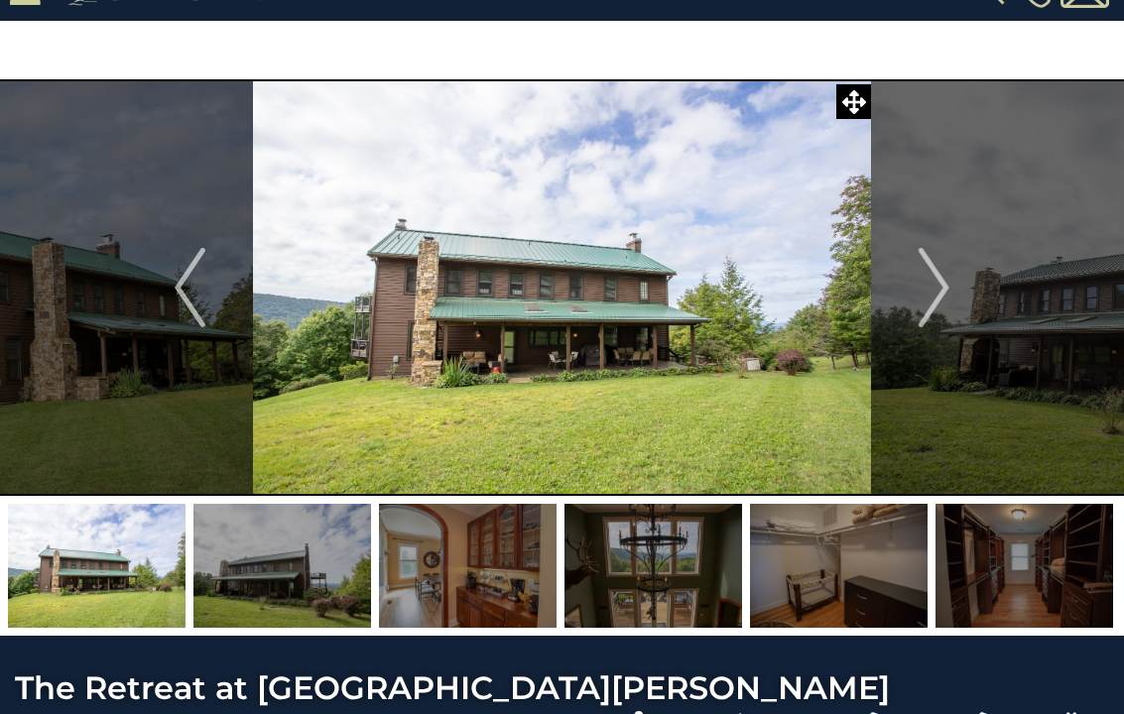
click at [968, 275] on button "Next" at bounding box center [934, 287] width 126 height 417
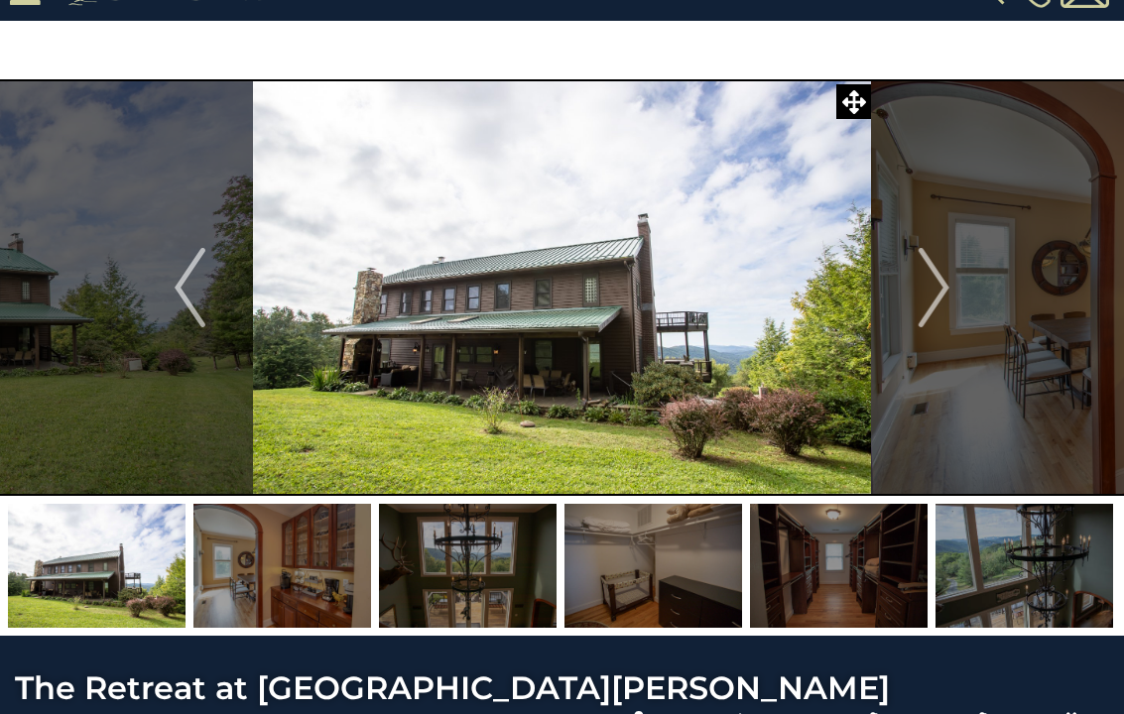
click at [945, 284] on img "Next" at bounding box center [934, 287] width 30 height 79
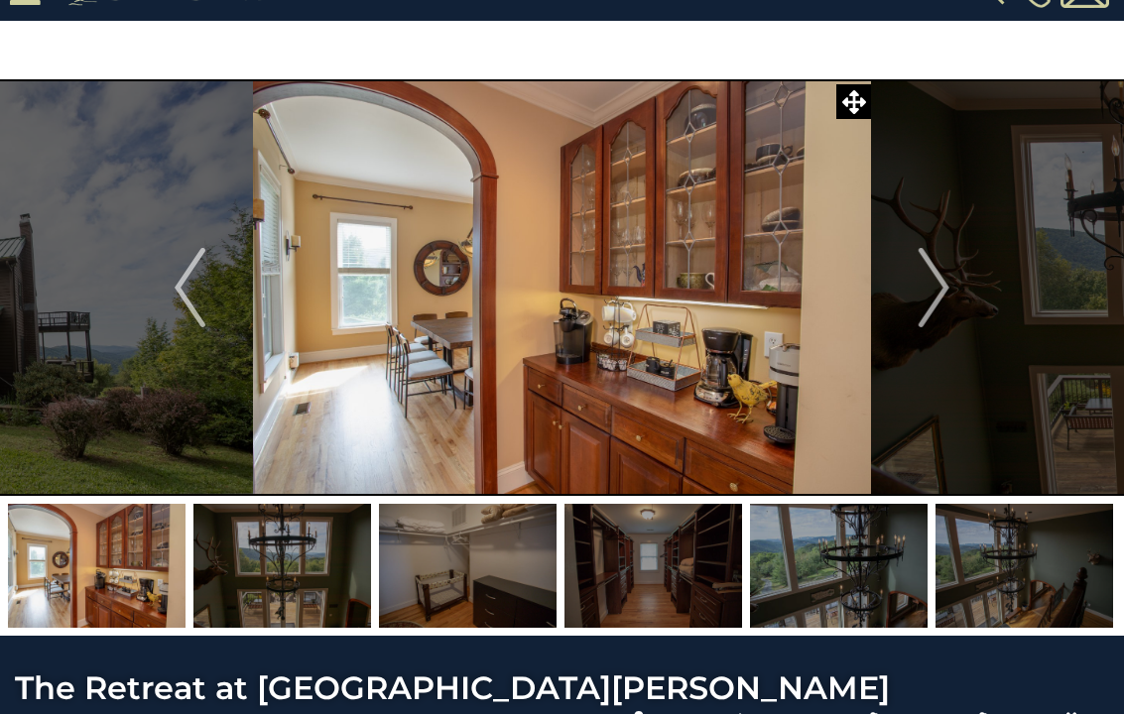
click at [957, 307] on button "Next" at bounding box center [934, 287] width 126 height 417
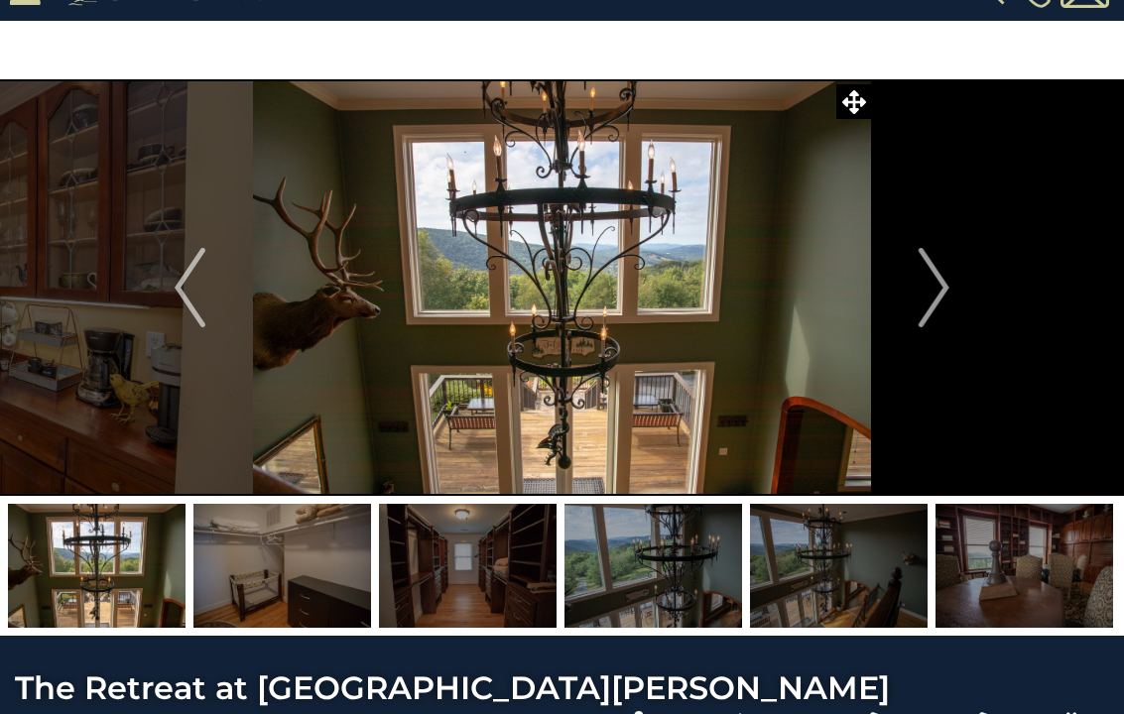
click at [948, 293] on img "Next" at bounding box center [934, 287] width 30 height 79
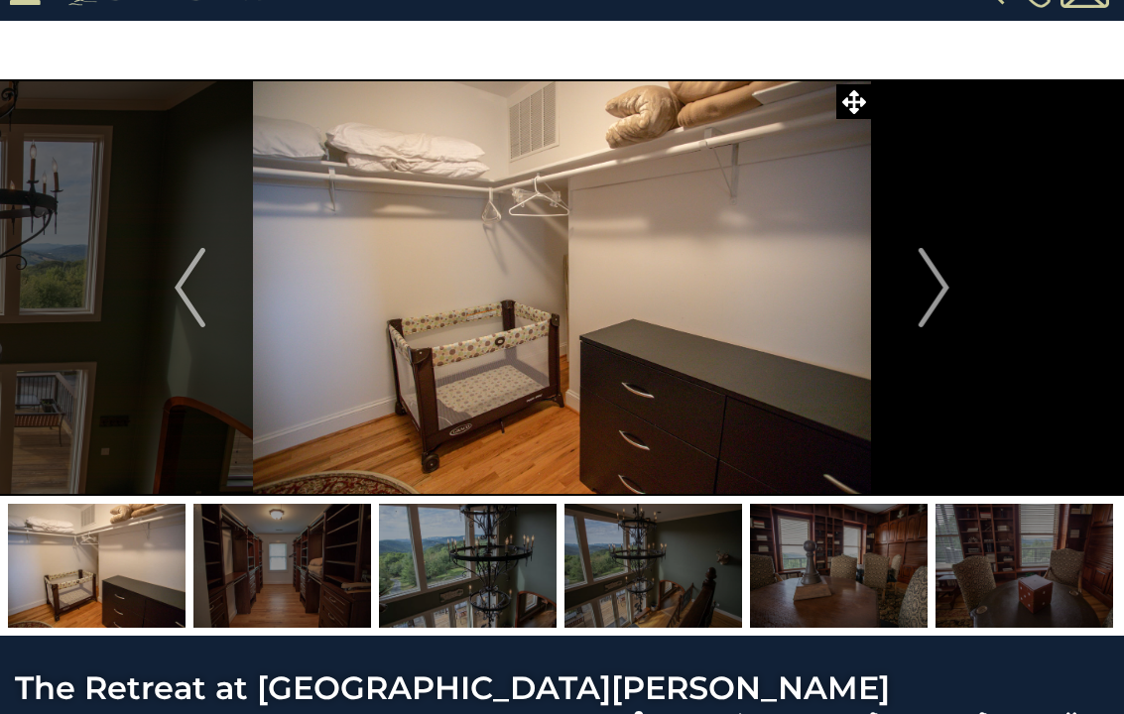
click at [947, 303] on img "Next" at bounding box center [934, 287] width 30 height 79
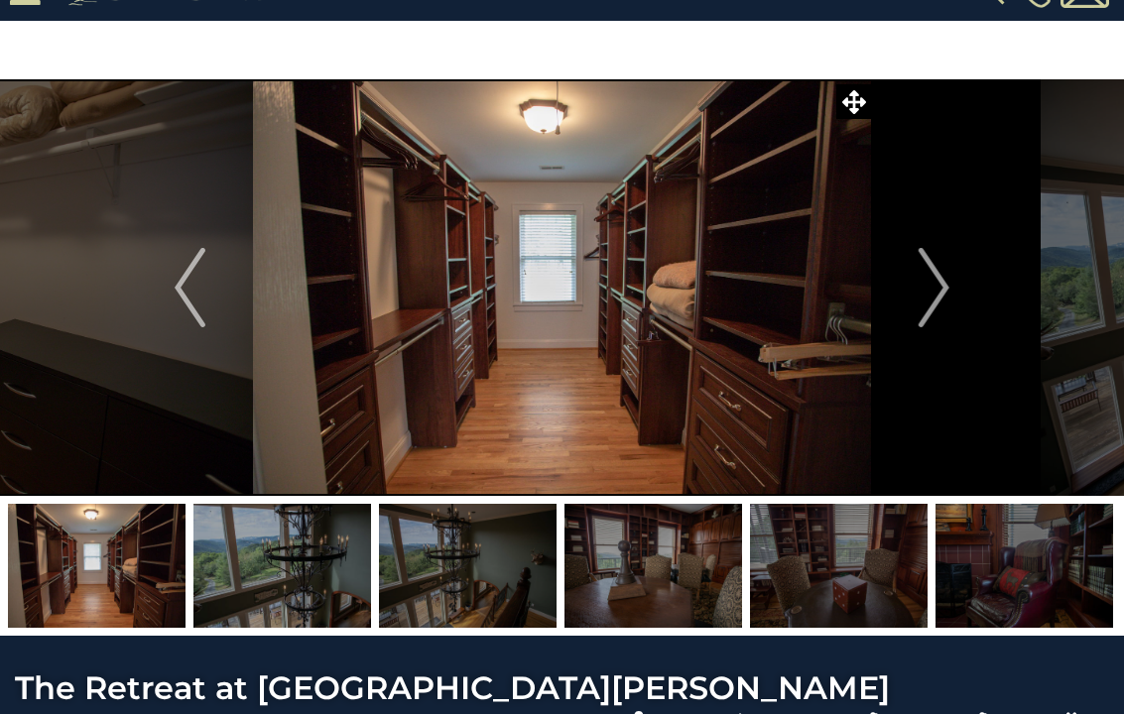
click at [960, 305] on button "Next" at bounding box center [934, 287] width 126 height 417
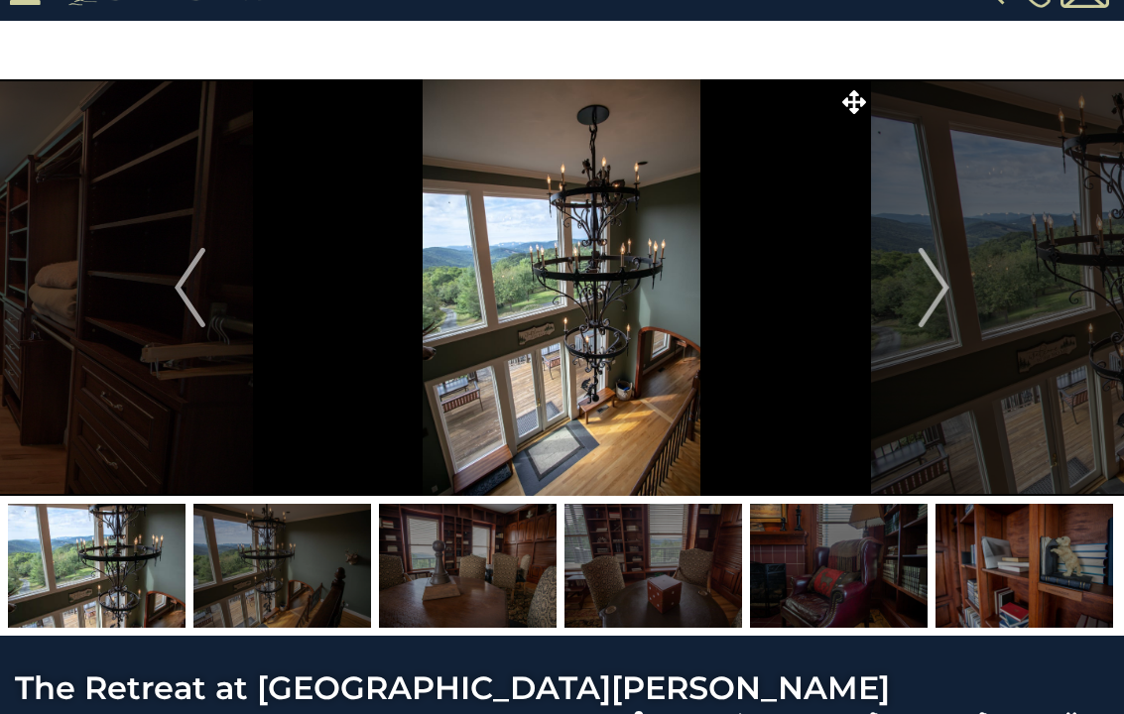
click at [945, 318] on img "Next" at bounding box center [934, 287] width 30 height 79
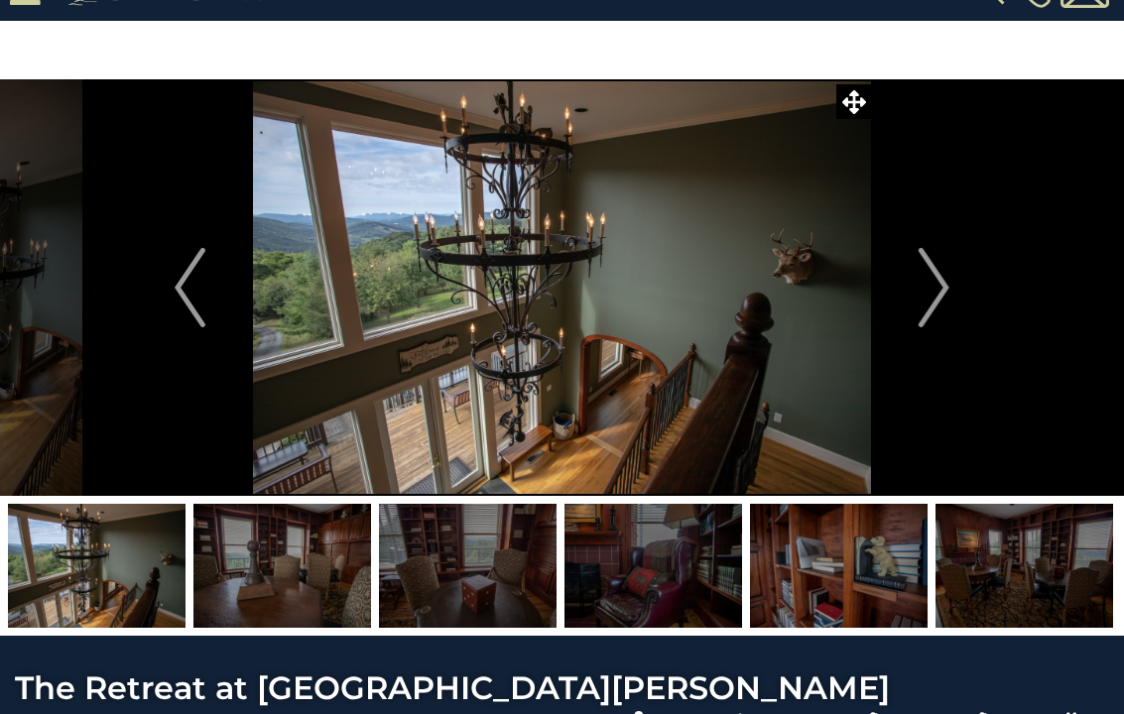
click at [945, 311] on img "Next" at bounding box center [934, 287] width 30 height 79
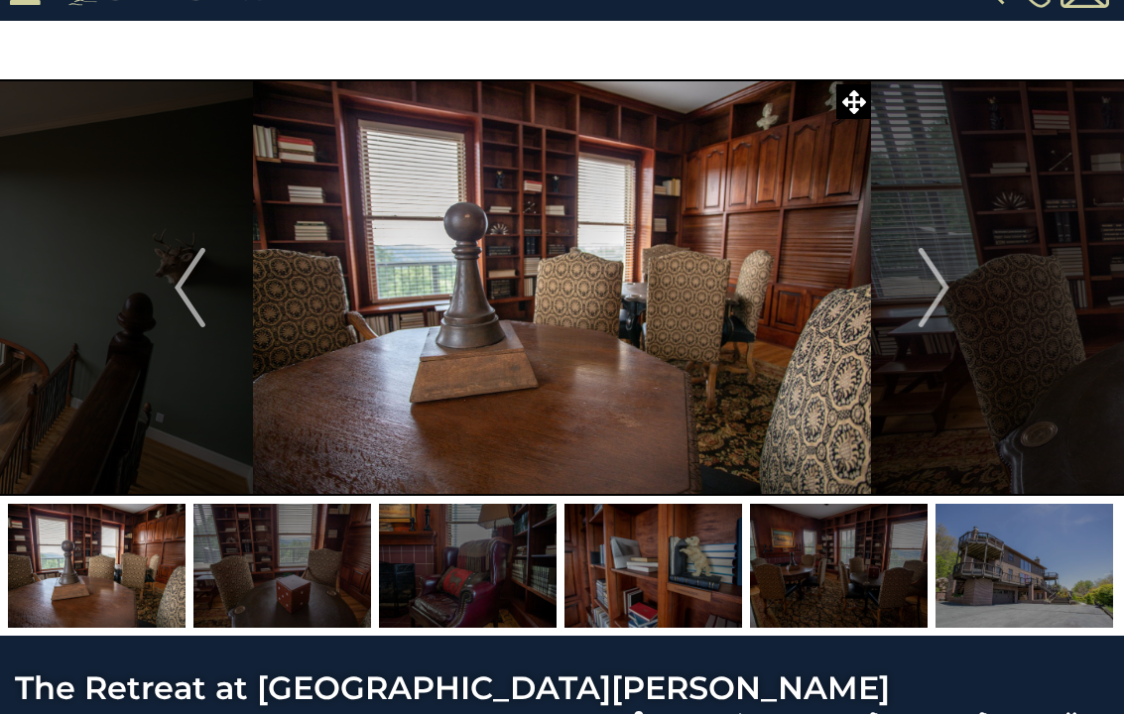
click at [948, 285] on img "Next" at bounding box center [934, 287] width 30 height 79
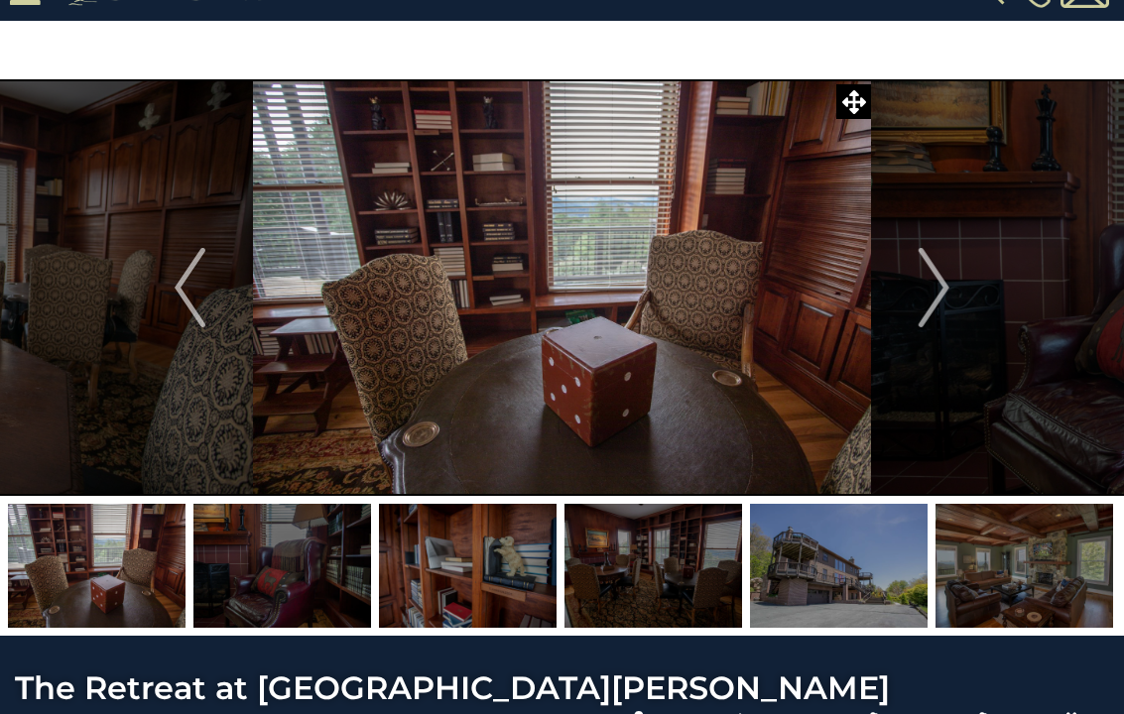
click at [945, 313] on img "Next" at bounding box center [934, 287] width 30 height 79
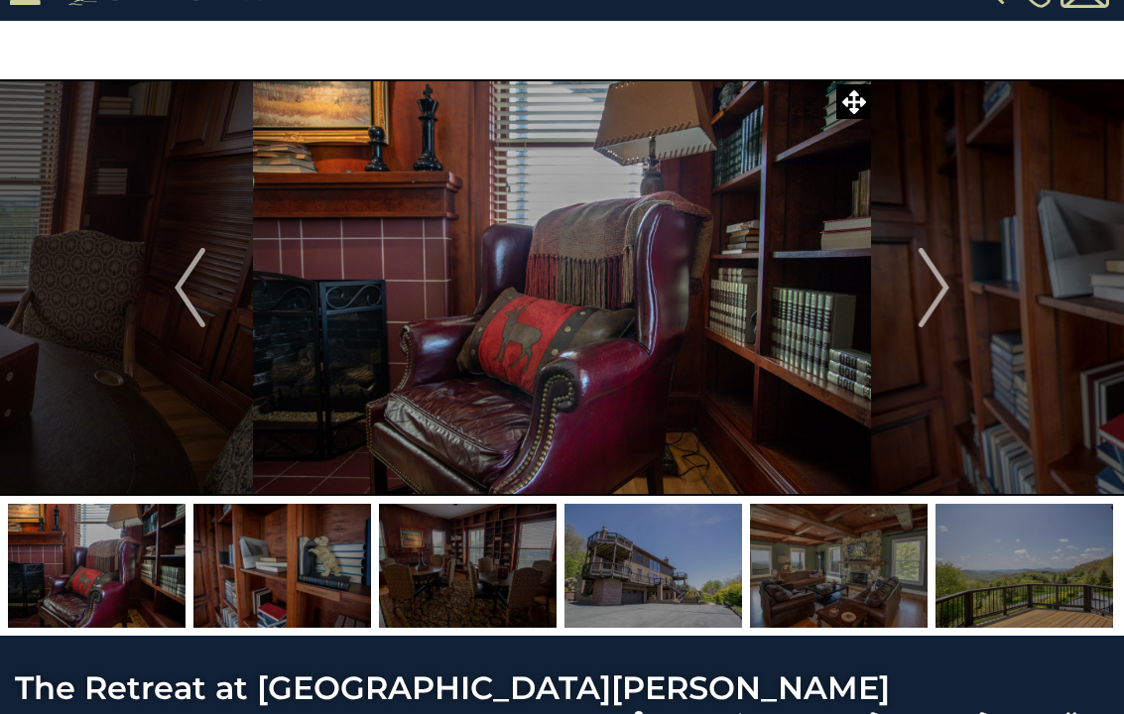
click at [951, 297] on button "Next" at bounding box center [934, 287] width 126 height 417
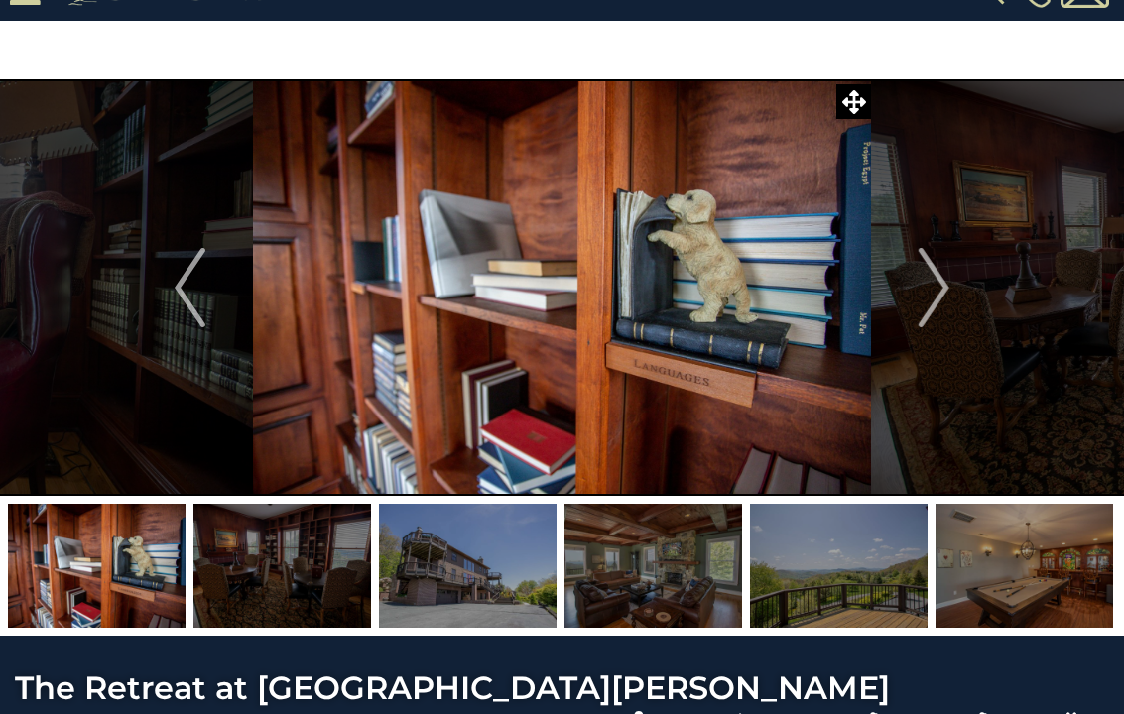
click at [945, 287] on img "Next" at bounding box center [934, 287] width 30 height 79
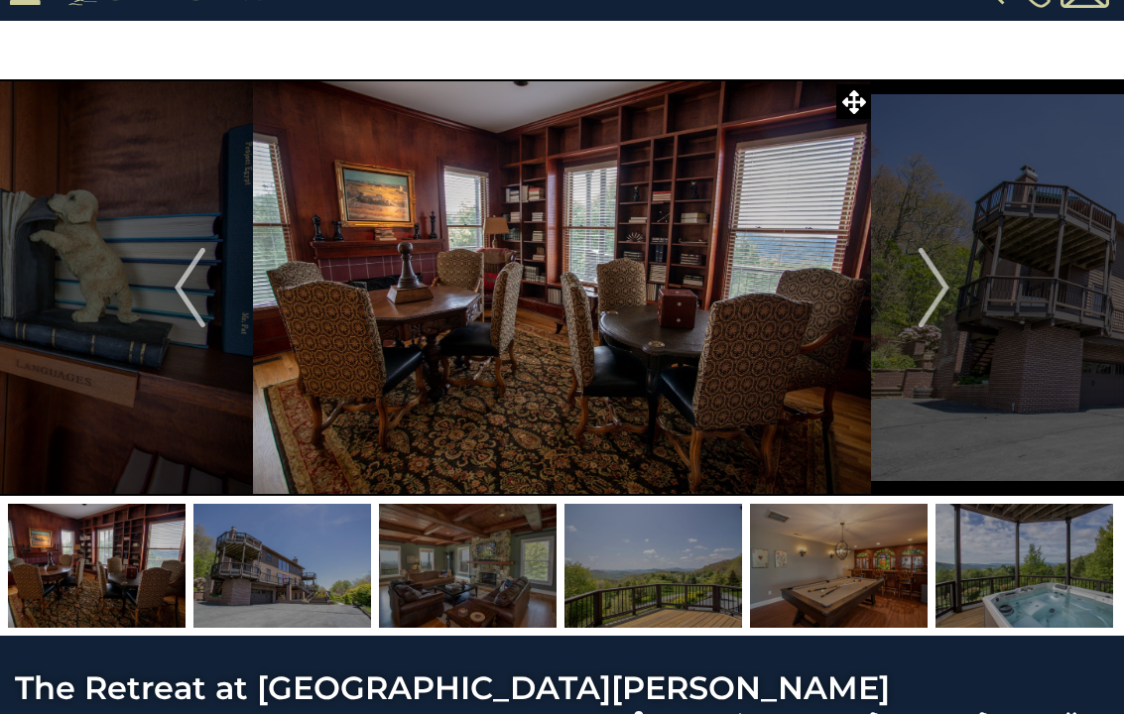
click at [940, 285] on img "Next" at bounding box center [934, 287] width 30 height 79
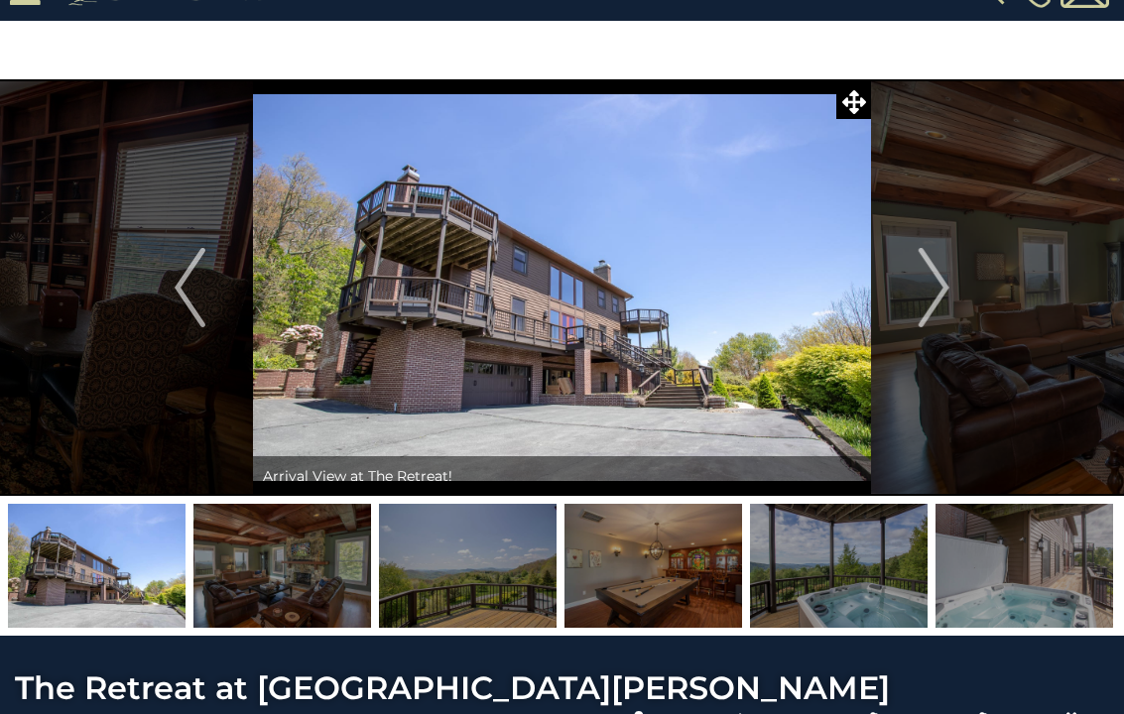
click at [948, 268] on img "Next" at bounding box center [934, 287] width 30 height 79
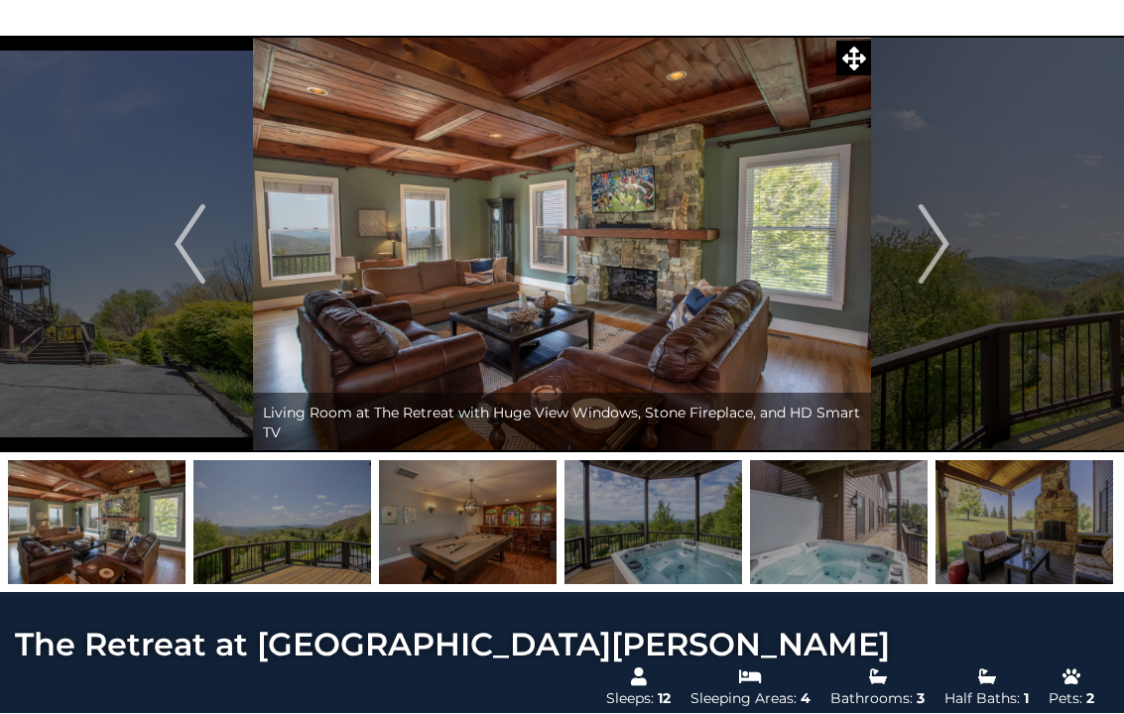
scroll to position [81, 0]
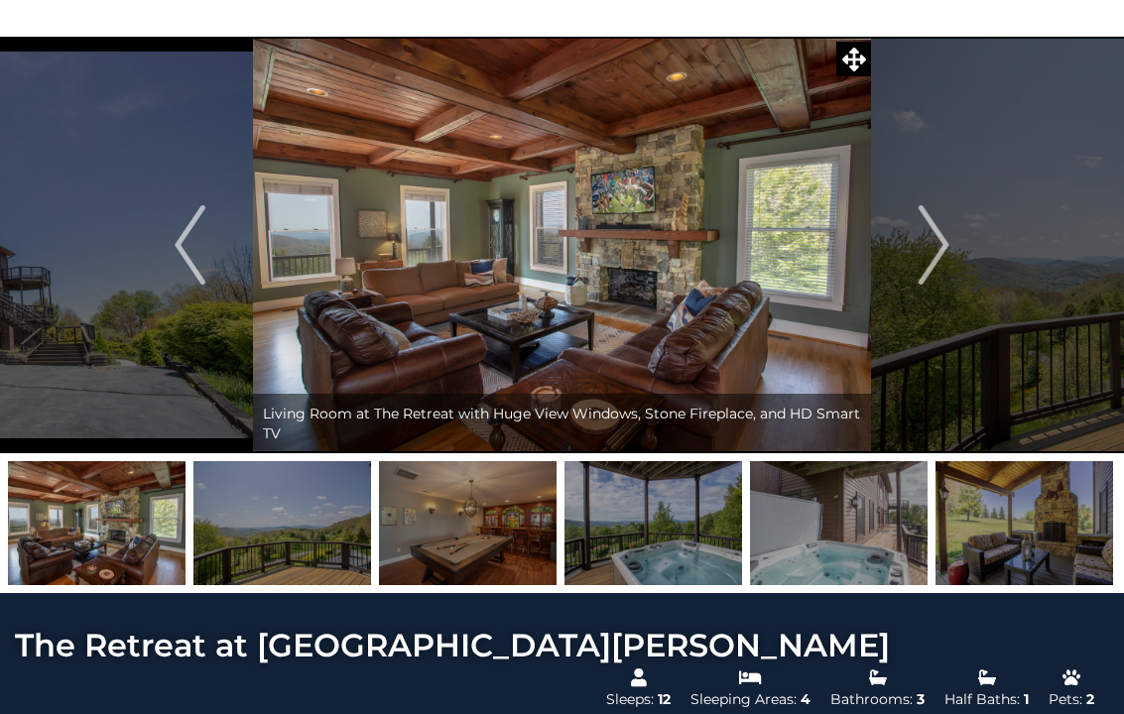
click at [955, 240] on button "Next" at bounding box center [934, 245] width 126 height 417
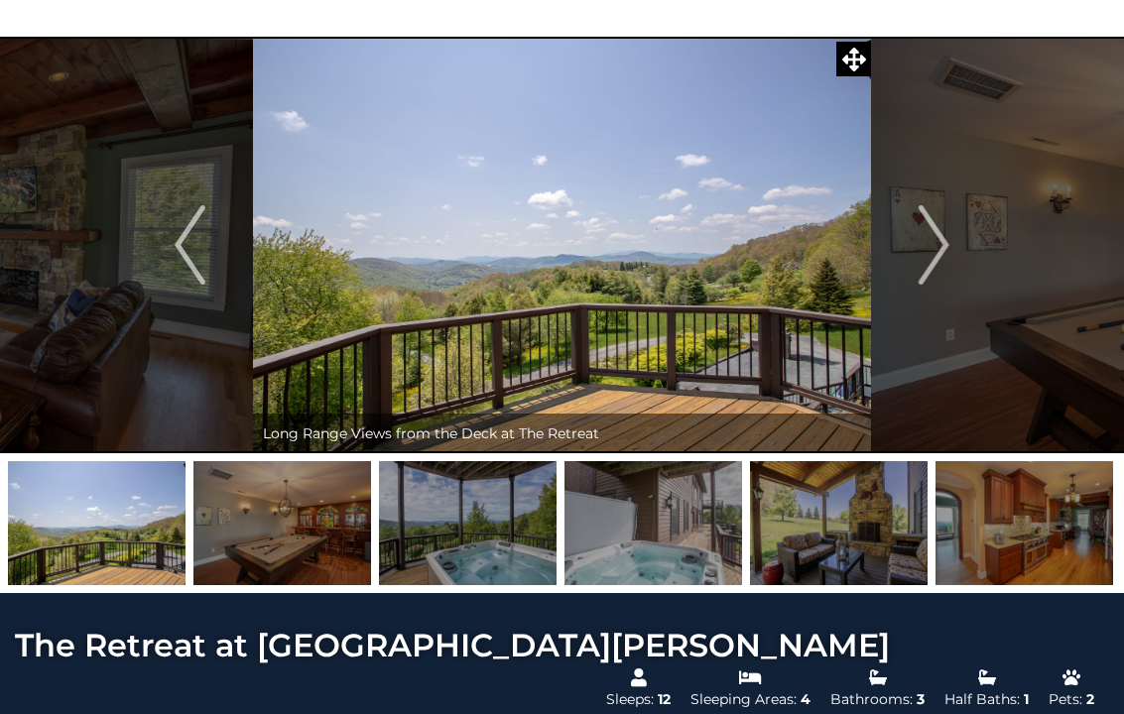
click at [966, 246] on button "Next" at bounding box center [934, 245] width 126 height 417
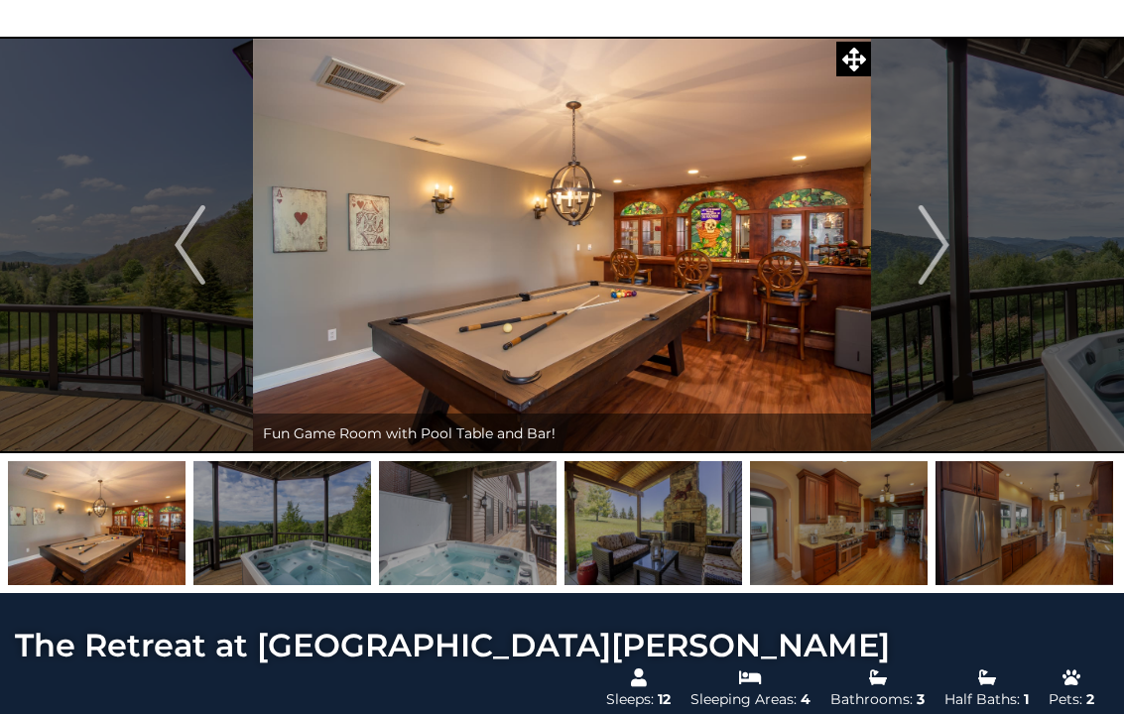
click at [966, 270] on button "Next" at bounding box center [934, 245] width 126 height 417
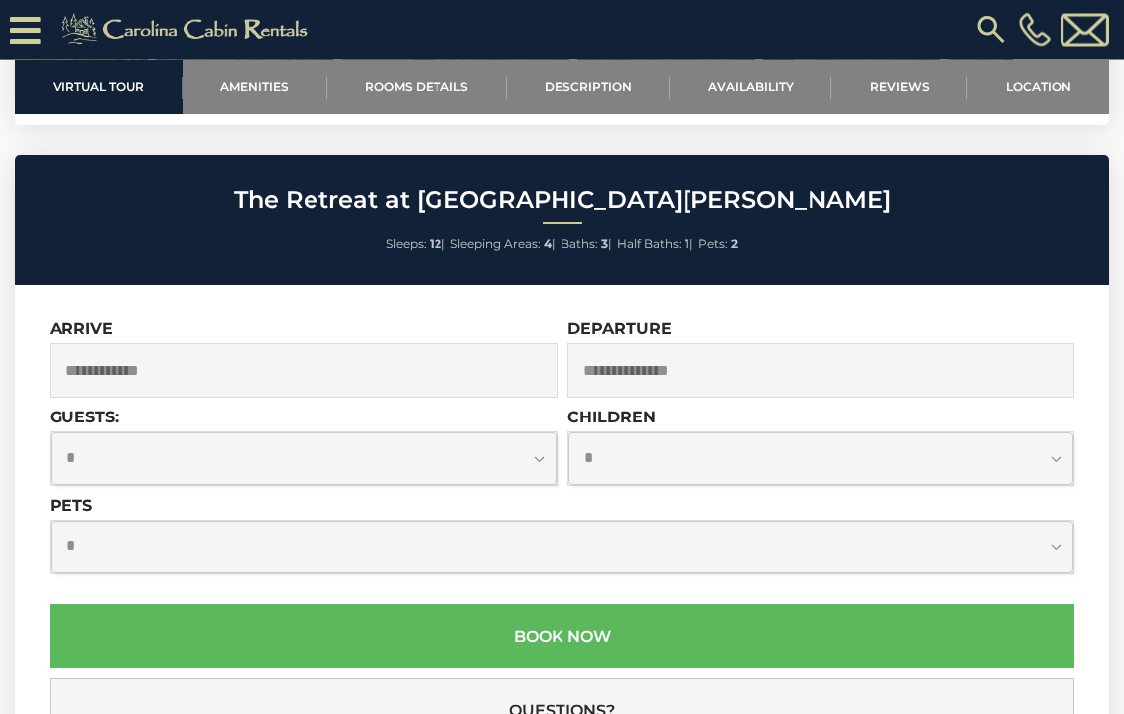
scroll to position [6700, 0]
click at [116, 521] on select "**********" at bounding box center [562, 547] width 1023 height 53
select select "*"
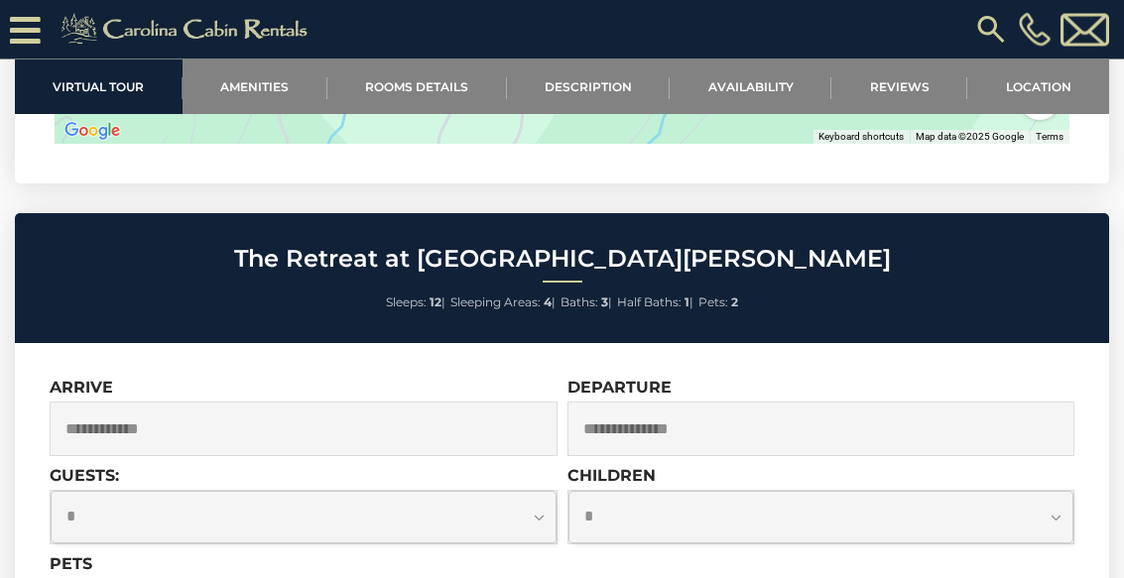
scroll to position [6641, 0]
click at [553, 491] on select "**********" at bounding box center [304, 517] width 506 height 53
select select "*"
click at [311, 402] on input "text" at bounding box center [304, 429] width 508 height 55
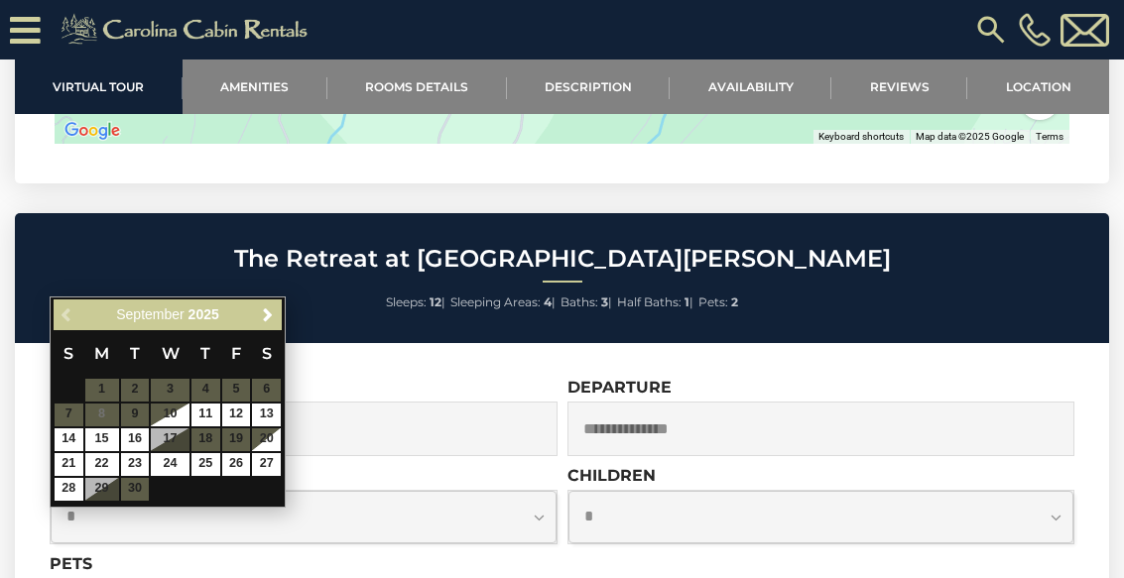
click at [274, 323] on link "Next" at bounding box center [267, 315] width 25 height 25
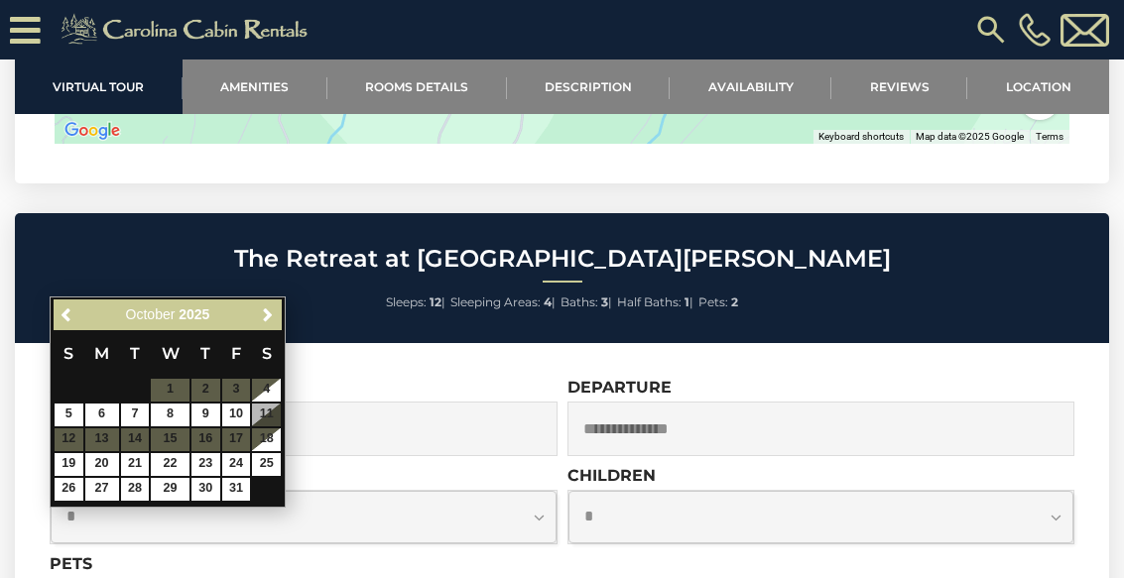
click at [274, 324] on link "Next" at bounding box center [267, 315] width 25 height 25
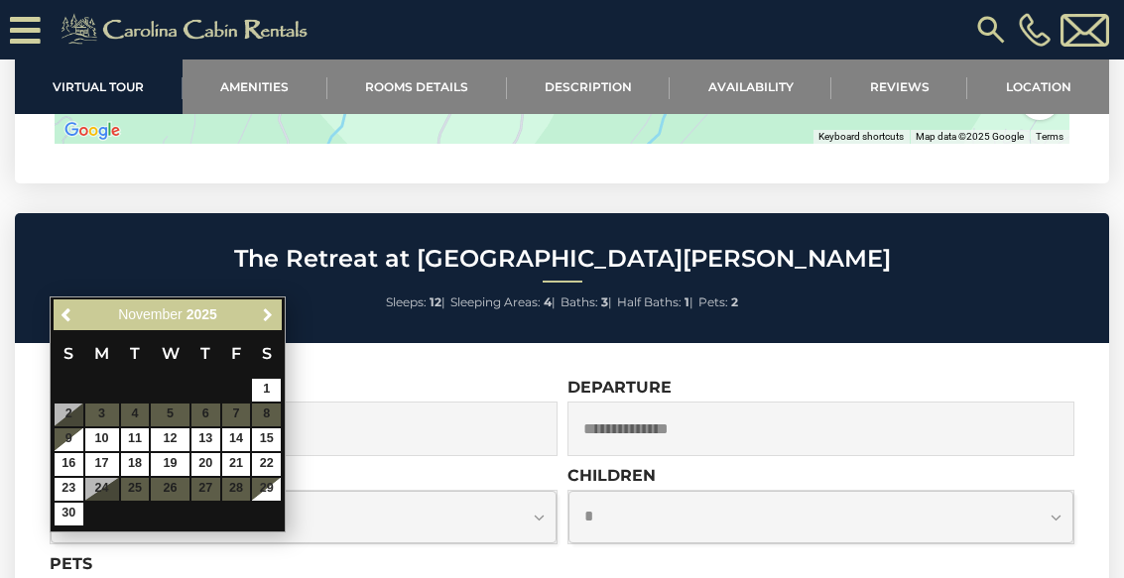
click at [278, 322] on link "Next" at bounding box center [267, 315] width 25 height 25
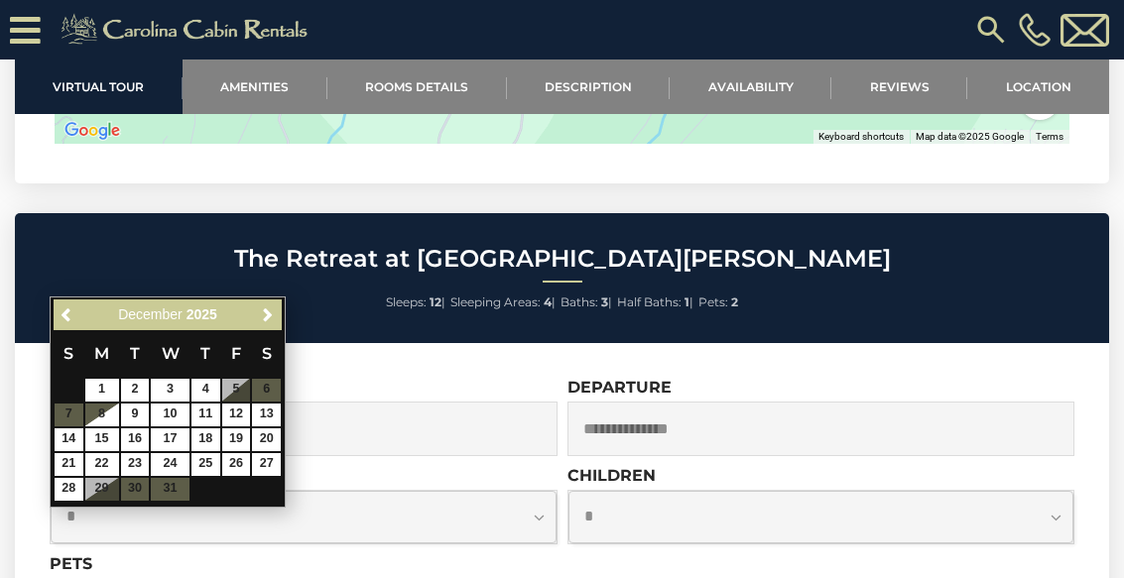
click at [278, 317] on link "Next" at bounding box center [267, 315] width 25 height 25
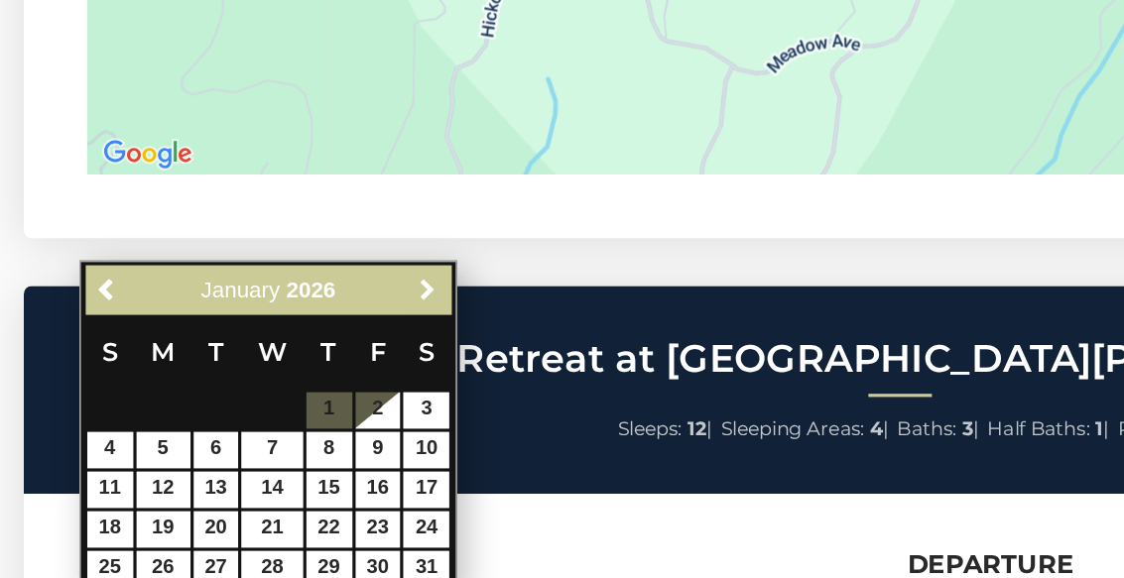
scroll to position [6665, 0]
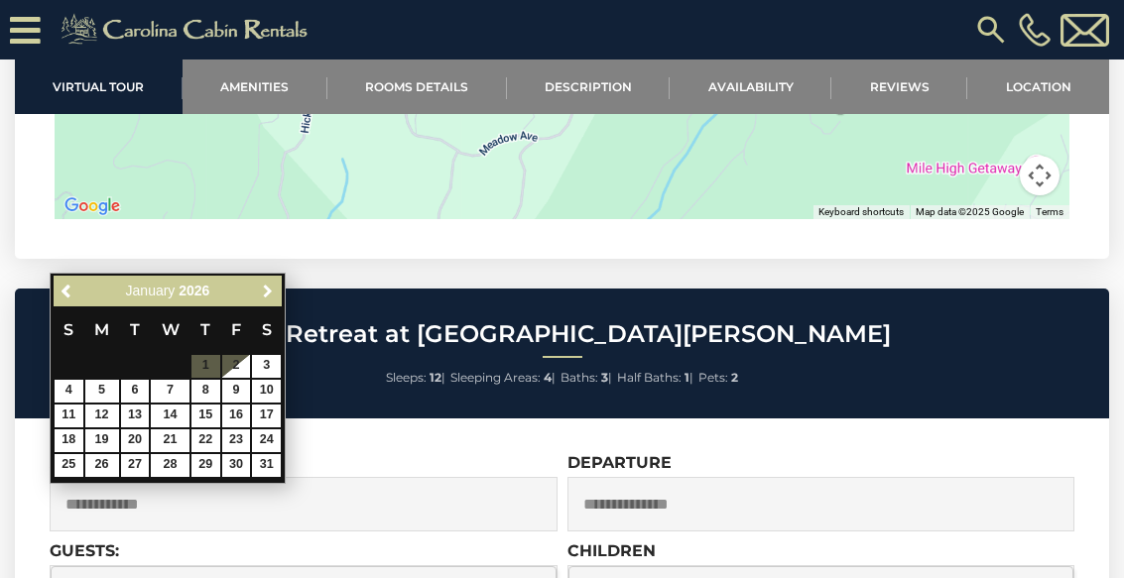
click at [275, 284] on span "Next" at bounding box center [268, 292] width 16 height 16
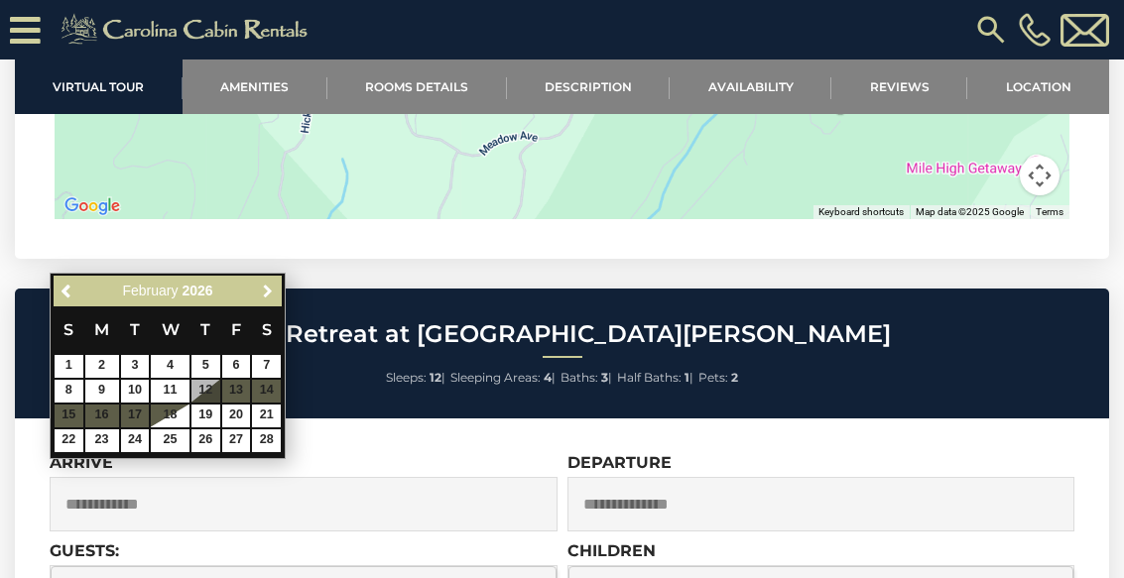
click at [269, 294] on span "Next" at bounding box center [268, 292] width 16 height 16
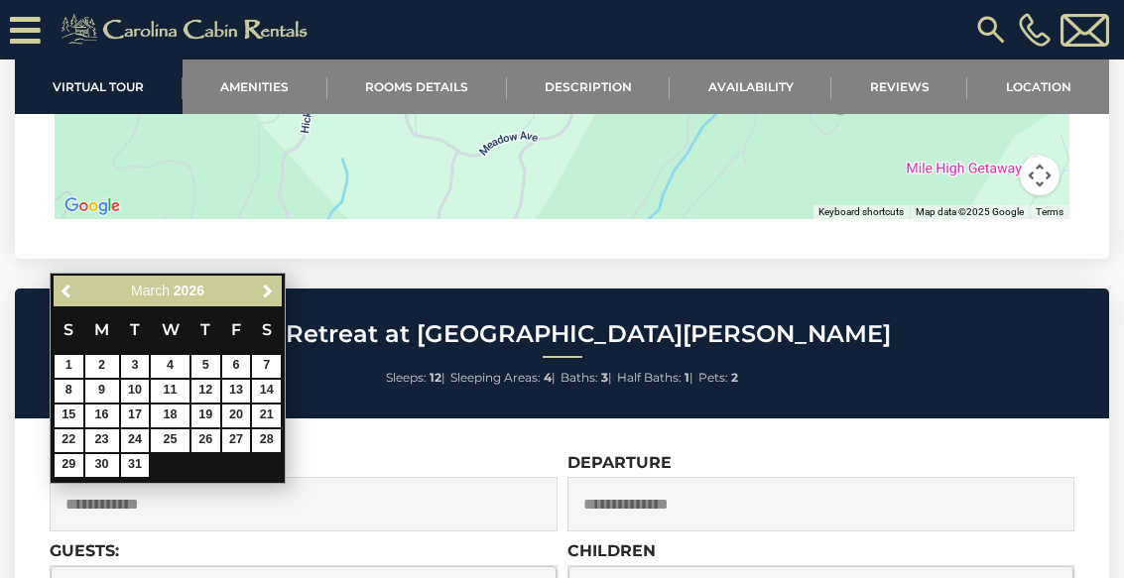
click at [269, 289] on span "Next" at bounding box center [268, 292] width 16 height 16
click at [269, 286] on span "Next" at bounding box center [268, 292] width 16 height 16
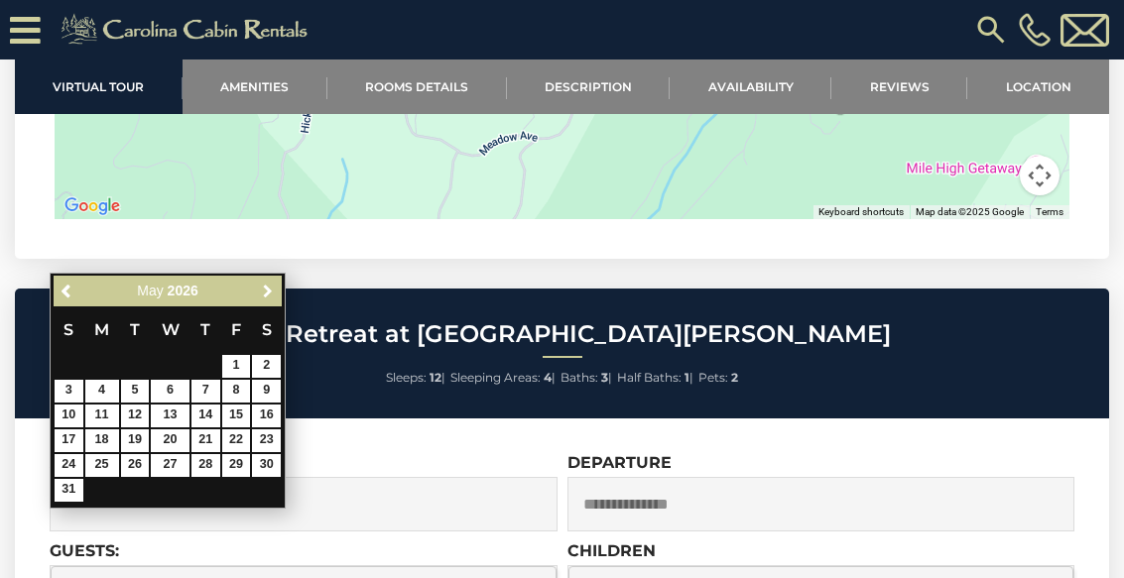
click at [262, 287] on span "Next" at bounding box center [268, 292] width 16 height 16
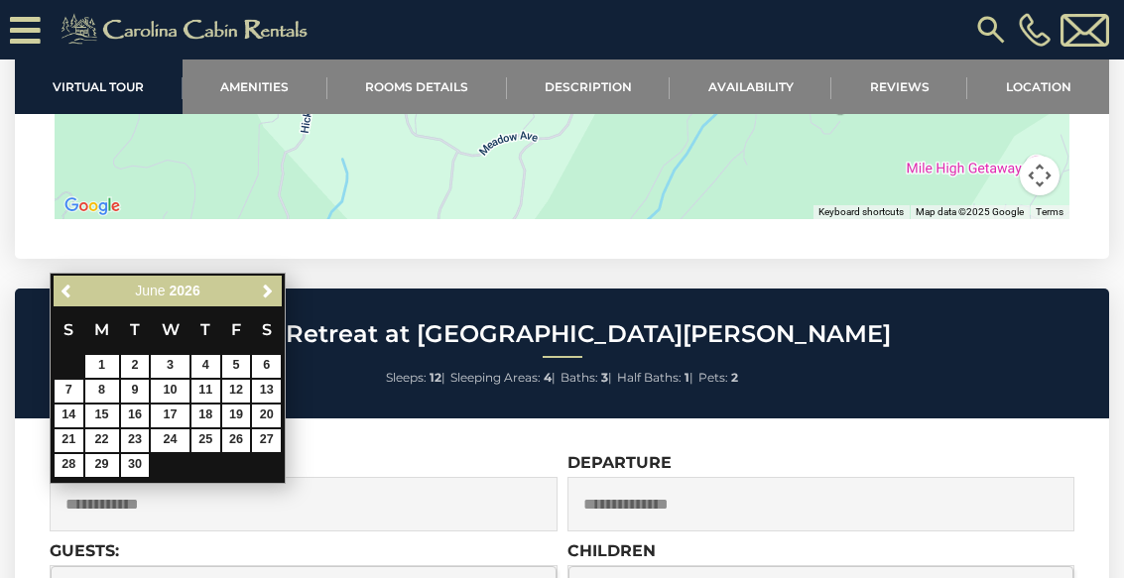
click at [264, 285] on span "Next" at bounding box center [268, 292] width 16 height 16
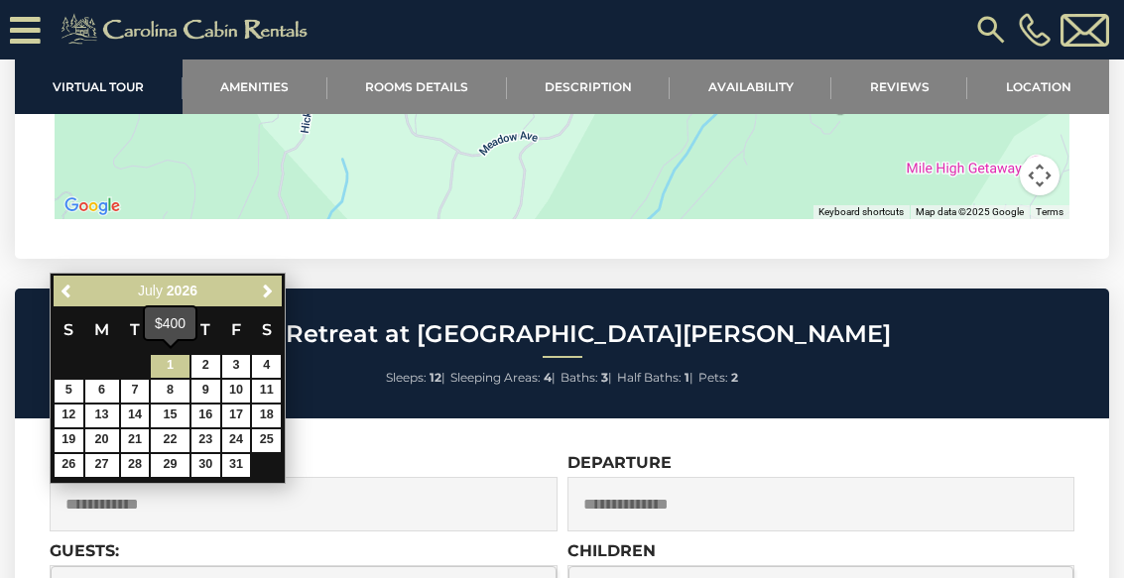
click at [189, 366] on link "1" at bounding box center [170, 366] width 38 height 23
type input "**********"
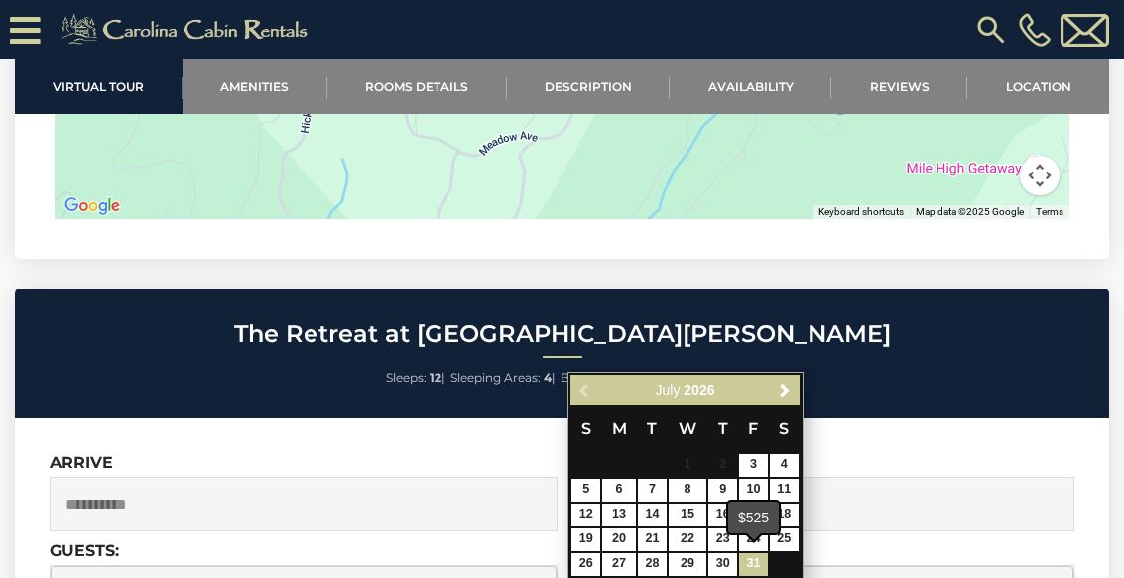
click at [763, 570] on link "31" at bounding box center [753, 565] width 29 height 23
type input "**********"
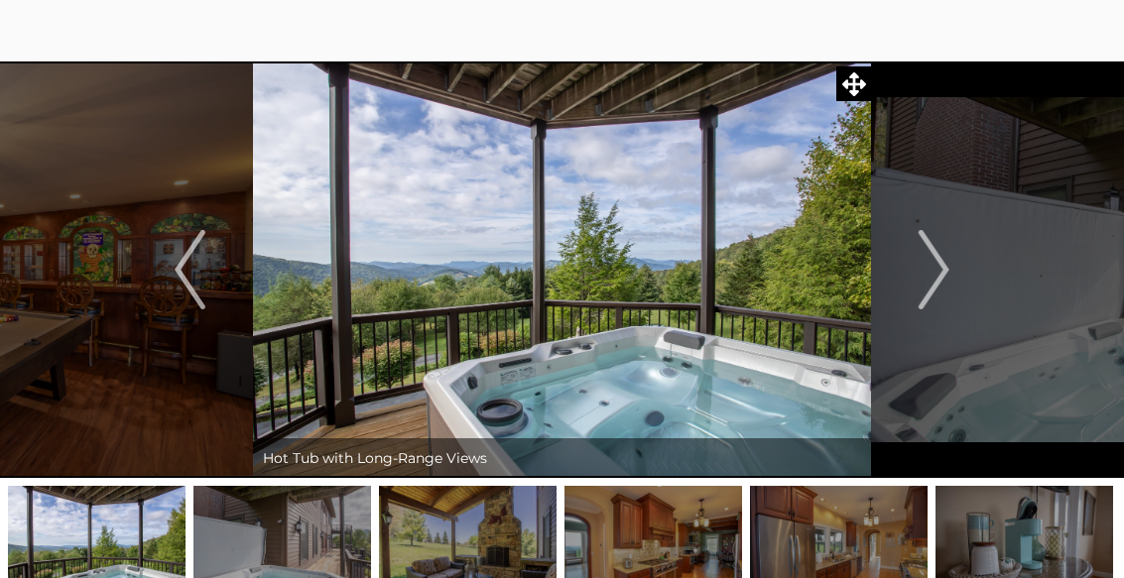
scroll to position [0, 0]
